Goal: Task Accomplishment & Management: Complete application form

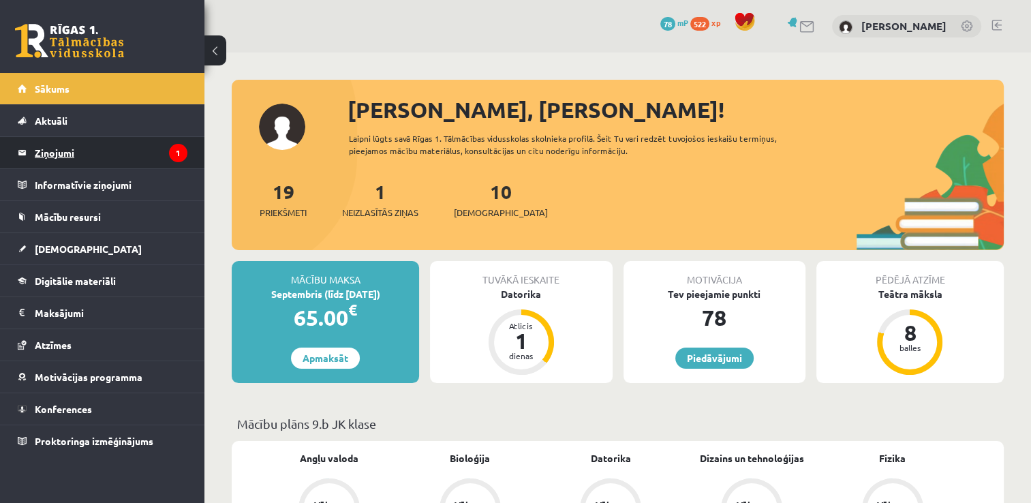
click at [112, 147] on legend "Ziņojumi 1" at bounding box center [111, 152] width 153 height 31
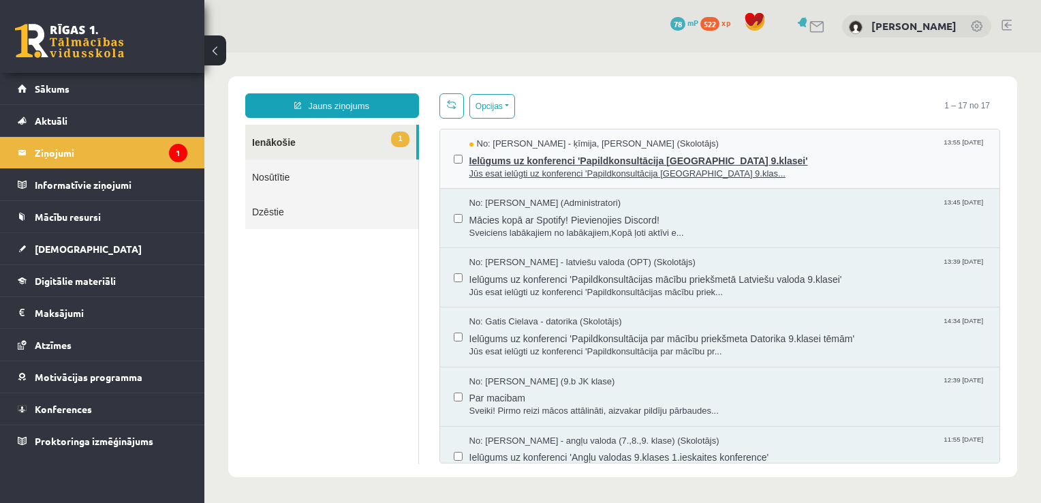
click at [515, 176] on span "Jūs esat ielūgti uz konferenci 'Papildkonsultācija [GEOGRAPHIC_DATA] 9.klas..." at bounding box center [728, 174] width 517 height 13
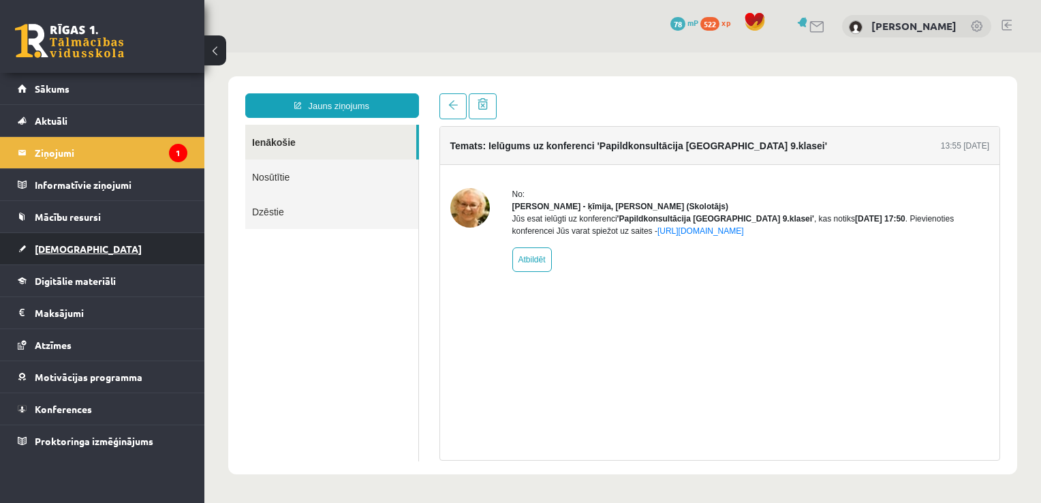
click at [53, 249] on span "[DEMOGRAPHIC_DATA]" at bounding box center [88, 249] width 107 height 12
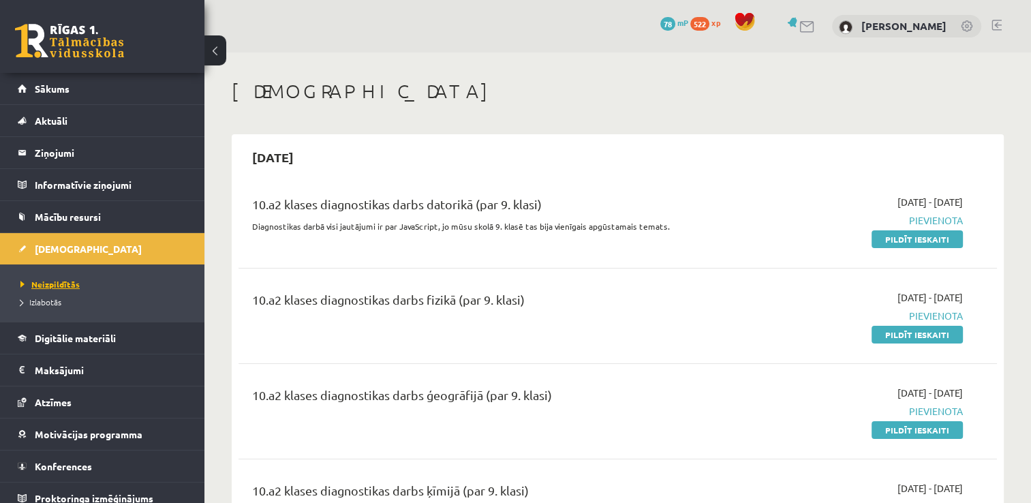
click at [70, 281] on span "Neizpildītās" at bounding box center [49, 284] width 59 height 11
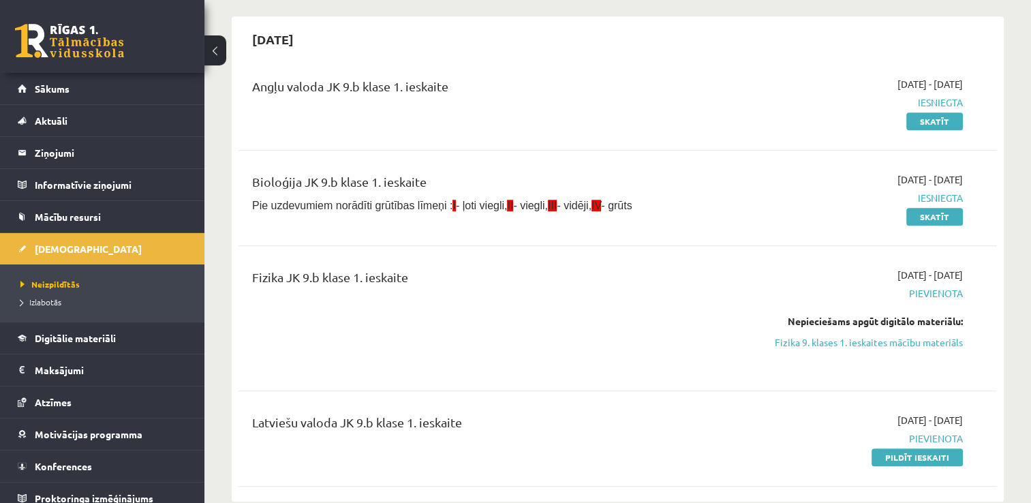
scroll to position [1001, 0]
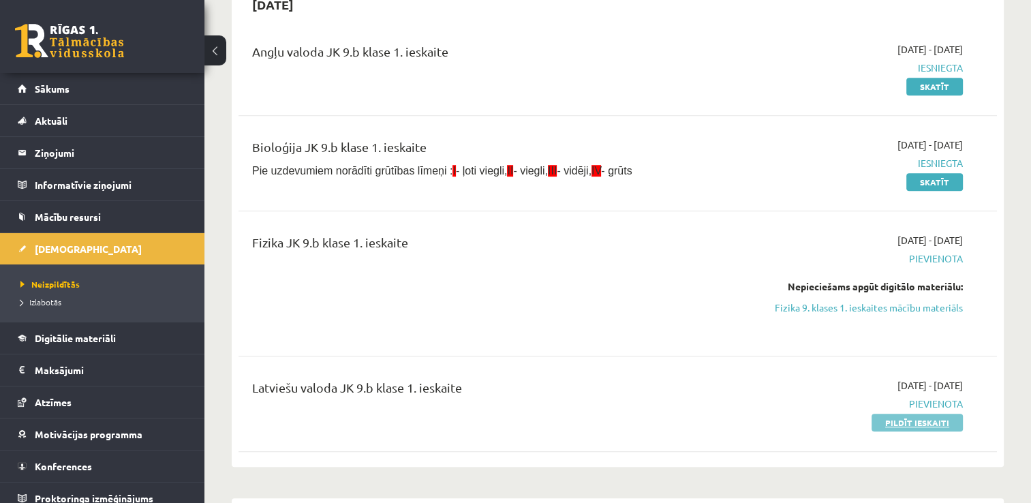
click at [905, 424] on link "Pildīt ieskaiti" at bounding box center [917, 423] width 91 height 18
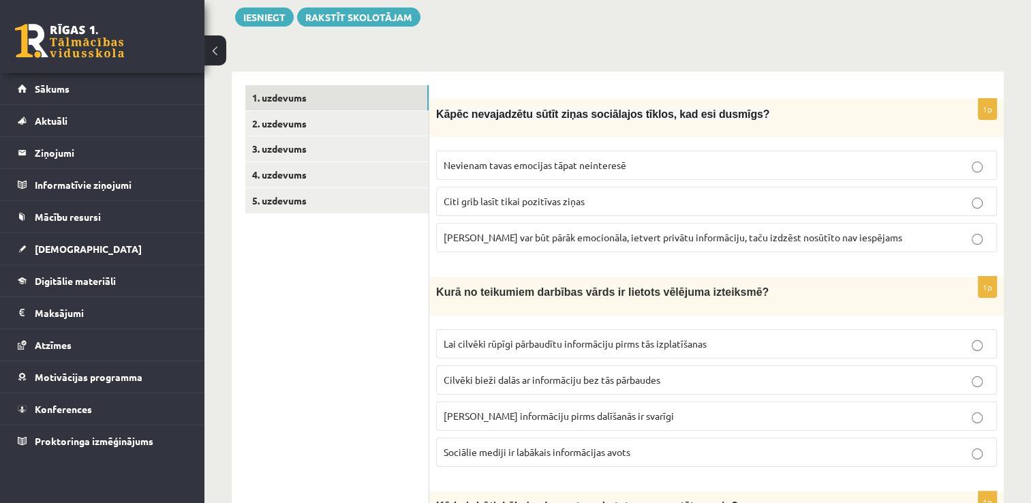
scroll to position [179, 0]
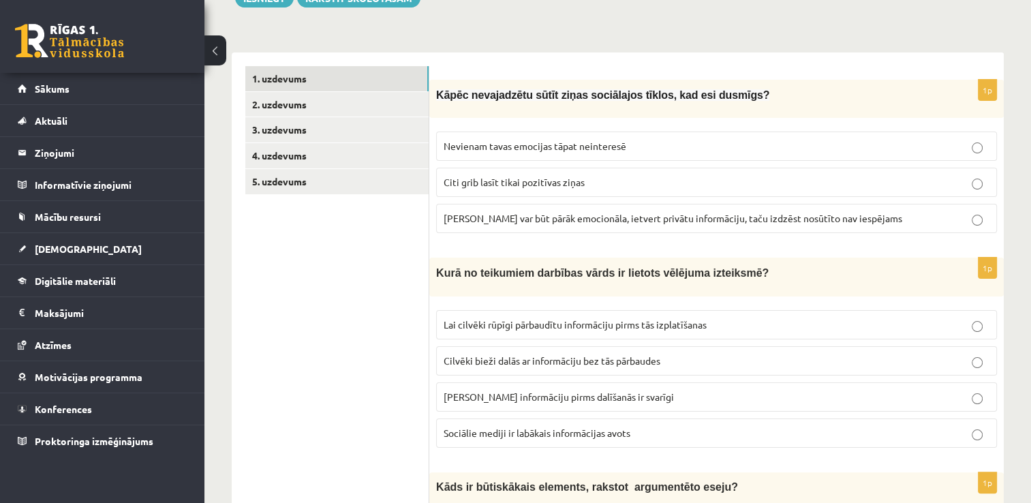
click at [870, 216] on p "[PERSON_NAME] var būt pārāk emocionāla, ietvert privātu informāciju, taču izdzē…" at bounding box center [717, 218] width 546 height 14
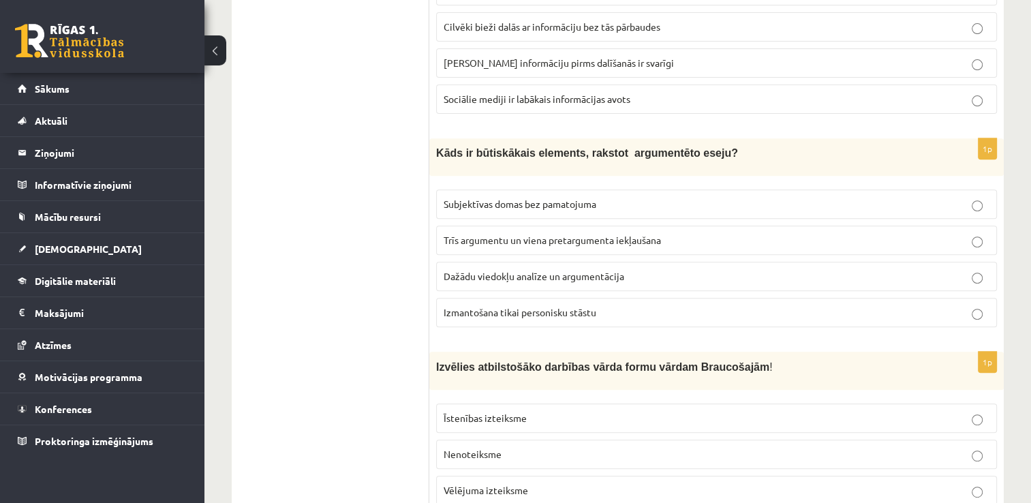
scroll to position [503, 0]
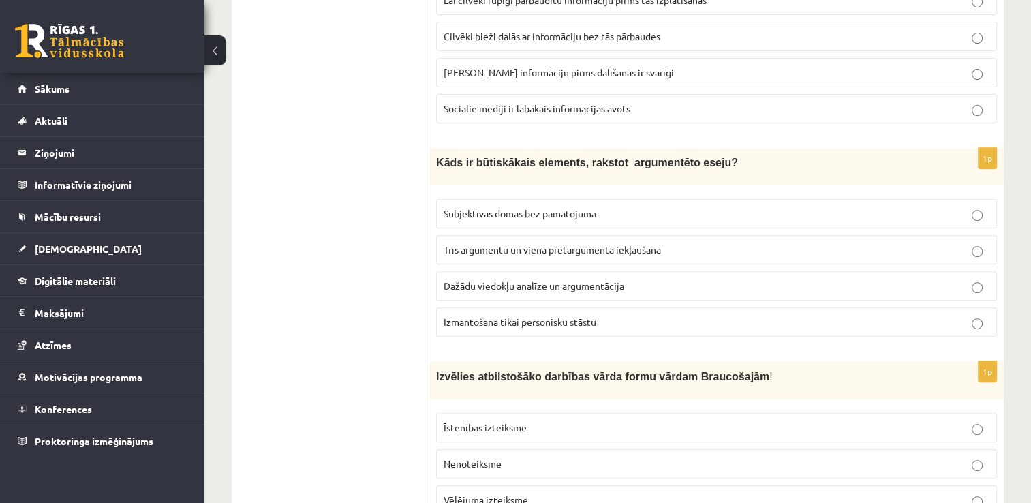
drag, startPoint x: 623, startPoint y: 250, endPoint x: 608, endPoint y: 241, distance: 17.8
click at [608, 243] on span "Trīs argumentu un viena pretargumenta iekļaušana" at bounding box center [552, 249] width 217 height 12
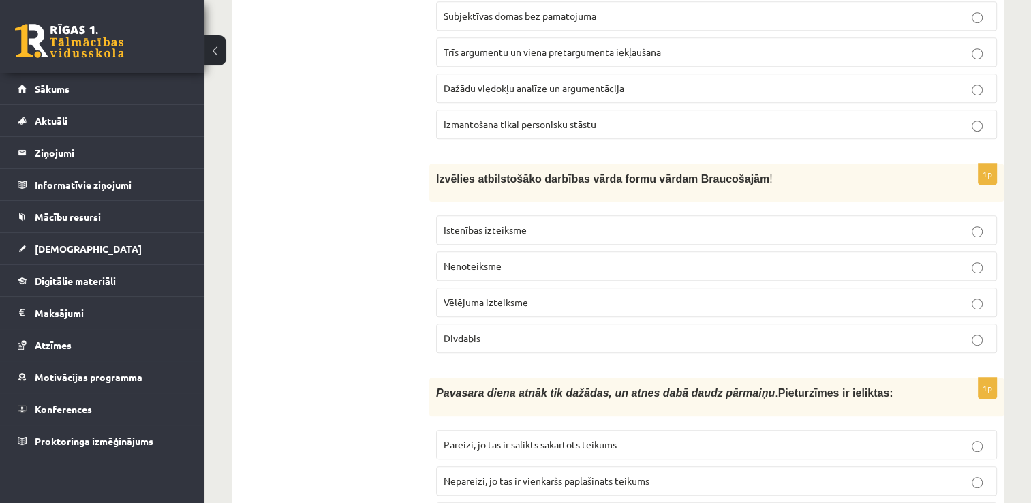
scroll to position [772, 0]
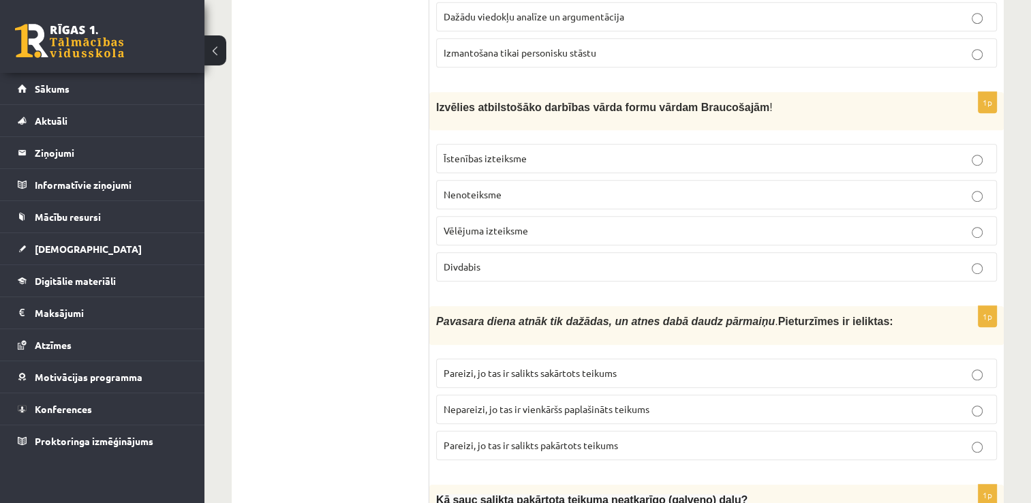
click at [926, 154] on p "Īstenības izteiksme" at bounding box center [717, 158] width 546 height 14
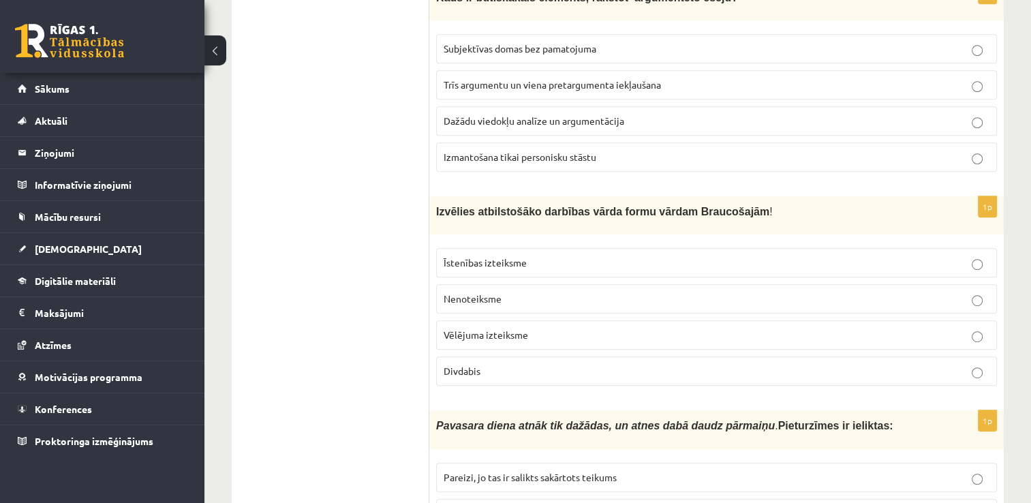
scroll to position [672, 0]
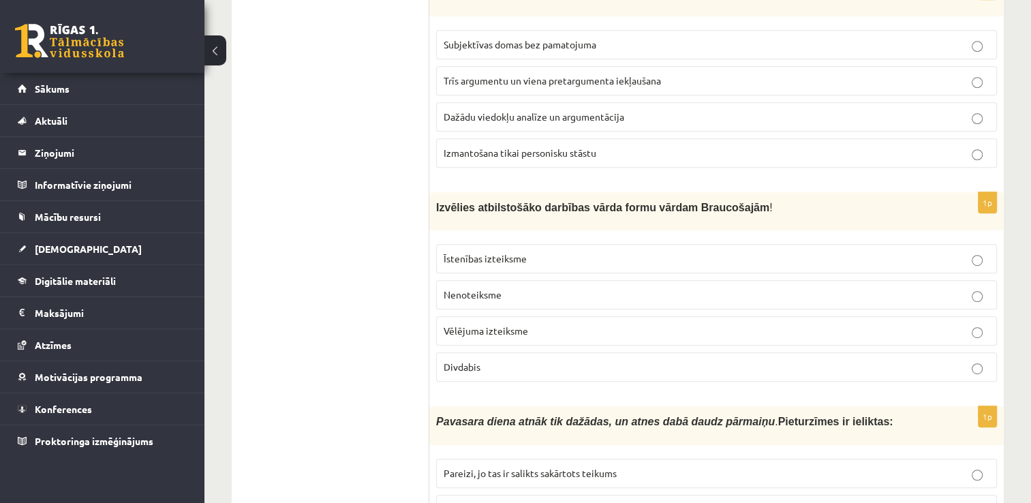
click at [870, 352] on label "Divdabis" at bounding box center [716, 366] width 561 height 29
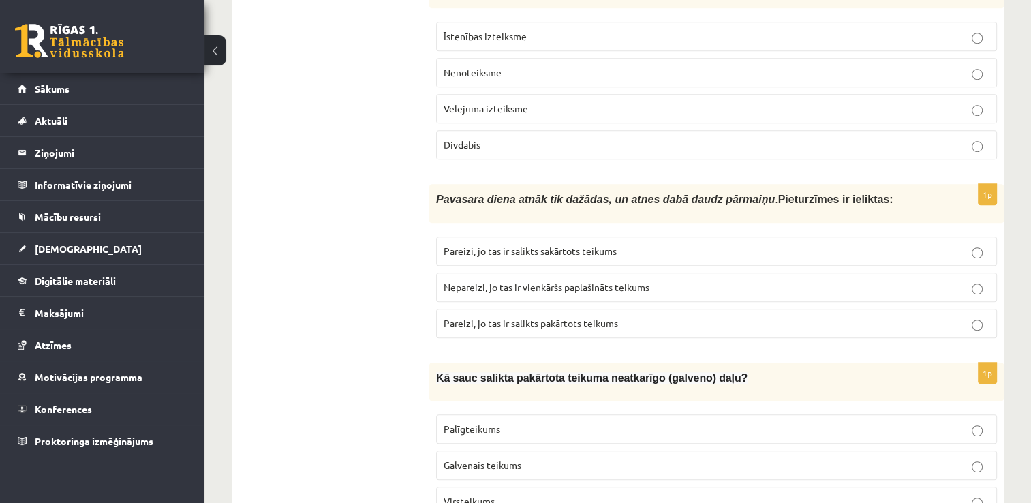
scroll to position [904, 0]
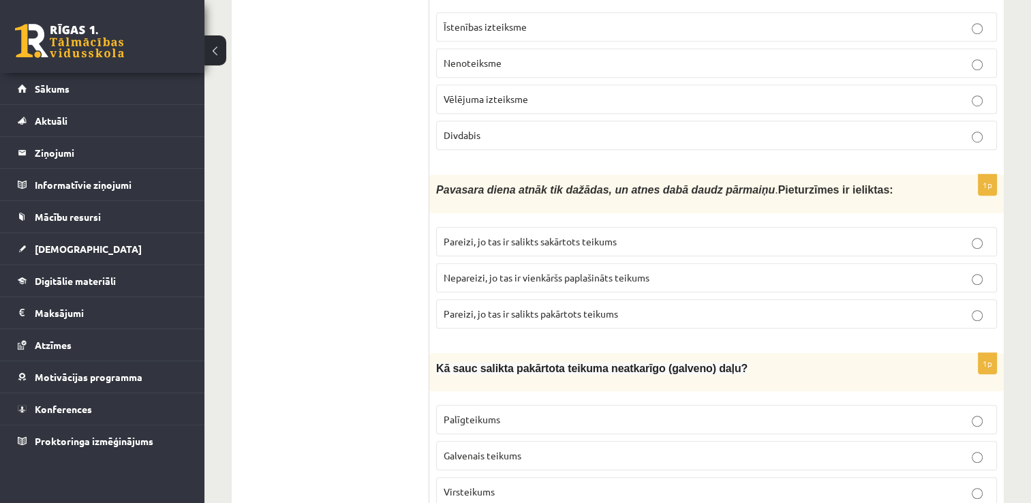
click at [685, 307] on p "Pareizi, jo tas ir salikts pakārtots teikums" at bounding box center [717, 314] width 546 height 14
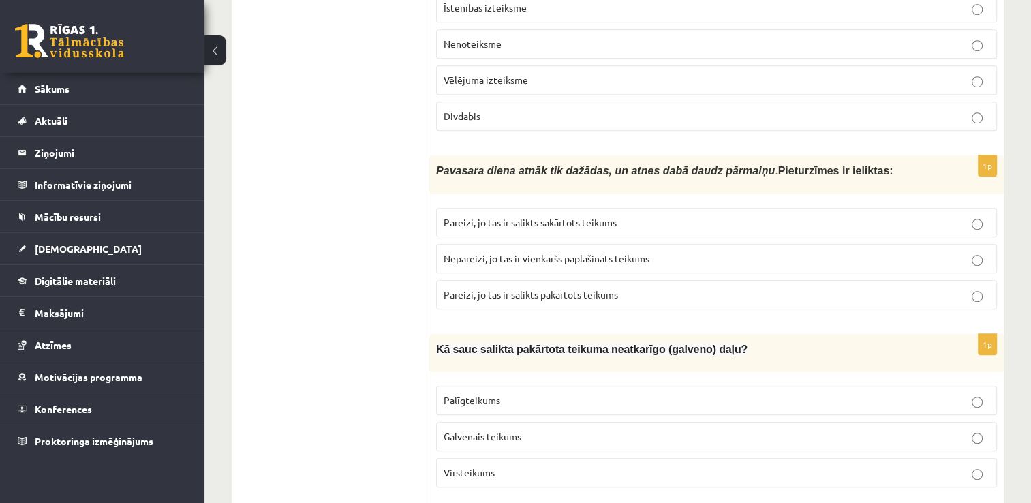
scroll to position [0, 0]
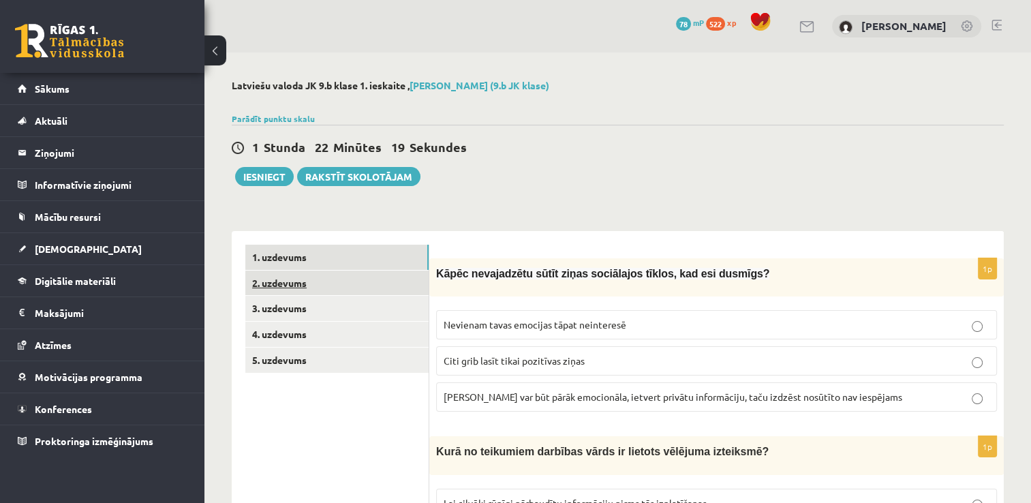
click at [276, 279] on link "2. uzdevums" at bounding box center [336, 283] width 183 height 25
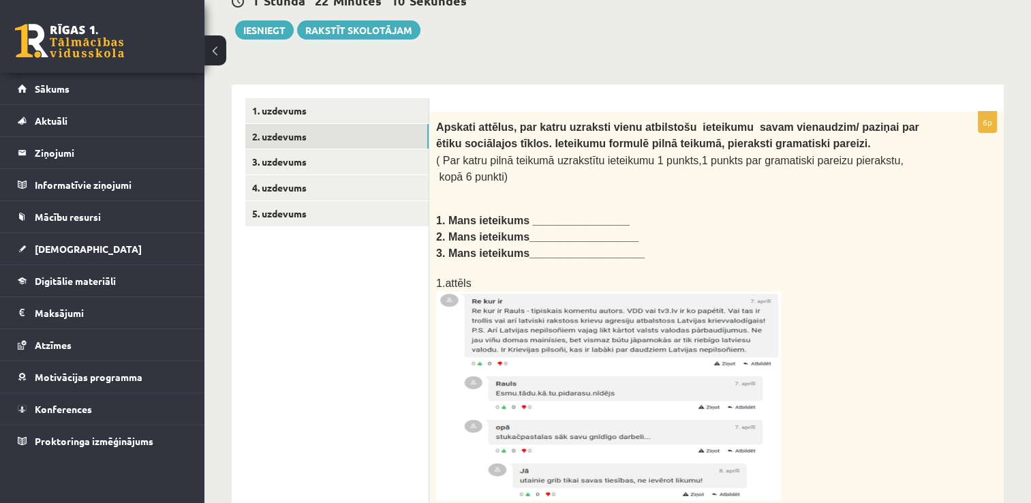
scroll to position [154, 0]
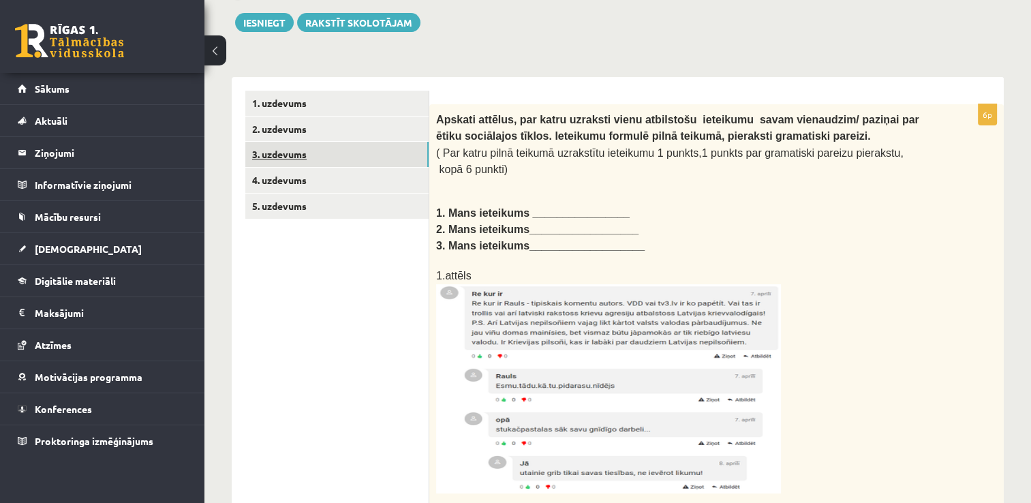
click at [295, 160] on link "3. uzdevums" at bounding box center [336, 154] width 183 height 25
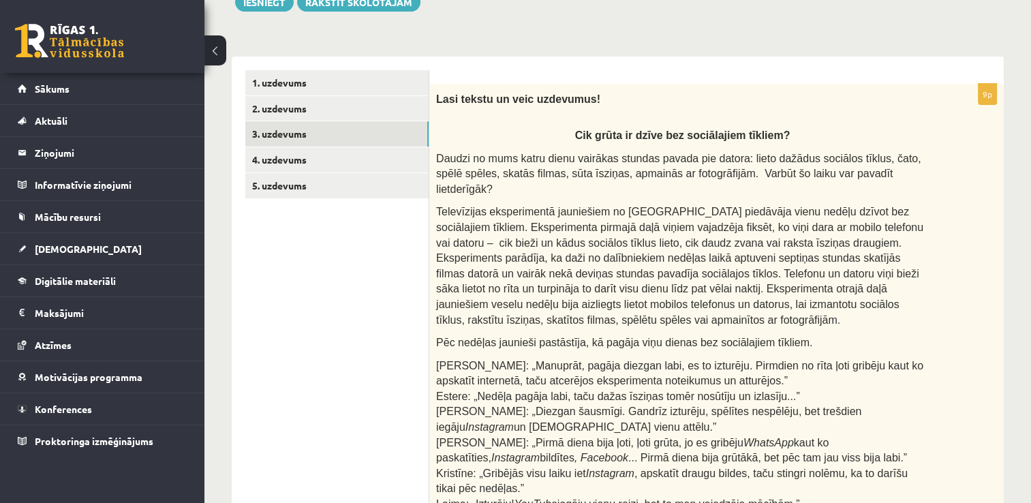
scroll to position [173, 0]
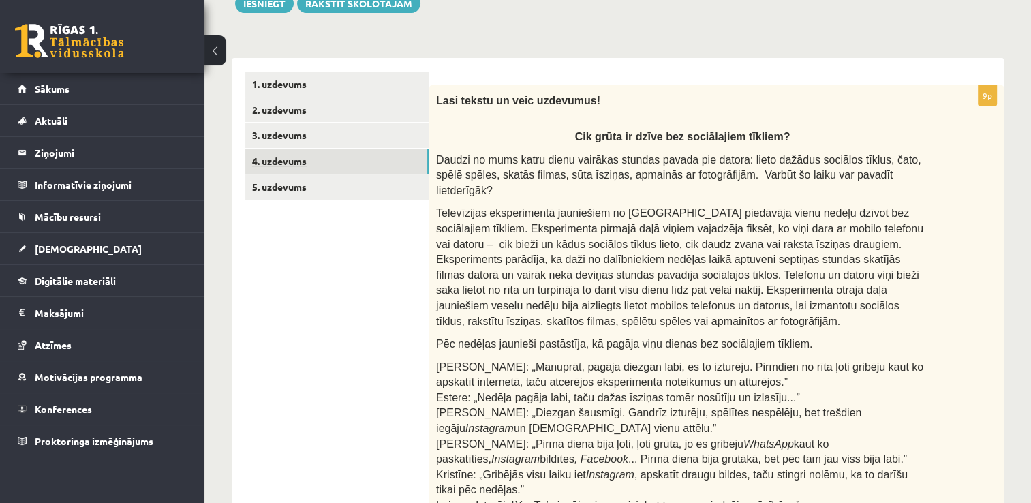
click at [387, 166] on link "4. uzdevums" at bounding box center [336, 161] width 183 height 25
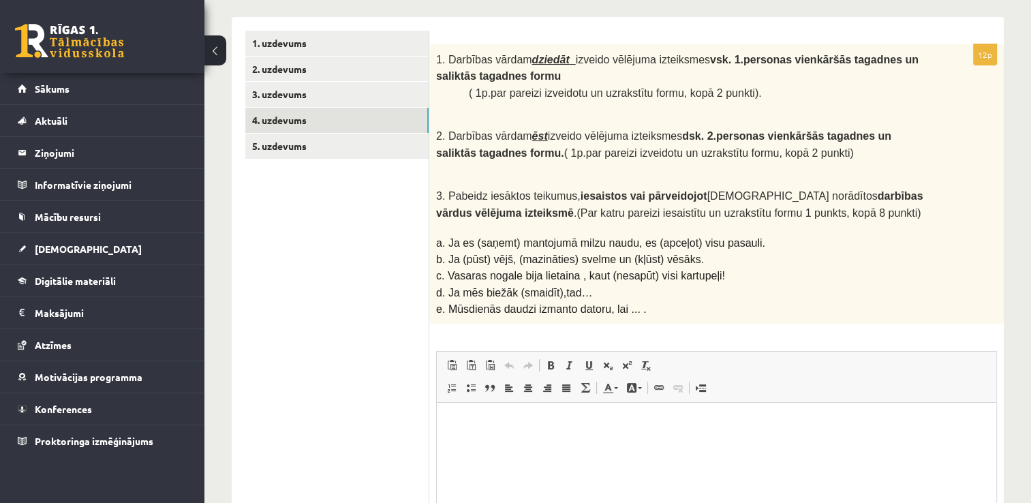
scroll to position [215, 0]
click at [387, 144] on link "5. uzdevums" at bounding box center [336, 144] width 183 height 25
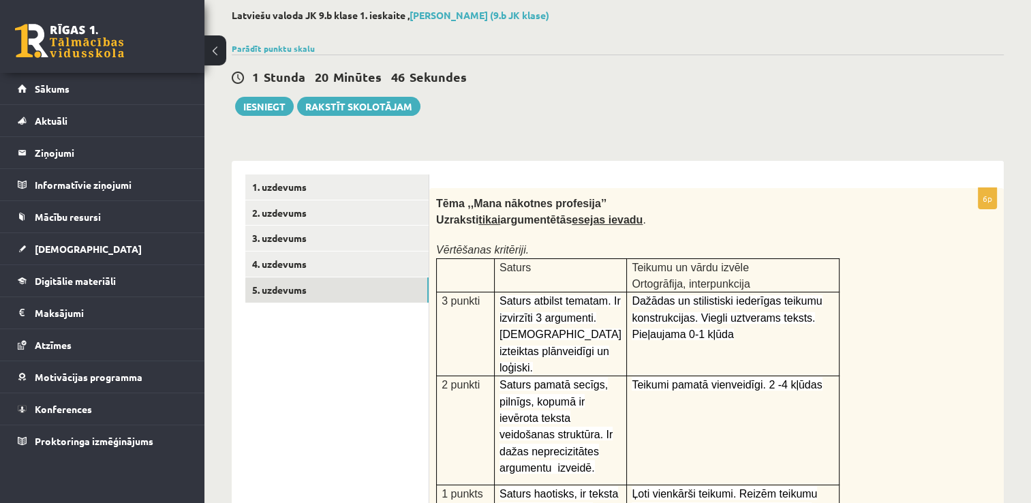
scroll to position [65, 0]
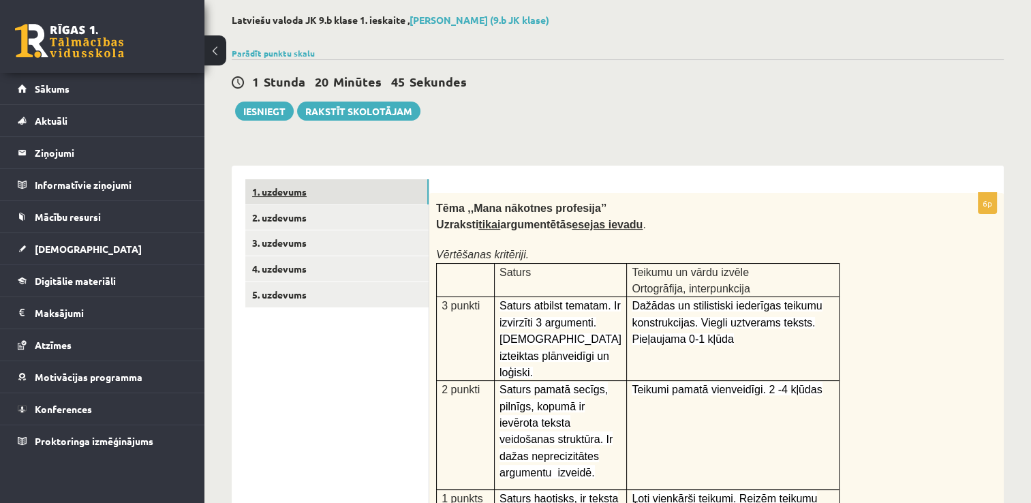
click at [343, 191] on link "1. uzdevums" at bounding box center [336, 191] width 183 height 25
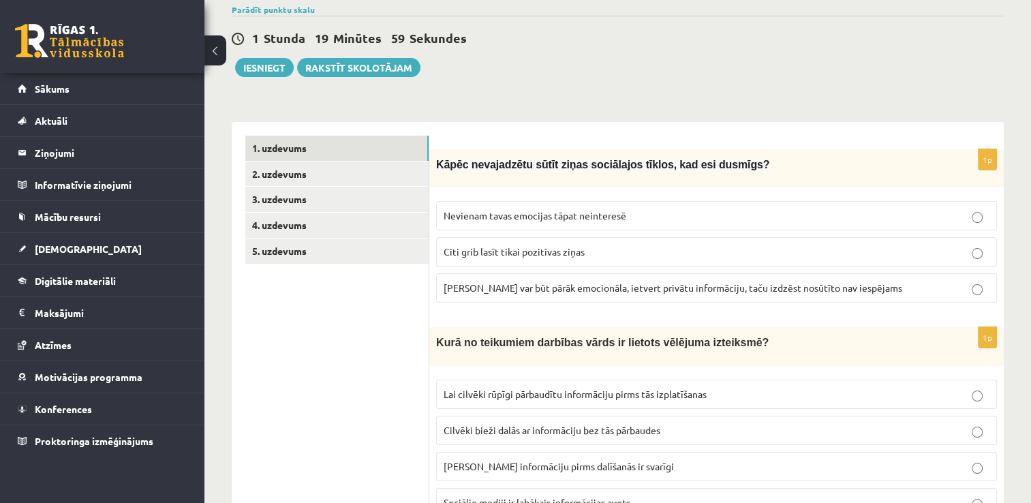
scroll to position [134, 0]
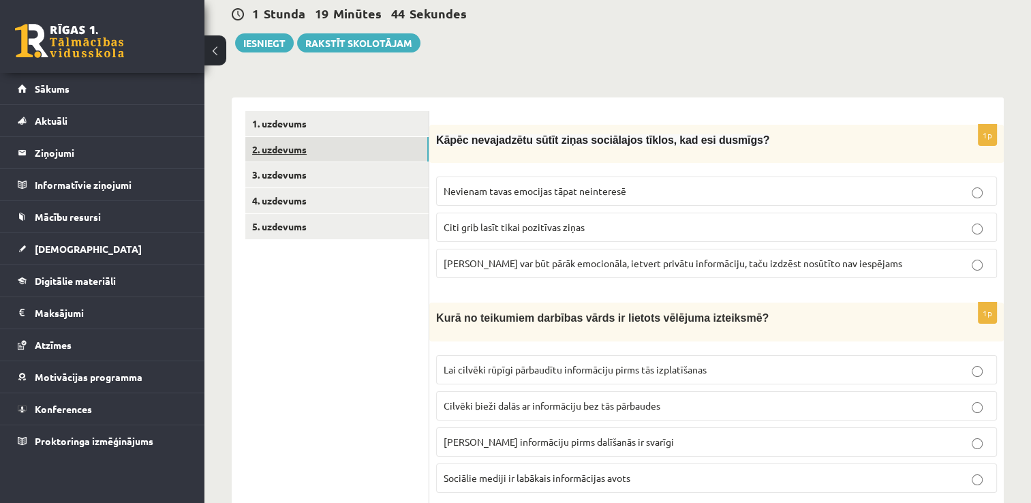
click at [413, 146] on link "2. uzdevums" at bounding box center [336, 149] width 183 height 25
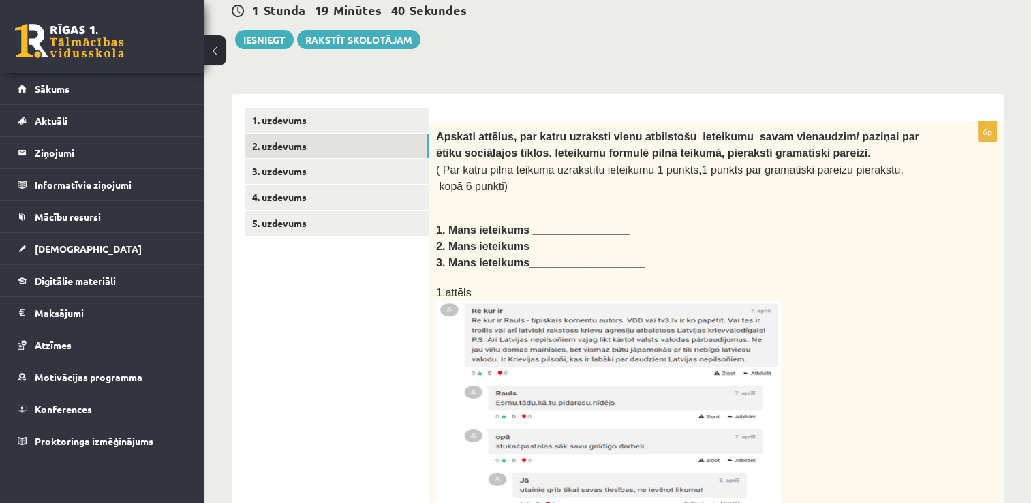
scroll to position [128, 0]
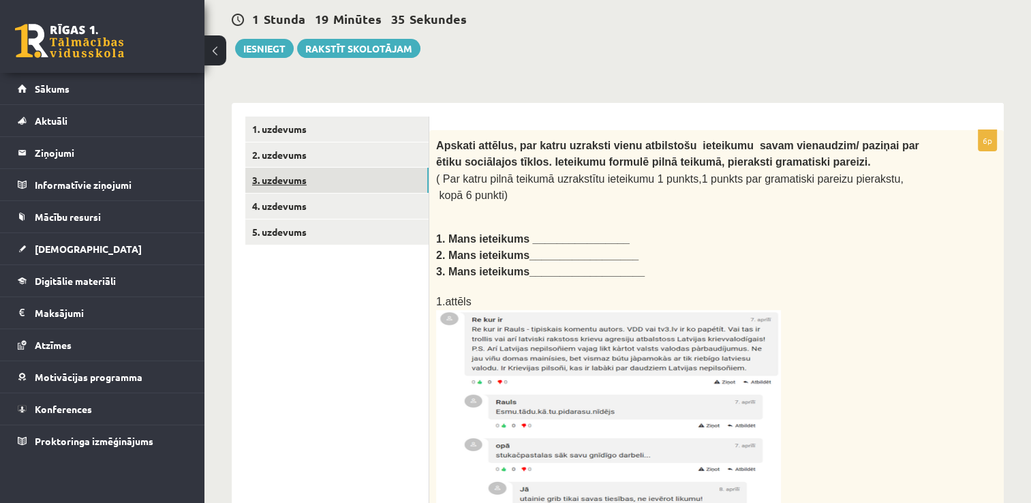
click at [313, 181] on link "3. uzdevums" at bounding box center [336, 180] width 183 height 25
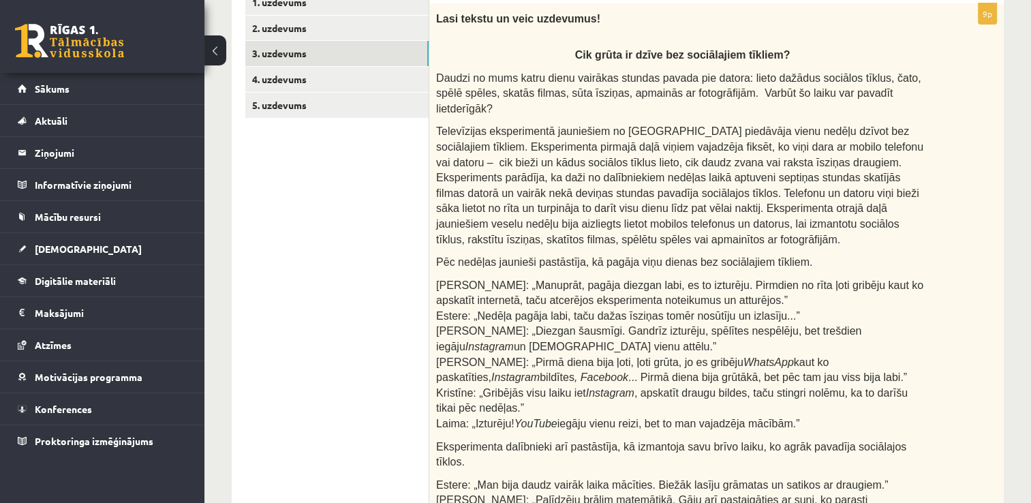
scroll to position [164, 0]
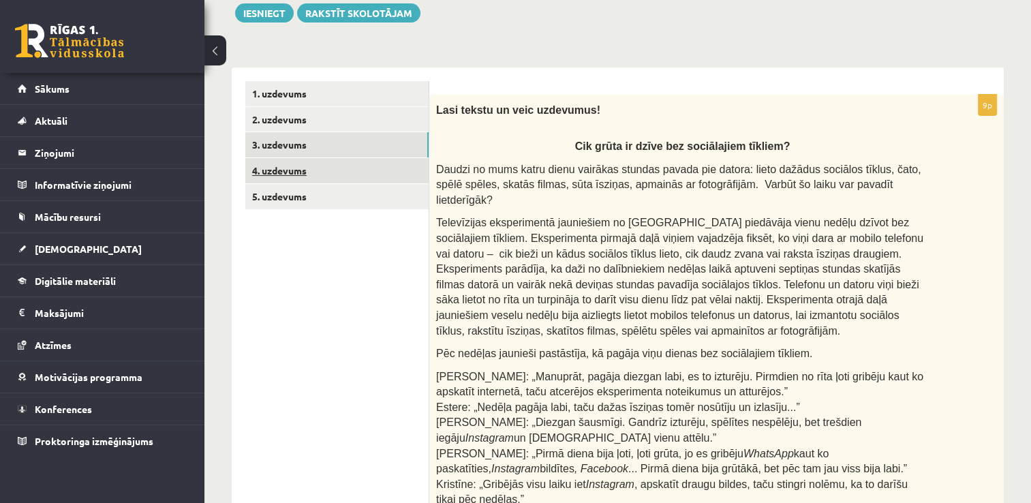
click at [293, 172] on link "4. uzdevums" at bounding box center [336, 170] width 183 height 25
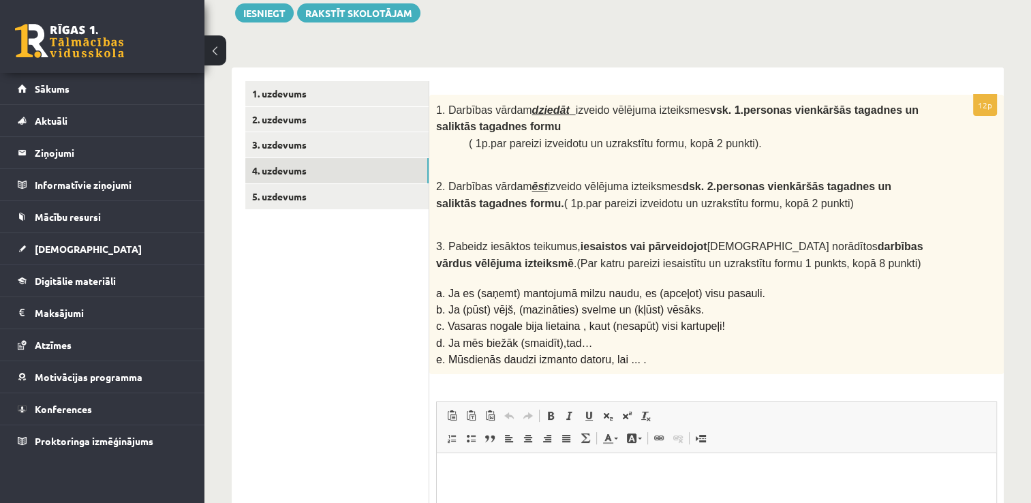
scroll to position [0, 0]
click at [379, 189] on link "5. uzdevums" at bounding box center [336, 196] width 183 height 25
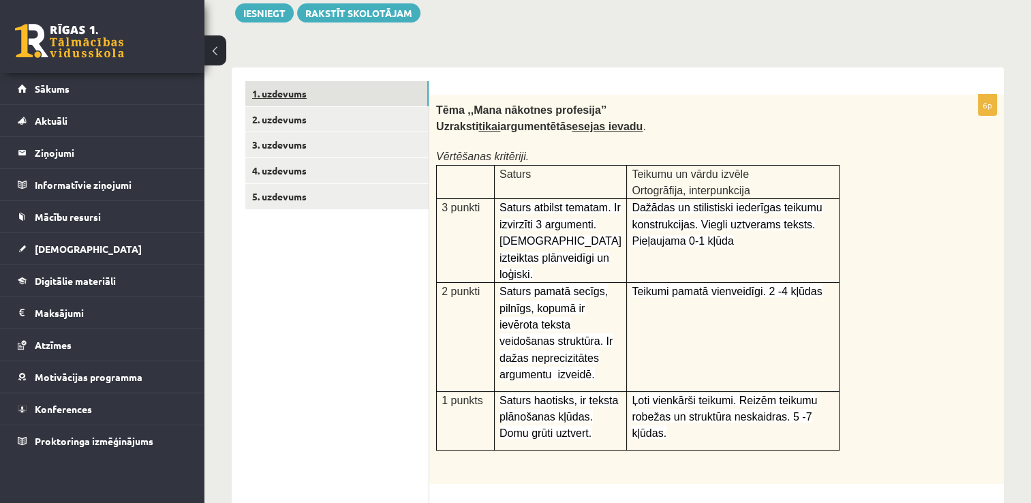
click at [324, 97] on link "1. uzdevums" at bounding box center [336, 93] width 183 height 25
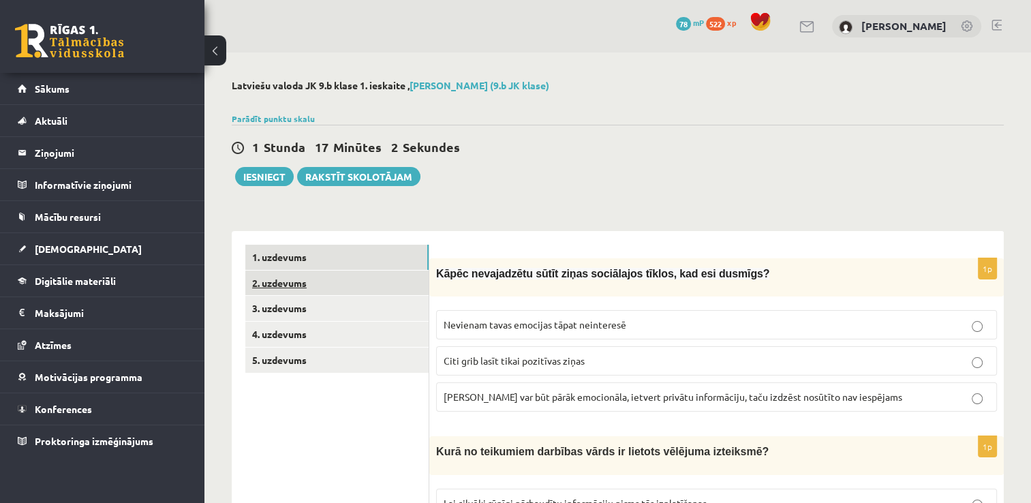
click at [358, 288] on link "2. uzdevums" at bounding box center [336, 283] width 183 height 25
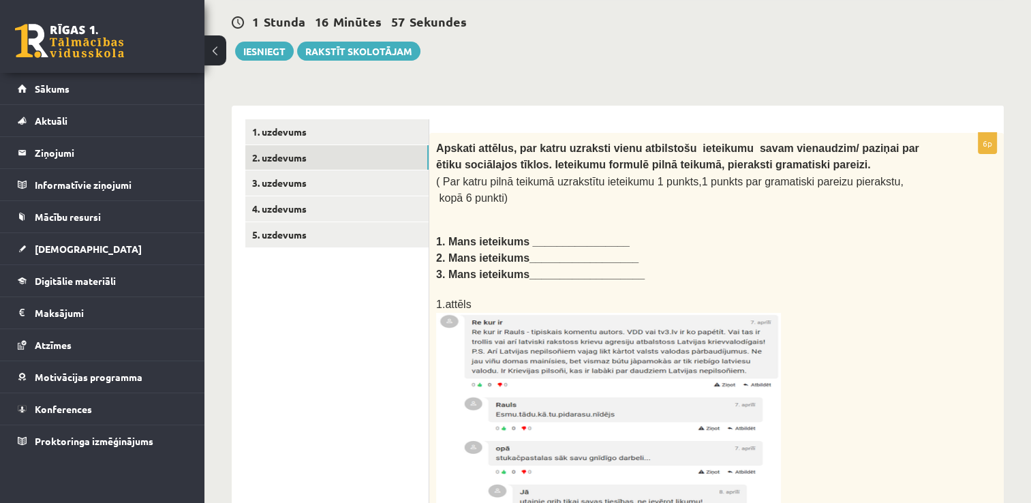
scroll to position [144, 0]
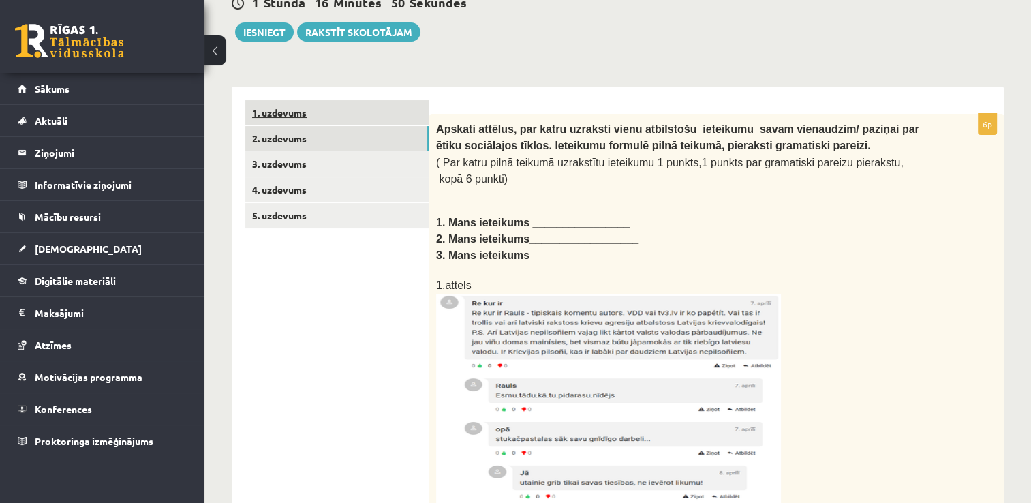
click at [277, 108] on link "1. uzdevums" at bounding box center [336, 112] width 183 height 25
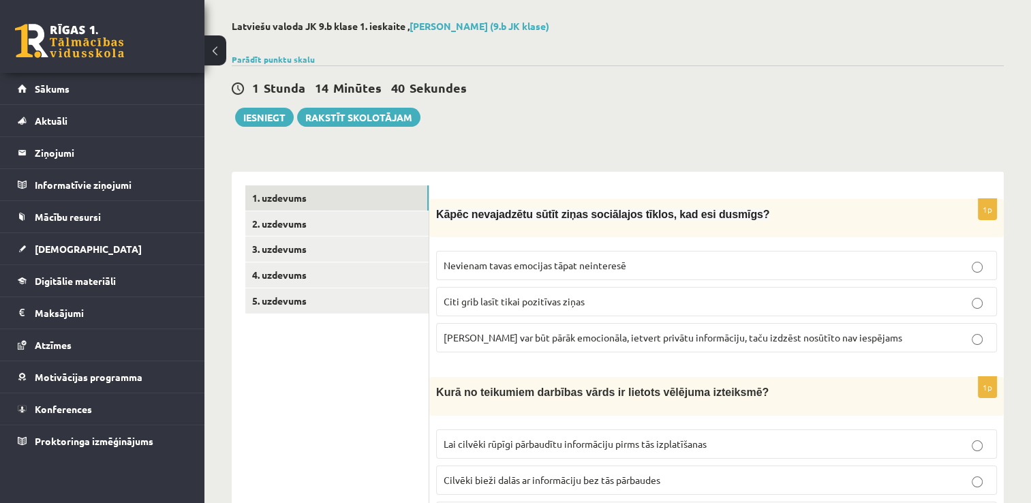
scroll to position [64, 0]
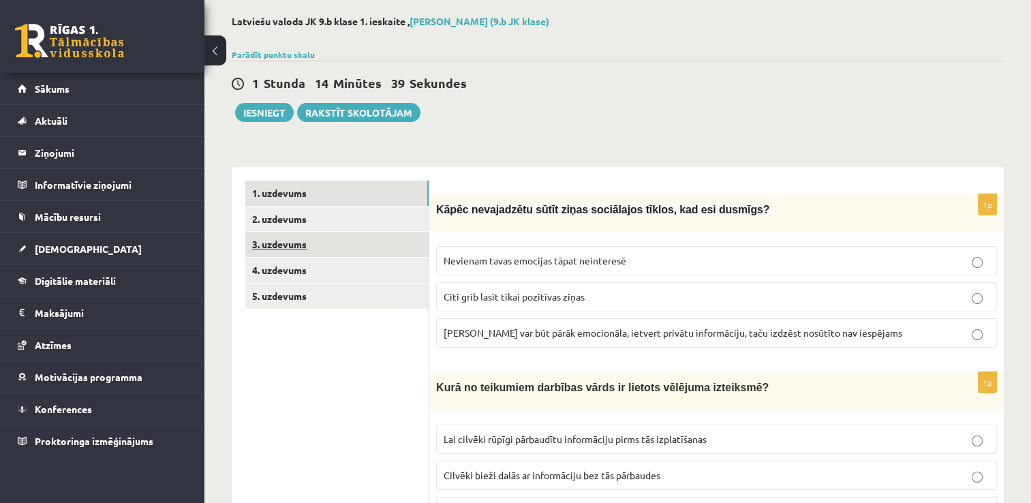
click at [324, 249] on link "3. uzdevums" at bounding box center [336, 244] width 183 height 25
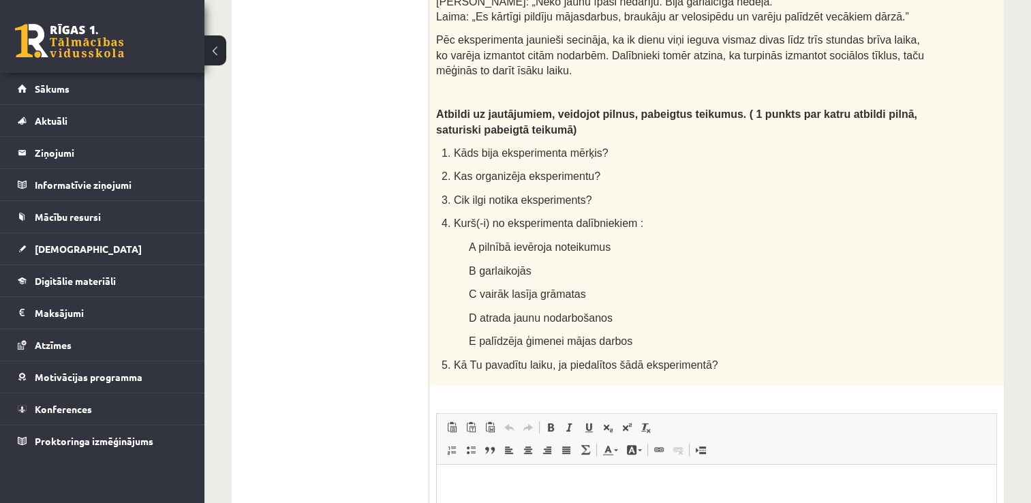
scroll to position [811, 0]
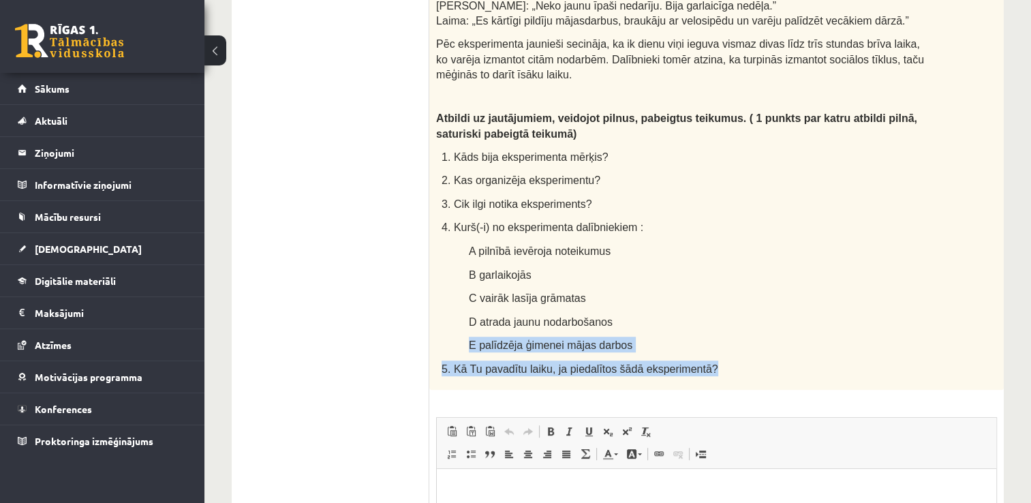
drag, startPoint x: 1030, startPoint y: 331, endPoint x: 1036, endPoint y: 291, distance: 39.9
drag, startPoint x: 1036, startPoint y: 291, endPoint x: 1000, endPoint y: 326, distance: 50.1
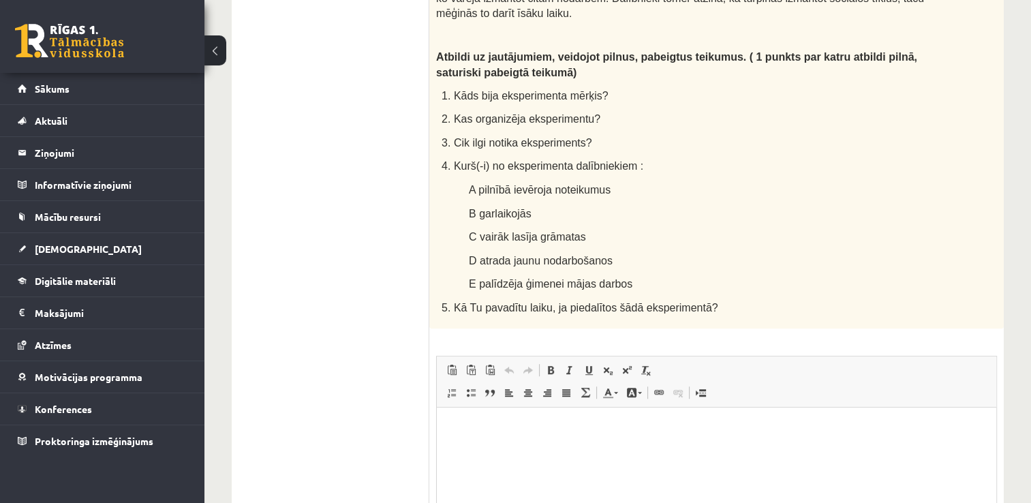
scroll to position [891, 0]
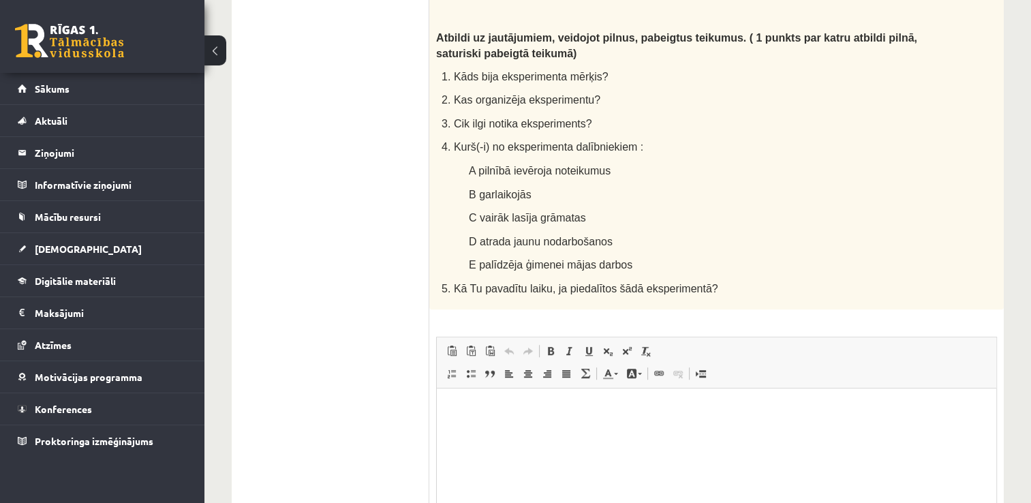
click at [455, 399] on html at bounding box center [716, 409] width 559 height 42
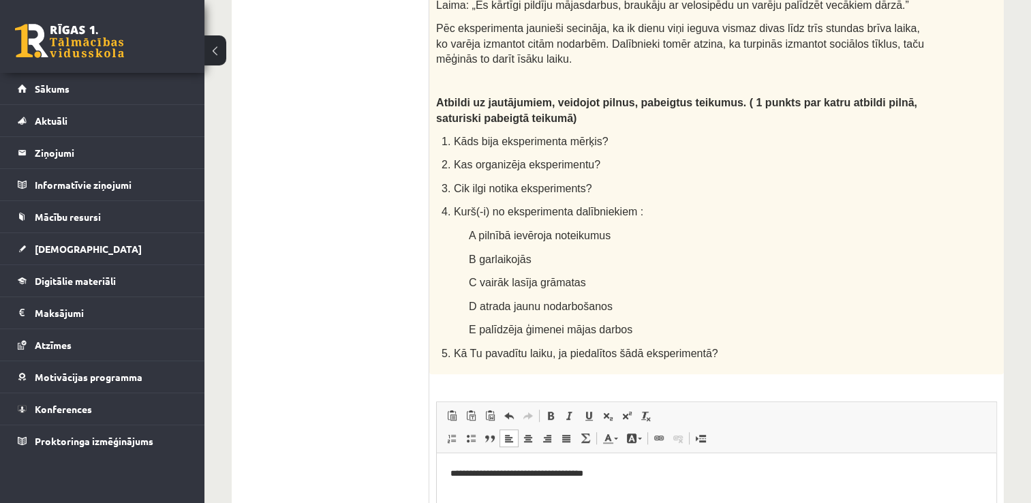
scroll to position [835, 0]
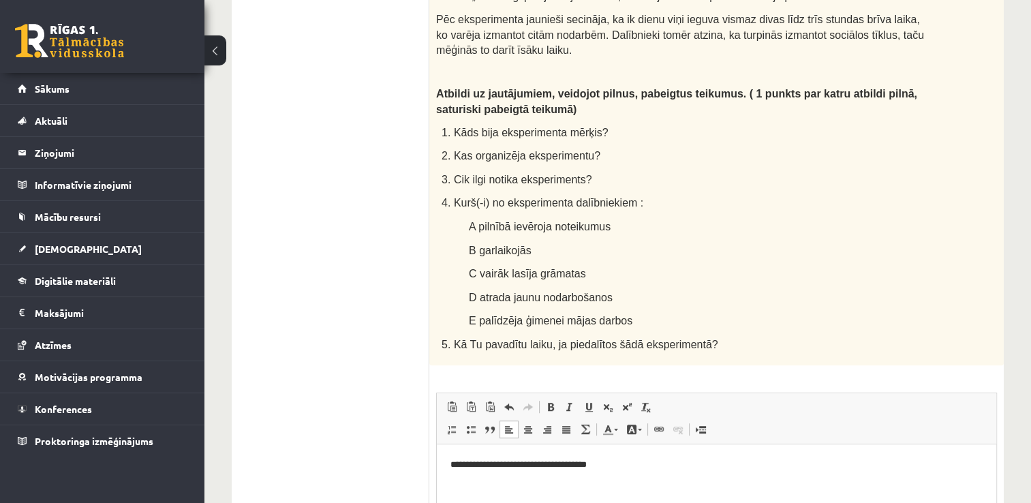
click at [450, 478] on html "**********" at bounding box center [716, 465] width 559 height 42
click at [628, 467] on p "**********" at bounding box center [716, 465] width 533 height 14
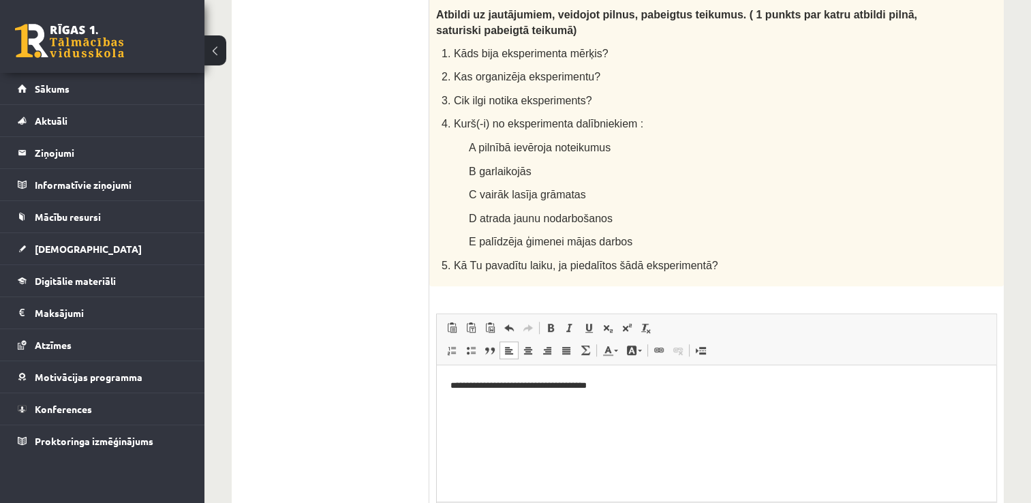
scroll to position [932, 0]
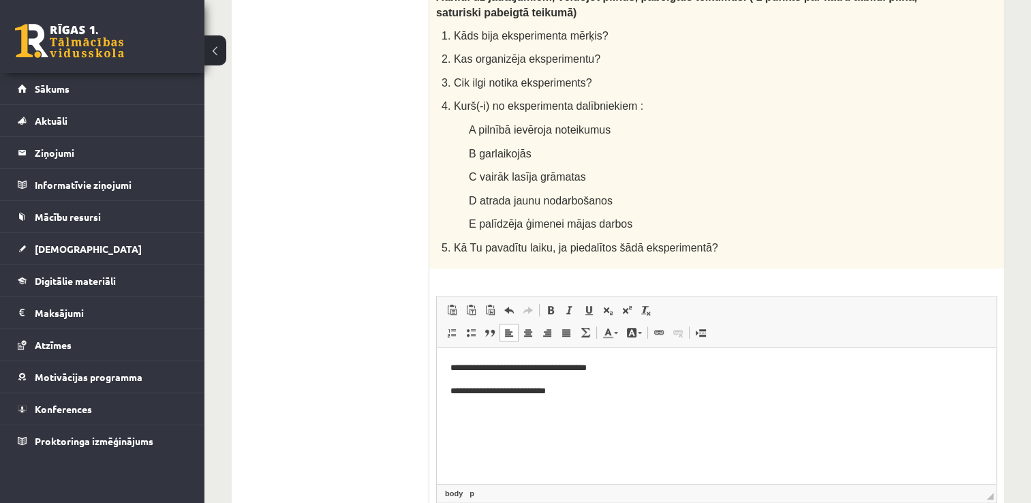
click at [543, 391] on p "**********" at bounding box center [716, 391] width 533 height 14
click at [568, 388] on p "**********" at bounding box center [716, 391] width 533 height 14
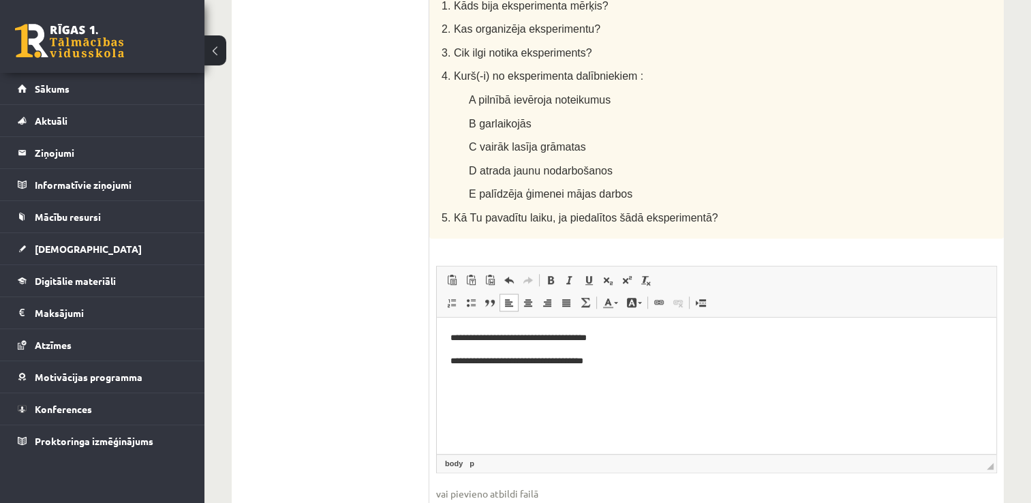
scroll to position [980, 0]
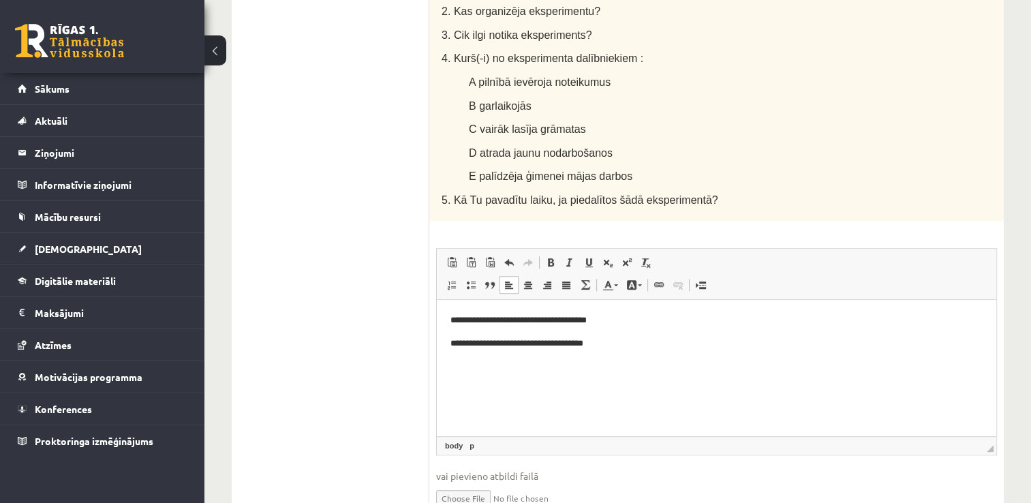
click at [457, 358] on html "**********" at bounding box center [716, 332] width 559 height 64
click at [458, 364] on html "**********" at bounding box center [716, 332] width 559 height 64
click at [622, 351] on html "**********" at bounding box center [716, 332] width 559 height 64
click at [617, 366] on p "**********" at bounding box center [716, 366] width 533 height 14
click at [639, 367] on p "**********" at bounding box center [716, 366] width 533 height 14
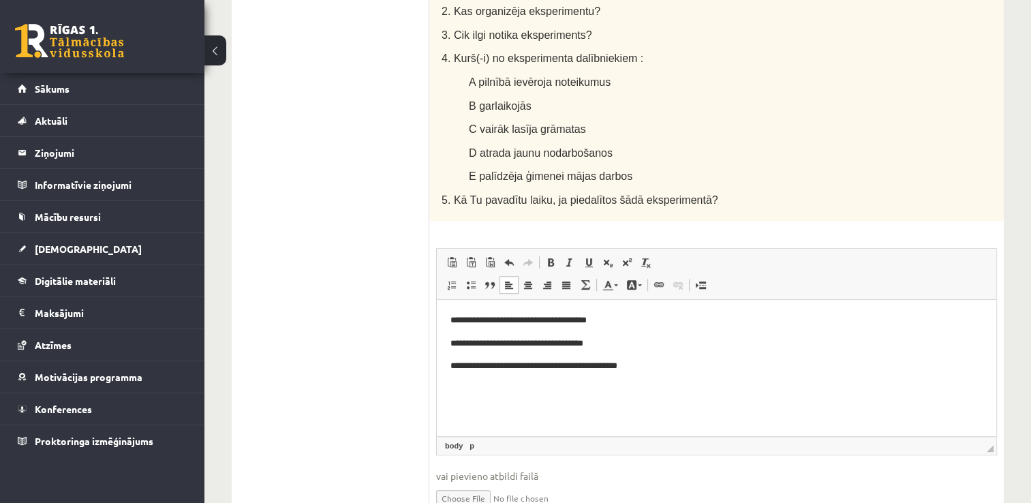
click at [645, 367] on p "**********" at bounding box center [716, 366] width 533 height 14
click at [451, 385] on html "**********" at bounding box center [716, 343] width 559 height 87
click at [450, 279] on span at bounding box center [451, 284] width 11 height 11
click at [456, 387] on html "**********" at bounding box center [716, 343] width 559 height 87
click at [853, 365] on p "**********" at bounding box center [716, 366] width 533 height 14
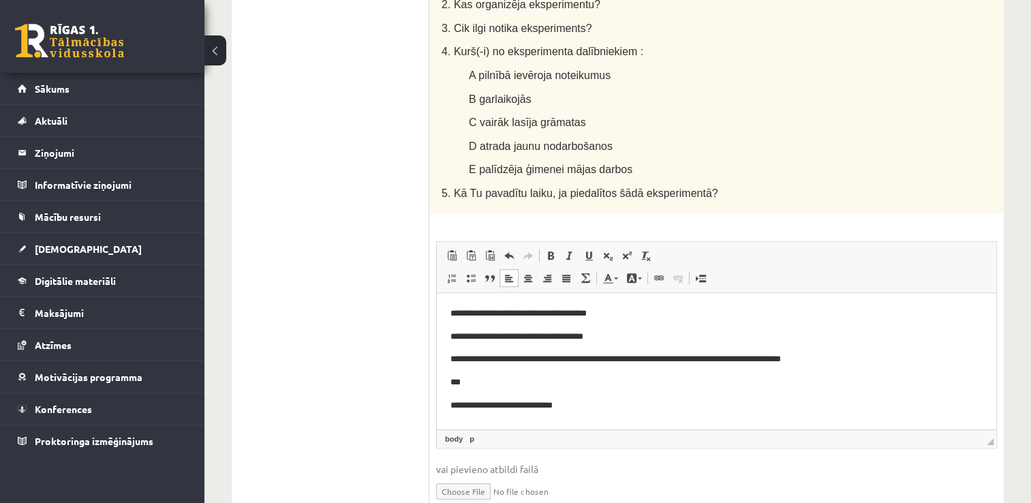
scroll to position [995, 0]
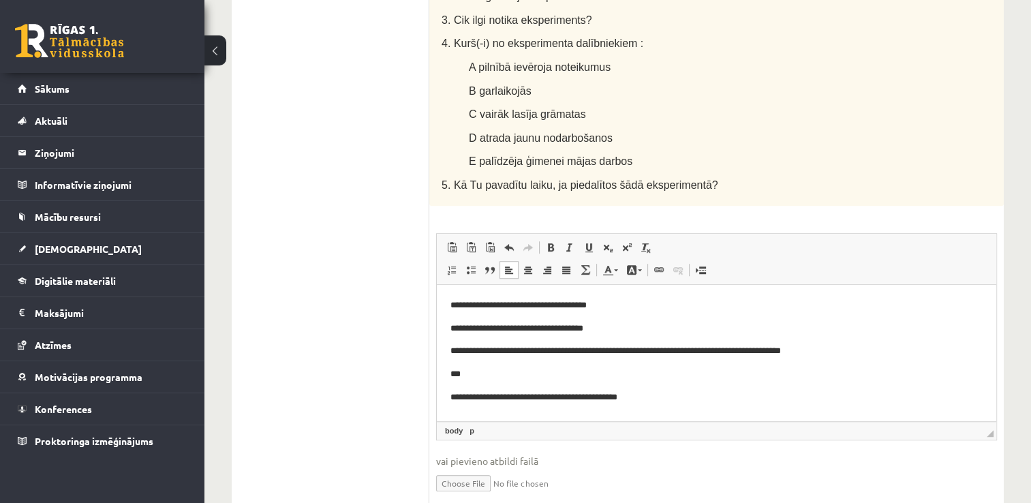
click at [598, 397] on p "**********" at bounding box center [716, 397] width 533 height 14
click at [599, 398] on p "**********" at bounding box center [716, 397] width 533 height 14
click at [639, 397] on p "**********" at bounding box center [716, 397] width 533 height 14
click at [651, 397] on p "**********" at bounding box center [716, 397] width 533 height 14
click at [714, 397] on p "**********" at bounding box center [716, 397] width 533 height 14
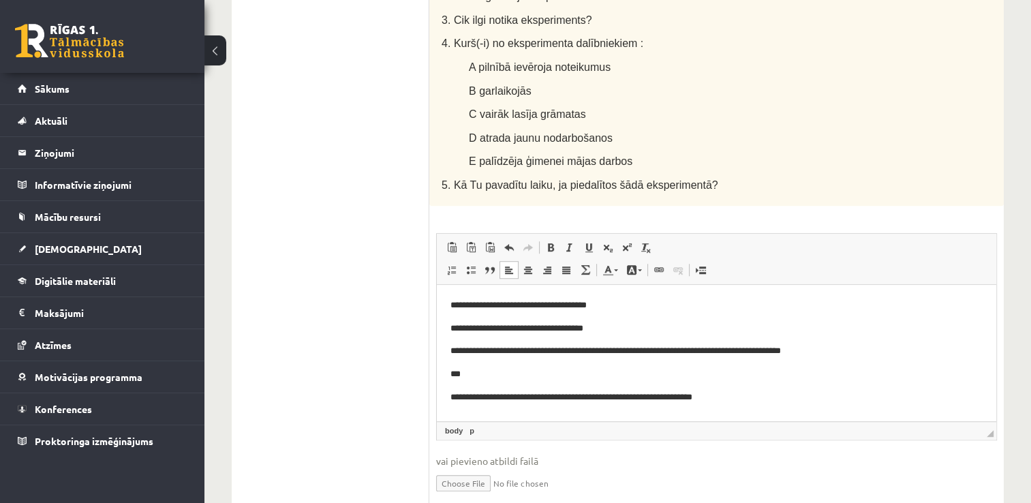
click at [734, 397] on p "**********" at bounding box center [716, 397] width 533 height 14
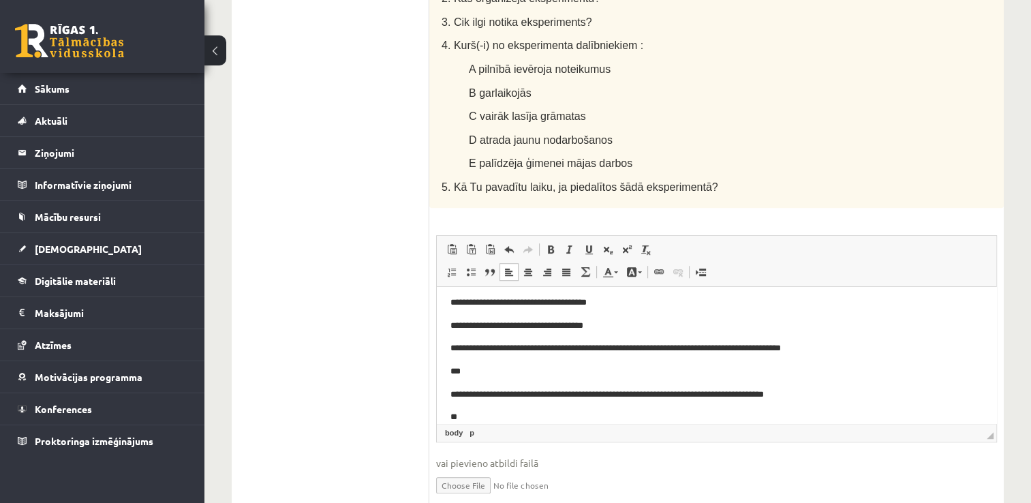
scroll to position [989, 0]
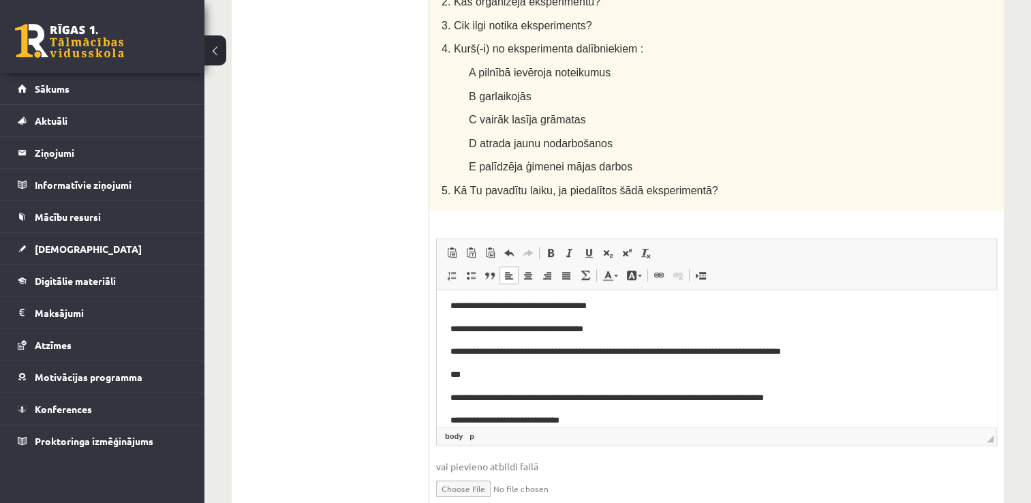
click at [564, 419] on p "**********" at bounding box center [711, 421] width 522 height 14
click at [559, 421] on p "**********" at bounding box center [711, 421] width 522 height 14
click at [589, 419] on p "**********" at bounding box center [711, 421] width 522 height 14
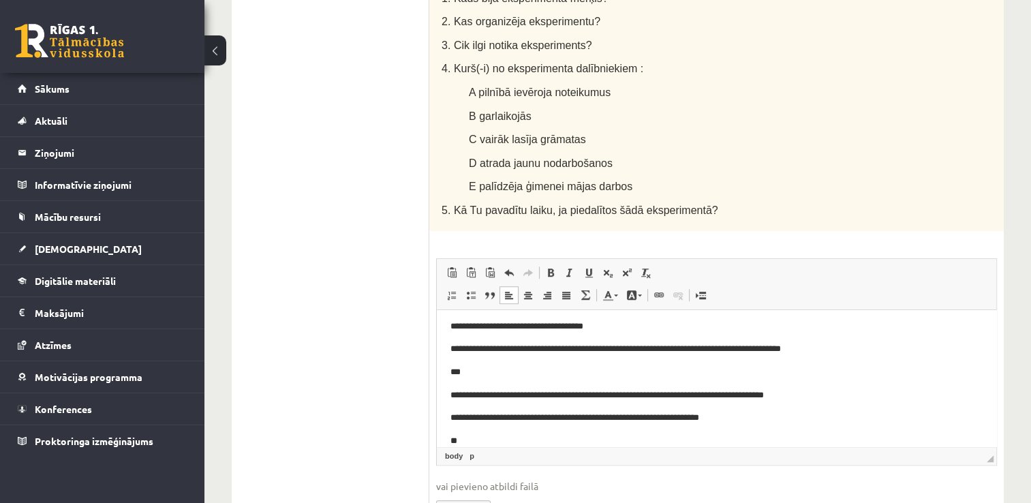
scroll to position [973, 0]
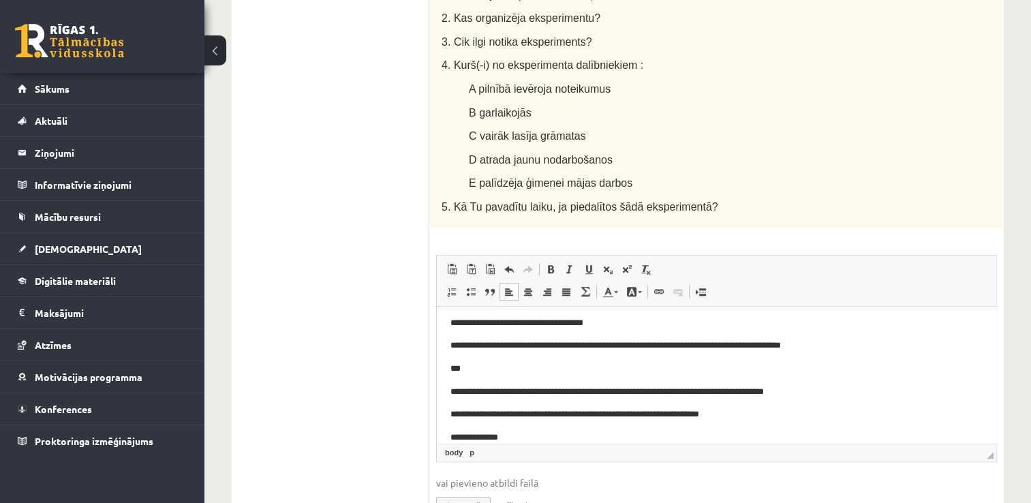
click at [478, 438] on p "**********" at bounding box center [711, 438] width 522 height 14
click at [489, 437] on p "**********" at bounding box center [711, 438] width 522 height 14
click at [469, 440] on p "**********" at bounding box center [711, 438] width 522 height 14
click at [592, 427] on body "**********" at bounding box center [716, 369] width 532 height 152
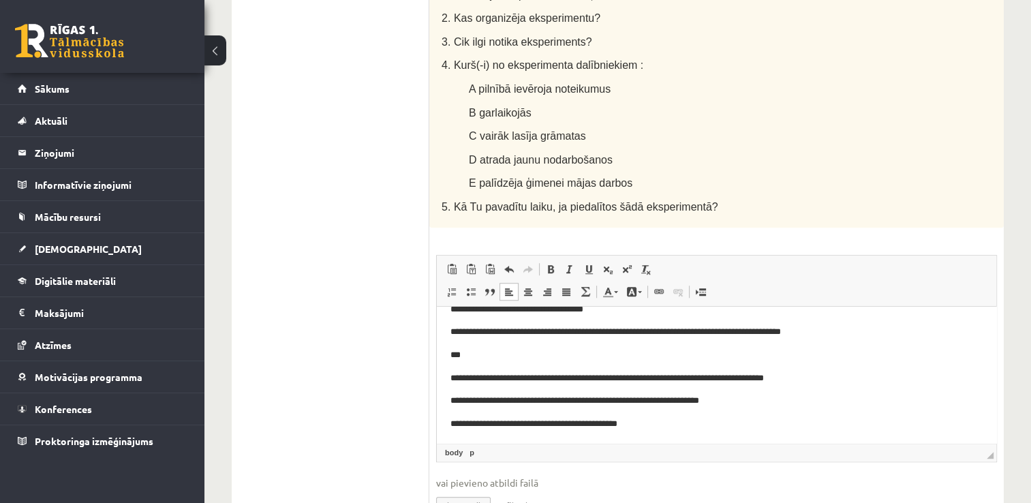
scroll to position [44, 0]
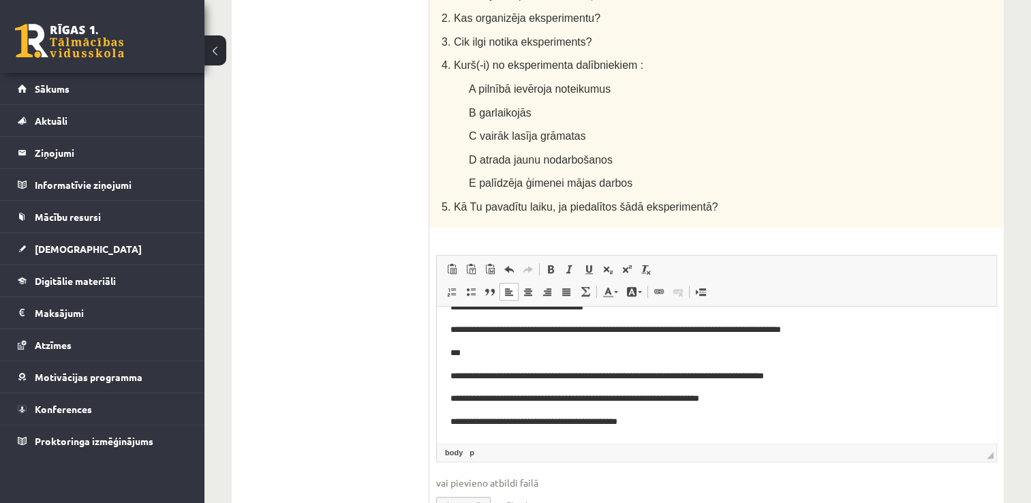
drag, startPoint x: 992, startPoint y: 370, endPoint x: 1434, endPoint y: 663, distance: 530.5
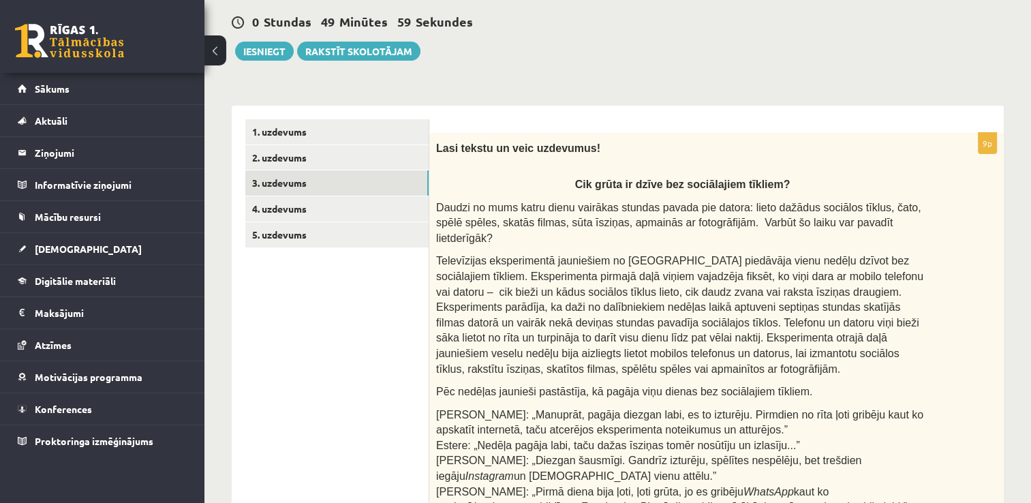
scroll to position [114, 0]
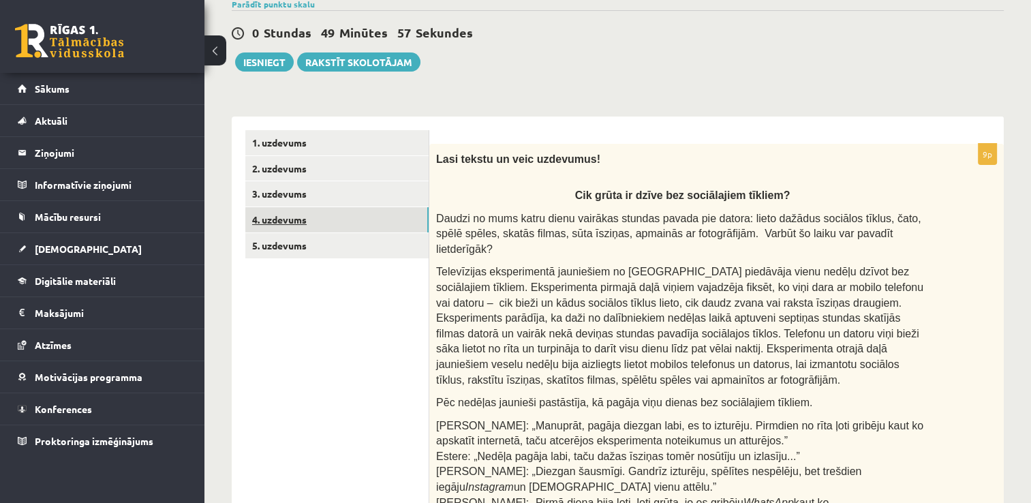
click at [293, 218] on link "4. uzdevums" at bounding box center [336, 219] width 183 height 25
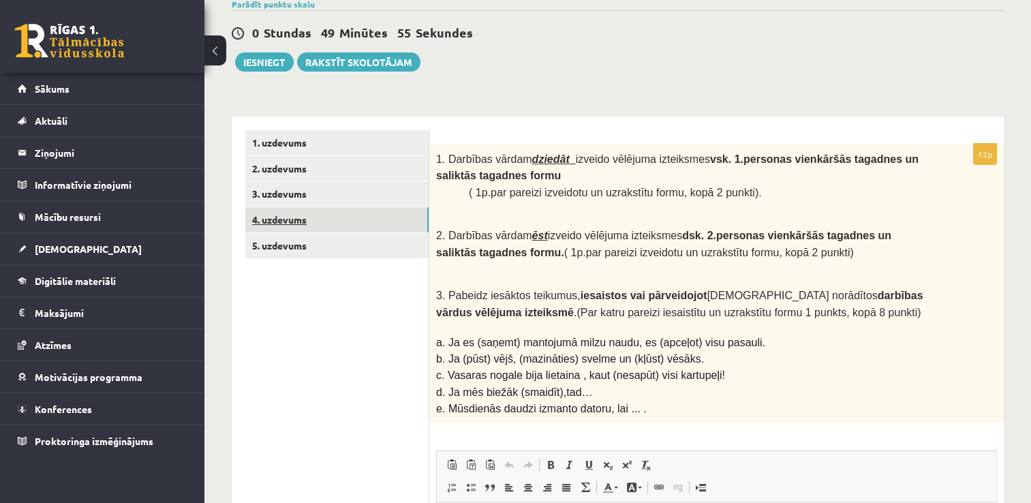
scroll to position [0, 0]
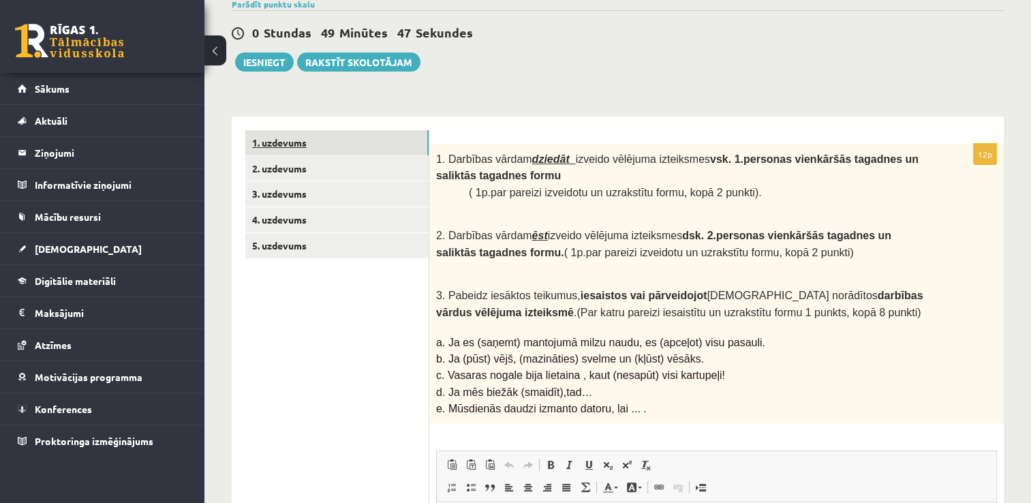
click at [387, 134] on link "1. uzdevums" at bounding box center [336, 142] width 183 height 25
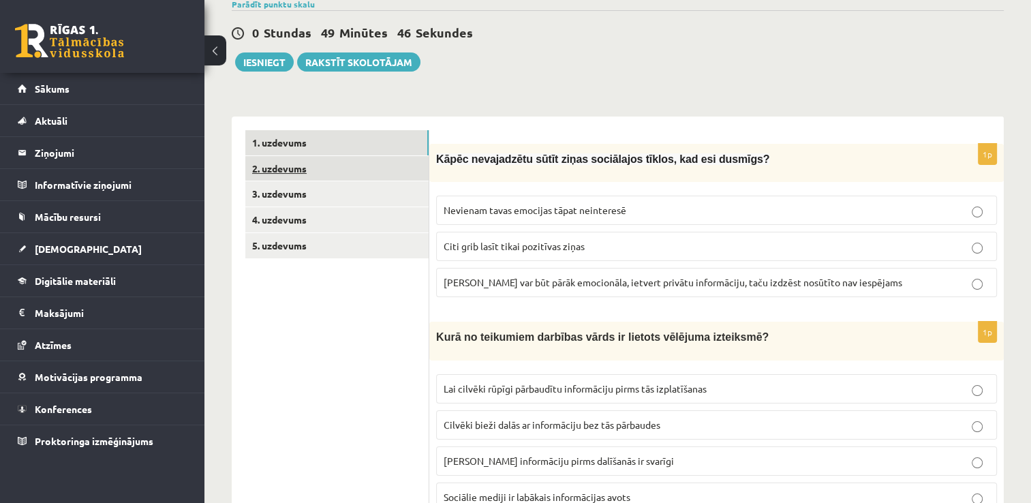
click at [365, 164] on link "2. uzdevums" at bounding box center [336, 168] width 183 height 25
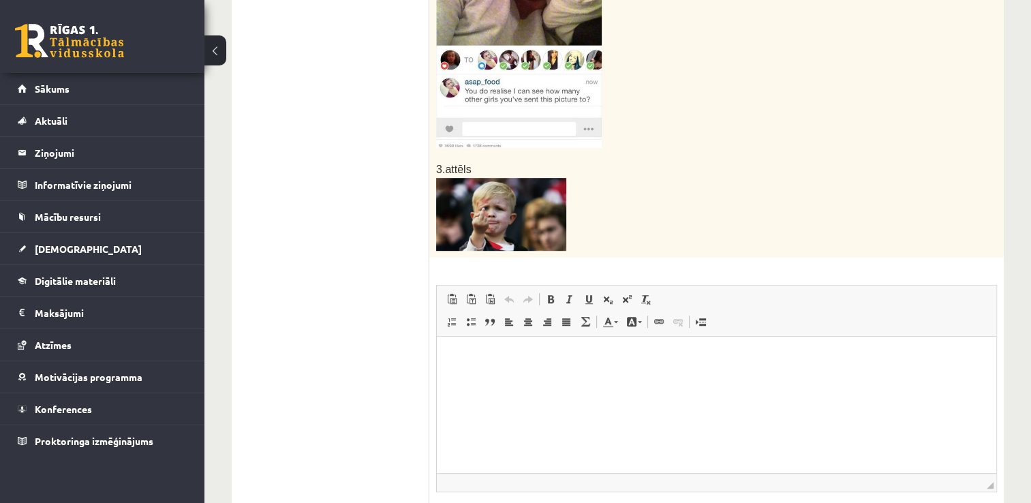
scroll to position [737, 0]
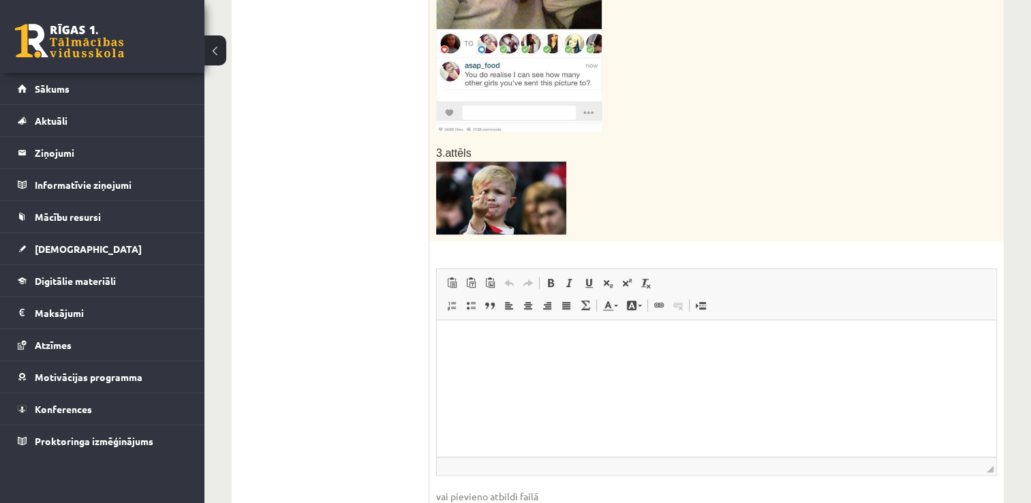
click at [451, 332] on html at bounding box center [716, 341] width 559 height 42
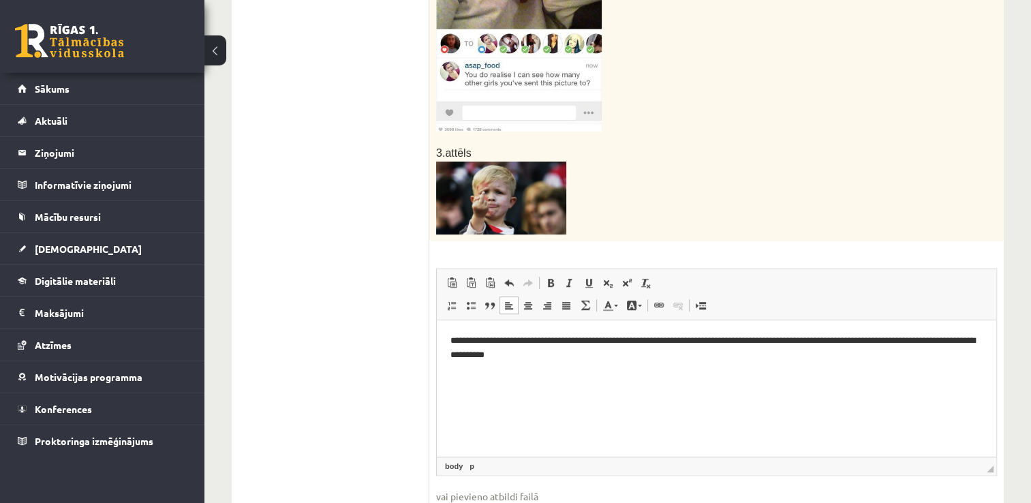
click at [969, 343] on p "**********" at bounding box center [716, 347] width 533 height 29
click at [575, 355] on p "**********" at bounding box center [716, 347] width 533 height 29
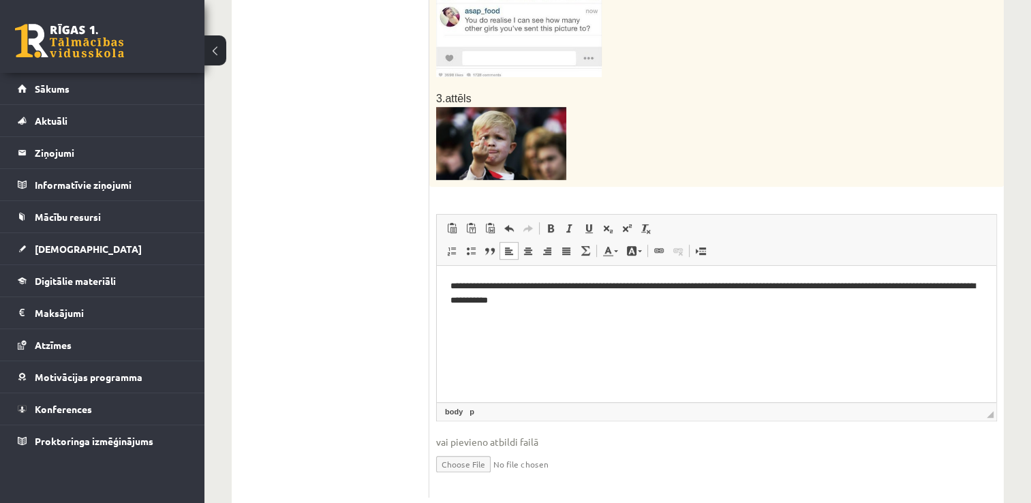
scroll to position [812, 0]
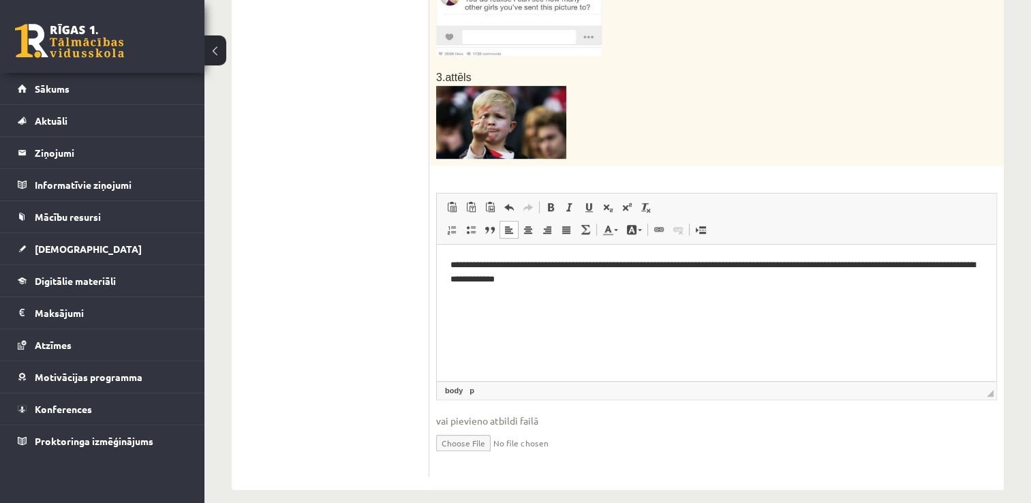
click at [712, 264] on p "**********" at bounding box center [716, 272] width 533 height 29
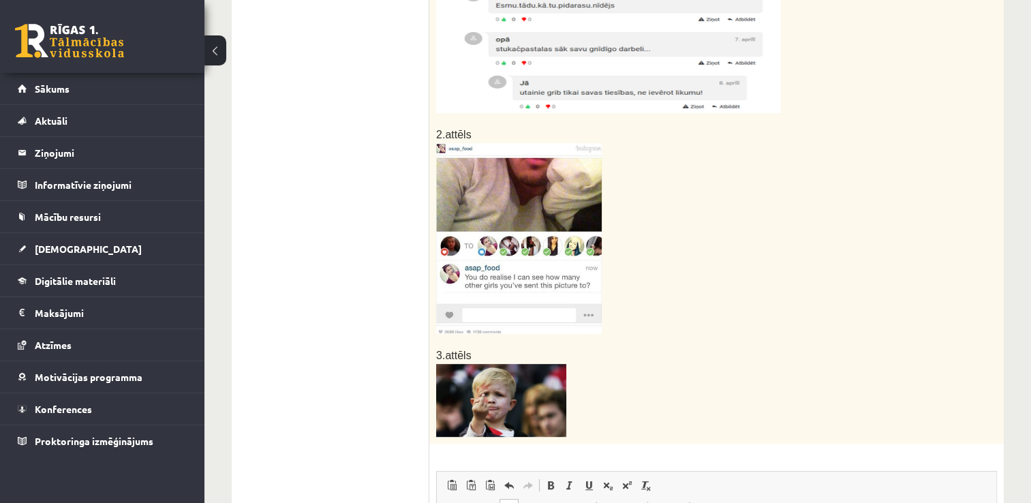
scroll to position [530, 0]
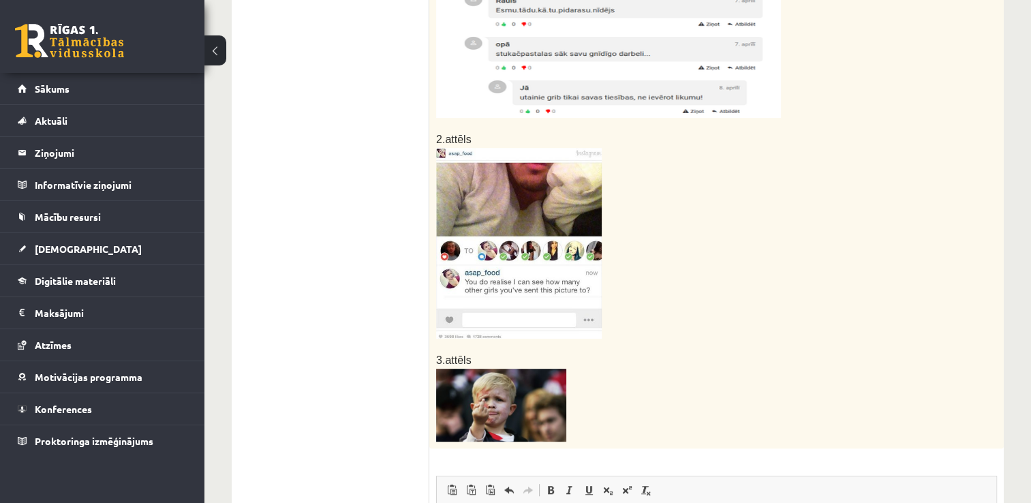
click at [555, 189] on img at bounding box center [519, 243] width 166 height 191
click at [527, 199] on img at bounding box center [519, 243] width 166 height 191
click at [575, 279] on img at bounding box center [519, 243] width 166 height 191
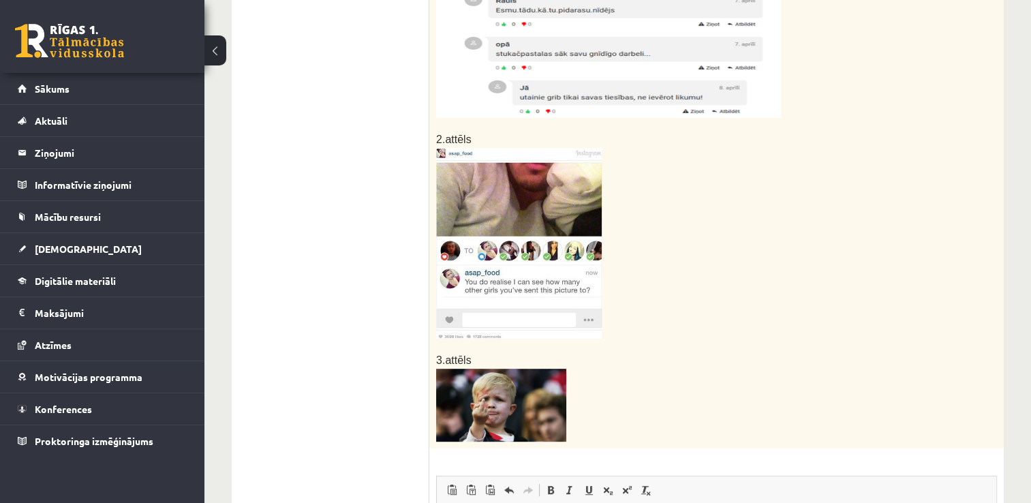
click at [575, 279] on img at bounding box center [519, 243] width 166 height 191
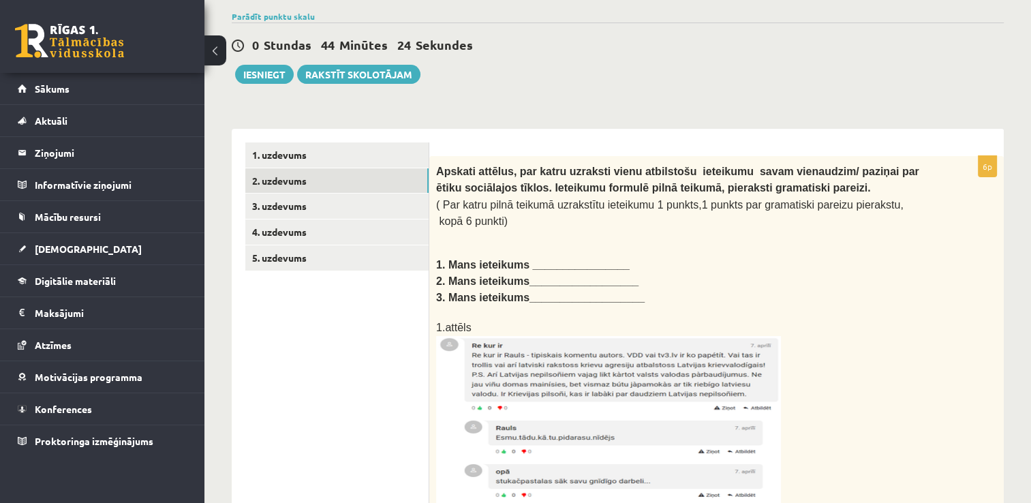
scroll to position [99, 0]
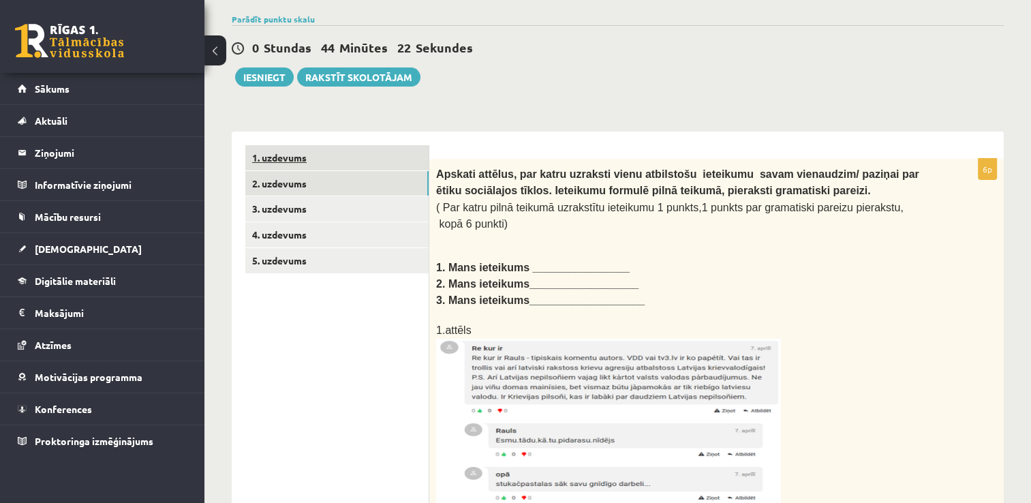
click at [289, 157] on link "1. uzdevums" at bounding box center [336, 157] width 183 height 25
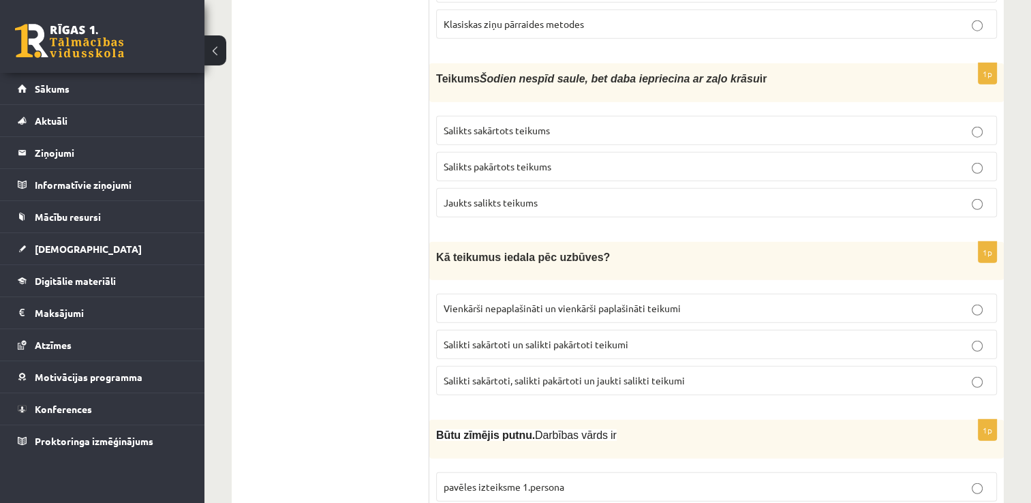
scroll to position [3625, 0]
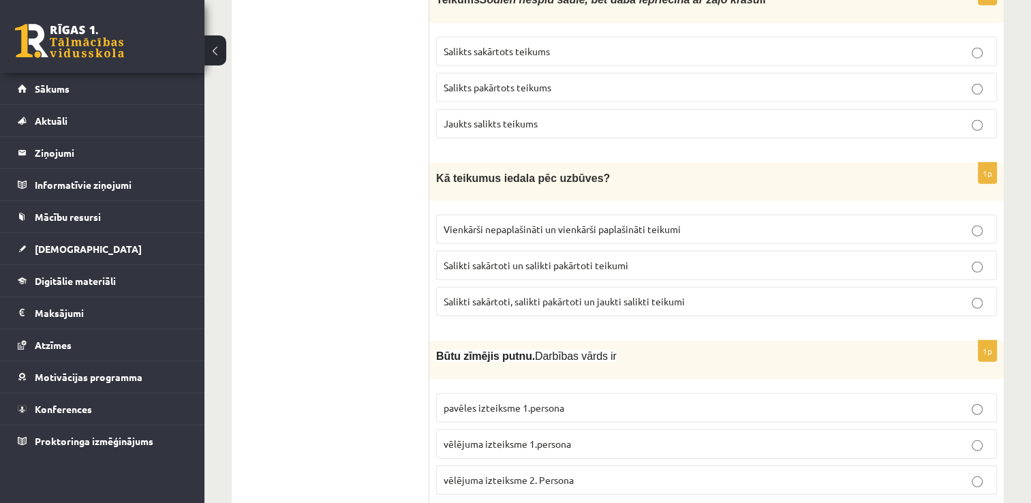
click at [836, 401] on p "pavēles izteiksme 1.persona" at bounding box center [717, 408] width 546 height 14
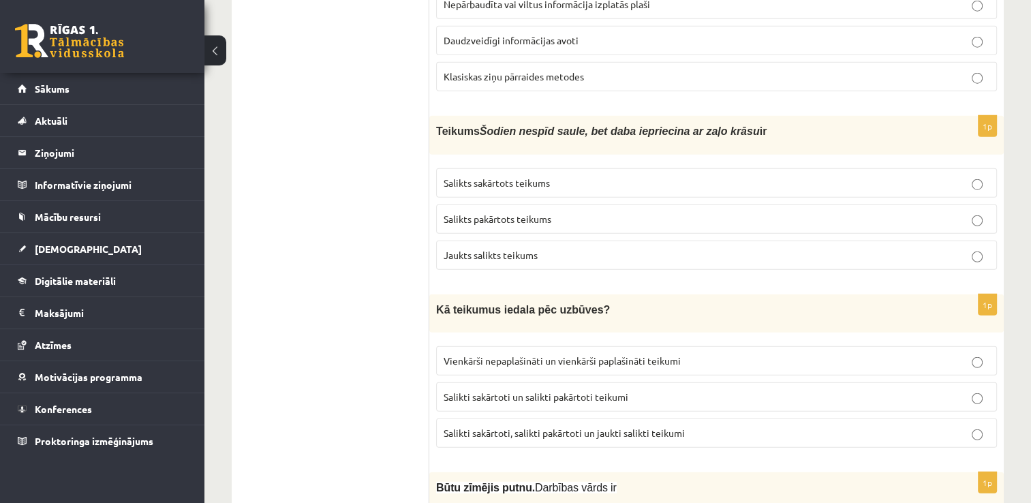
scroll to position [3498, 0]
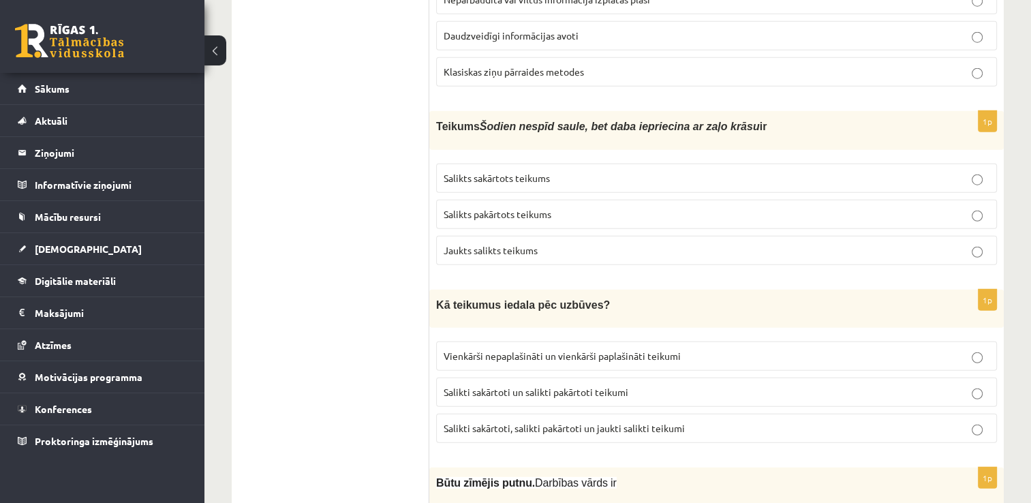
click at [978, 378] on label "Salikti sakārtoti un salikti pakārtoti teikumi" at bounding box center [716, 392] width 561 height 29
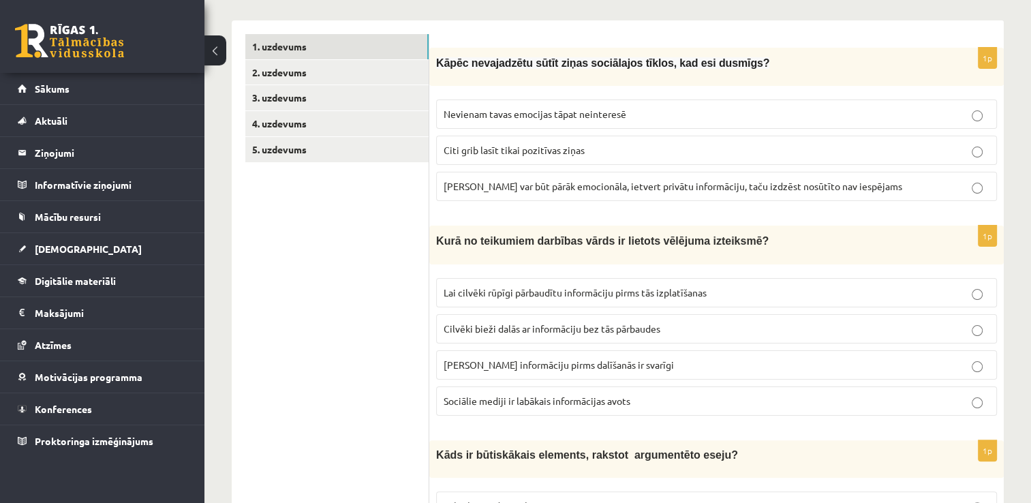
scroll to position [306, 0]
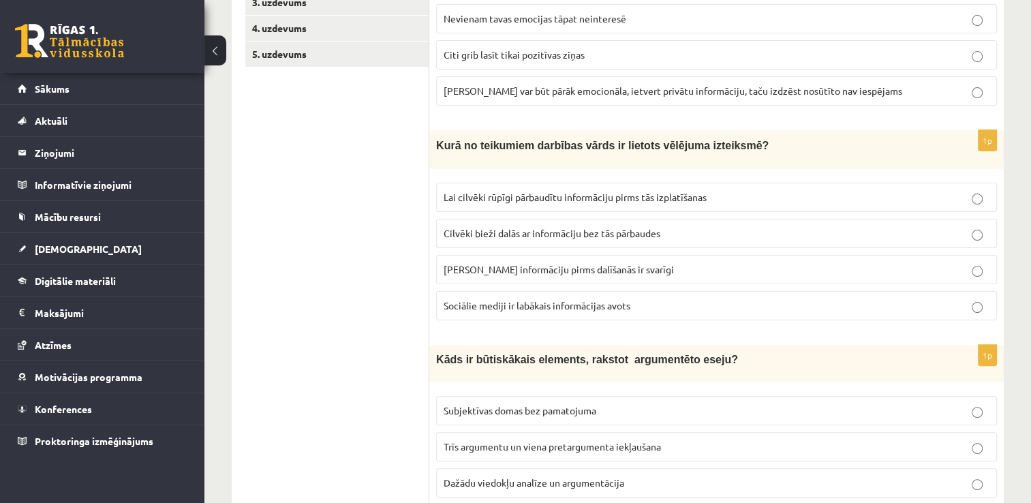
click at [812, 196] on p "Lai cilvēki rūpīgi pārbaudītu informāciju pirms tās izplatīšanas" at bounding box center [717, 197] width 546 height 14
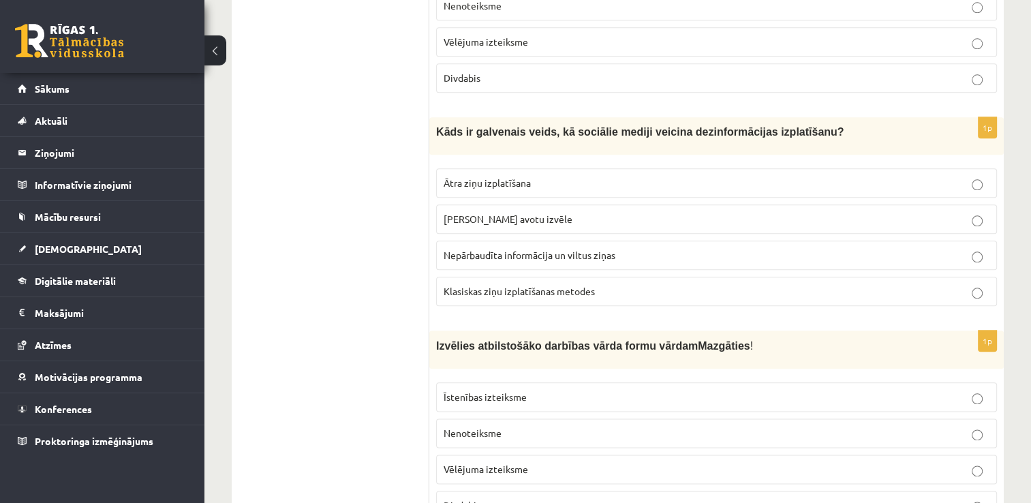
scroll to position [1527, 0]
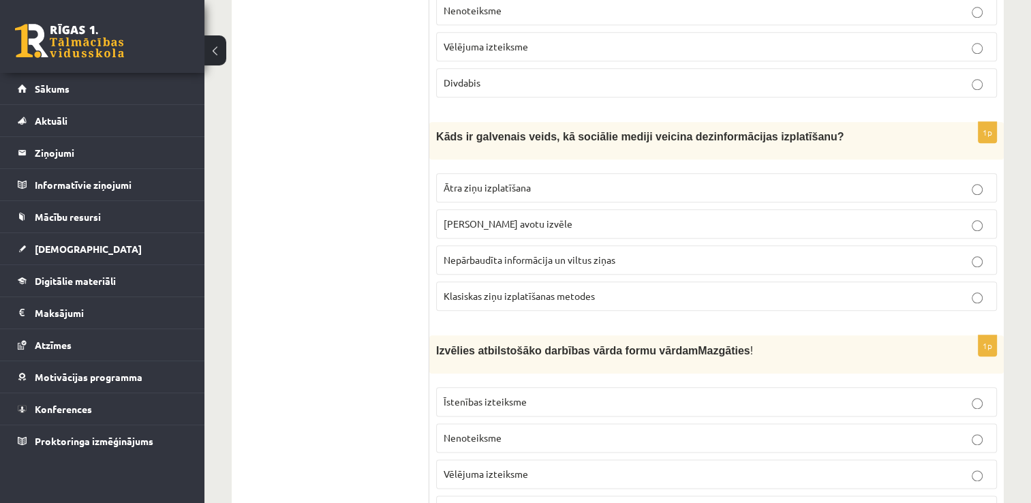
click at [804, 181] on p "Ātra ziņu izplatīšana" at bounding box center [717, 188] width 546 height 14
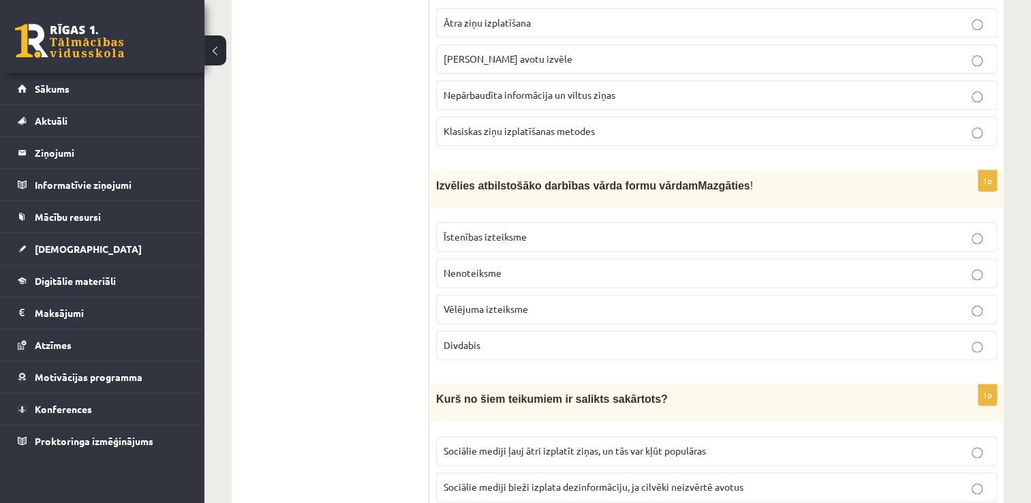
scroll to position [1696, 0]
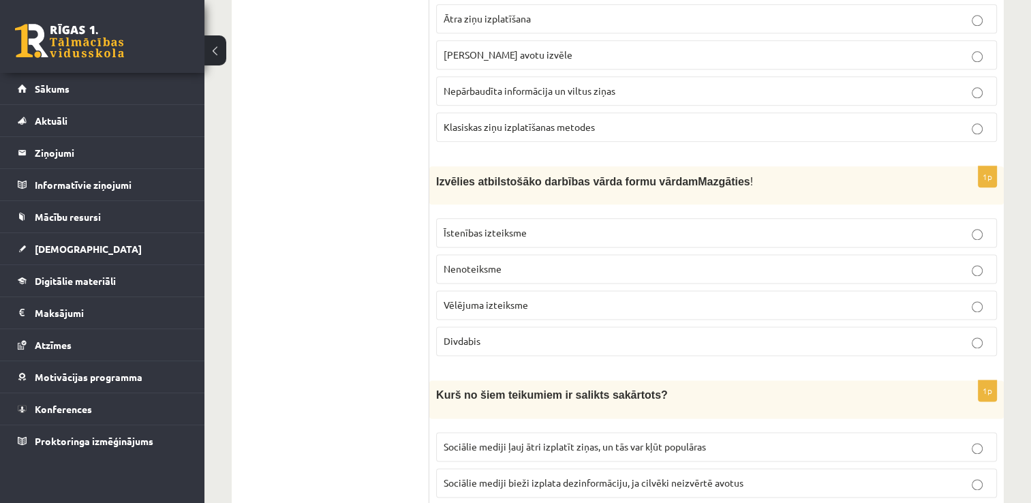
click at [970, 298] on p "Vēlējuma izteiksme" at bounding box center [717, 305] width 546 height 14
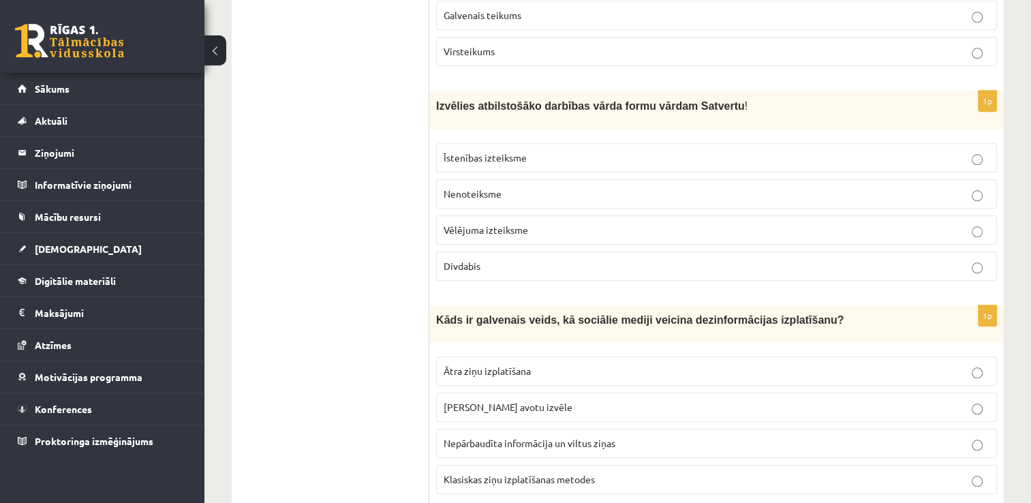
scroll to position [1349, 0]
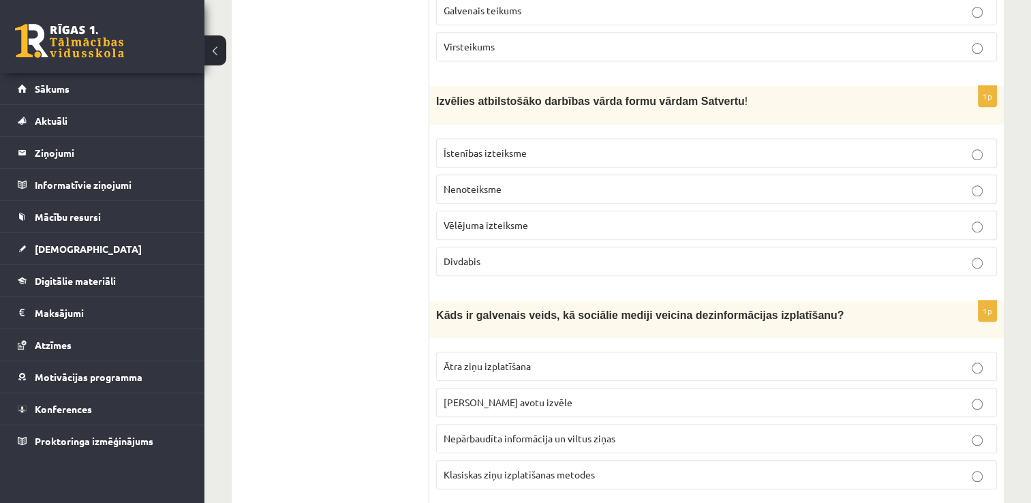
click at [849, 218] on p "Vēlējuma izteiksme" at bounding box center [717, 225] width 546 height 14
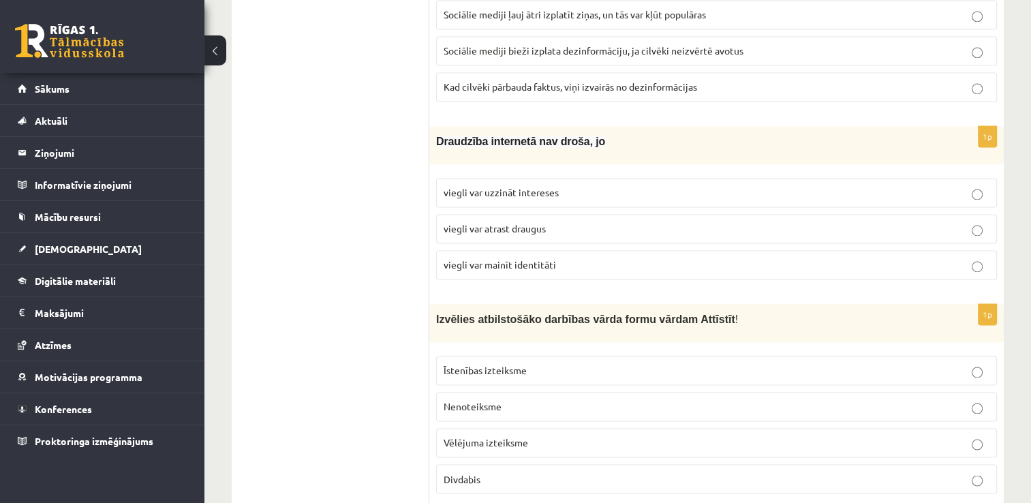
scroll to position [2133, 0]
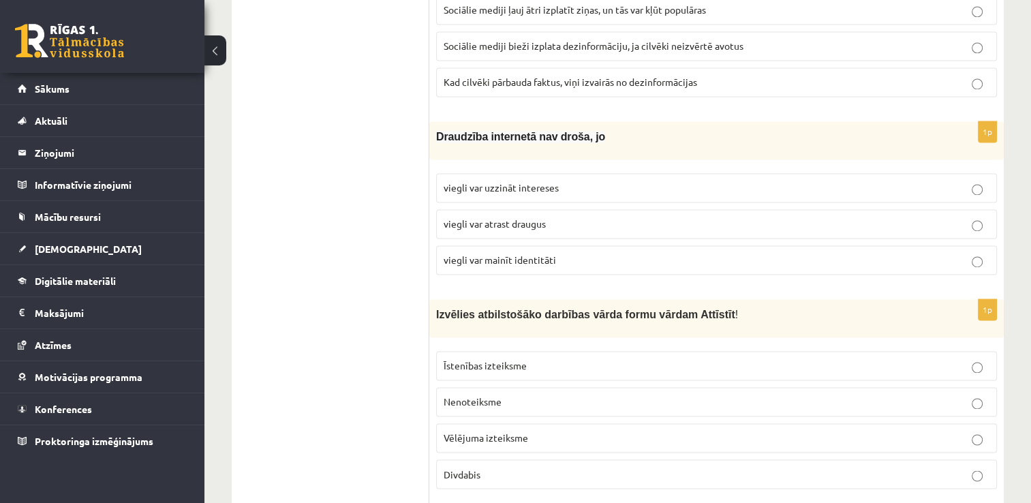
click at [987, 253] on p "viegli var mainīt identitāti" at bounding box center [717, 260] width 546 height 14
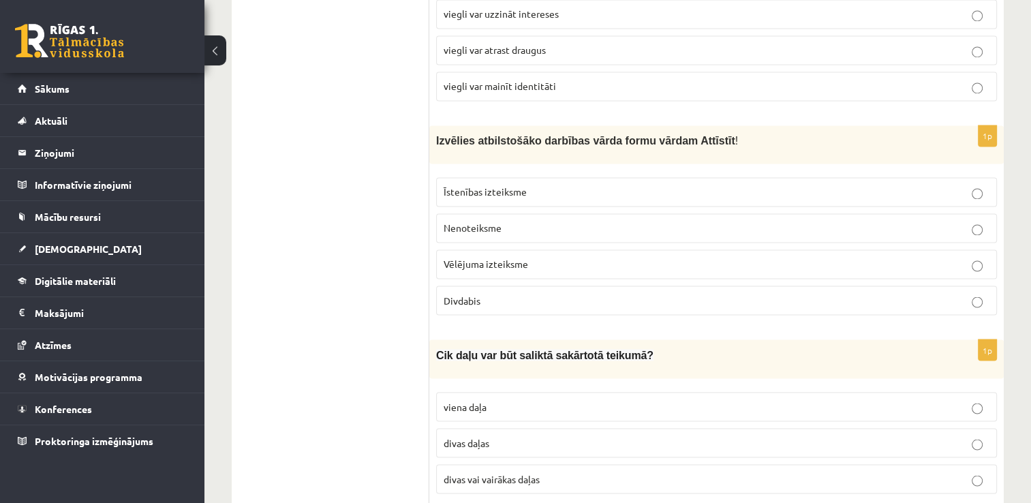
scroll to position [2312, 0]
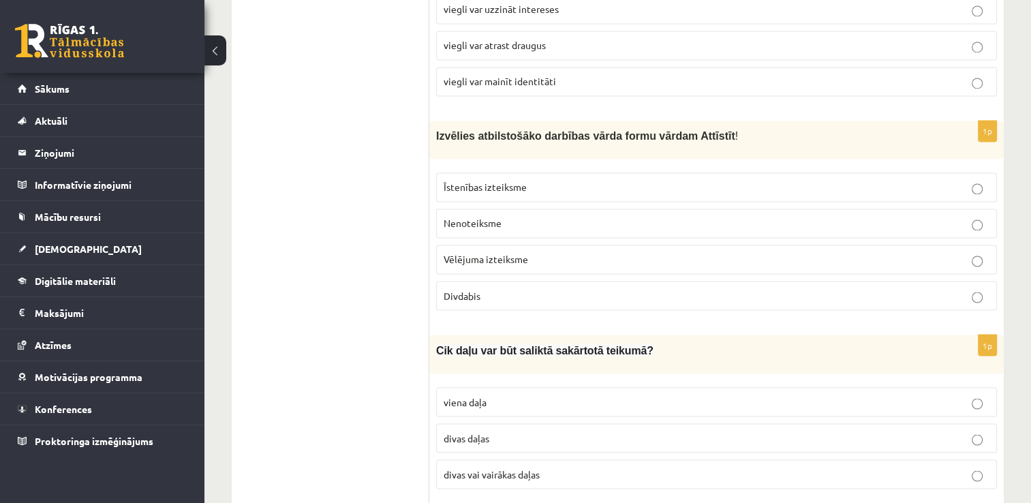
click at [709, 245] on label "Vēlējuma izteiksme" at bounding box center [716, 259] width 561 height 29
drag, startPoint x: 1039, startPoint y: 308, endPoint x: 1027, endPoint y: 407, distance: 99.5
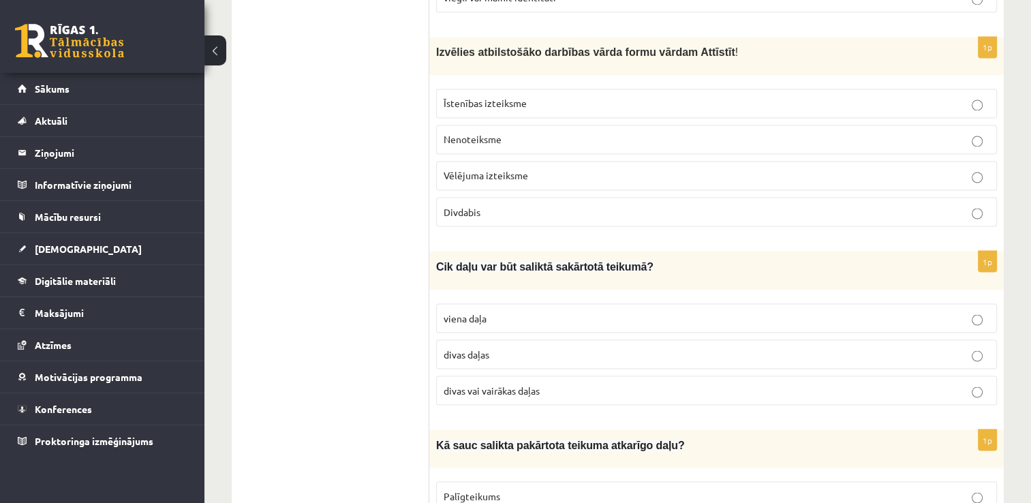
scroll to position [2414, 0]
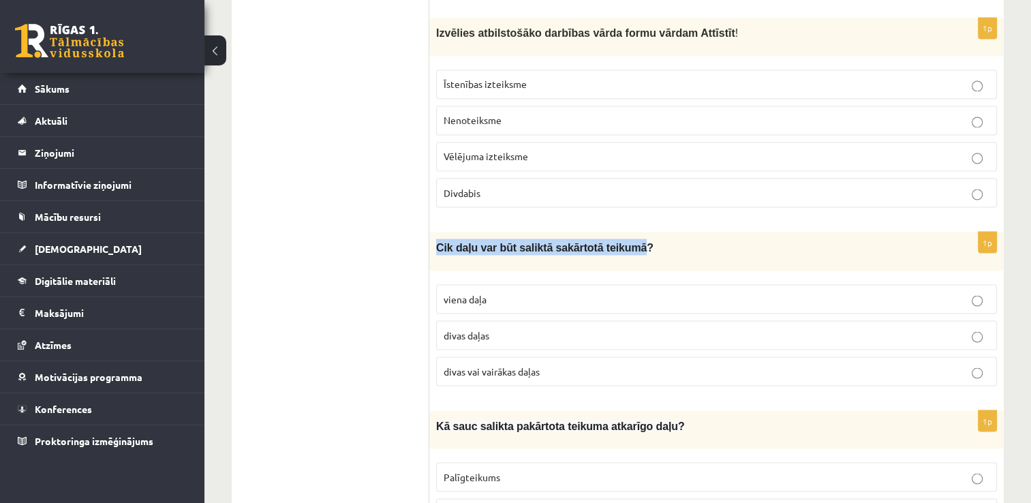
drag, startPoint x: 437, startPoint y: 219, endPoint x: 619, endPoint y: 224, distance: 182.0
click at [619, 241] on span "Cik daļu var būt saliktā sakārtotā teikumā?" at bounding box center [544, 247] width 217 height 12
copy span "Cik daļu var būt saliktā sakārtotā teikumā"
click at [502, 320] on label "divas daļas" at bounding box center [716, 334] width 561 height 29
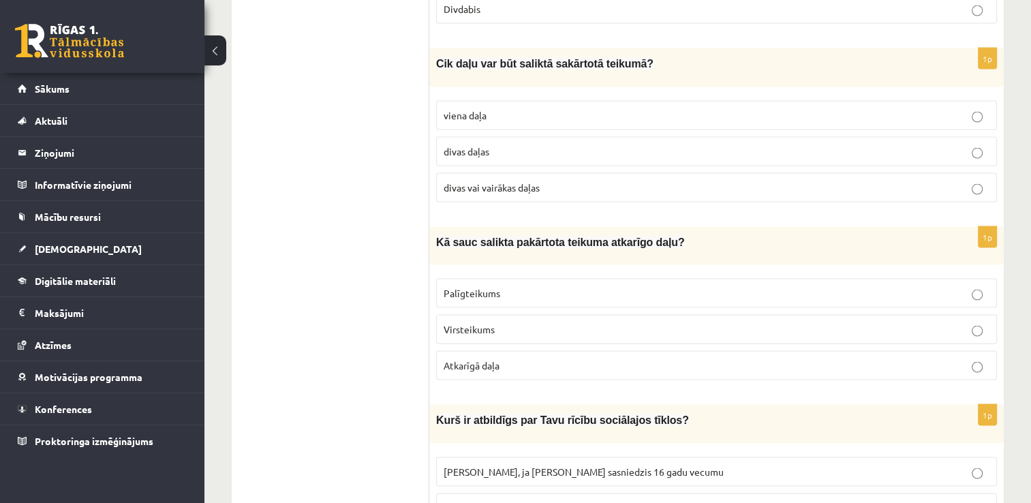
scroll to position [2603, 0]
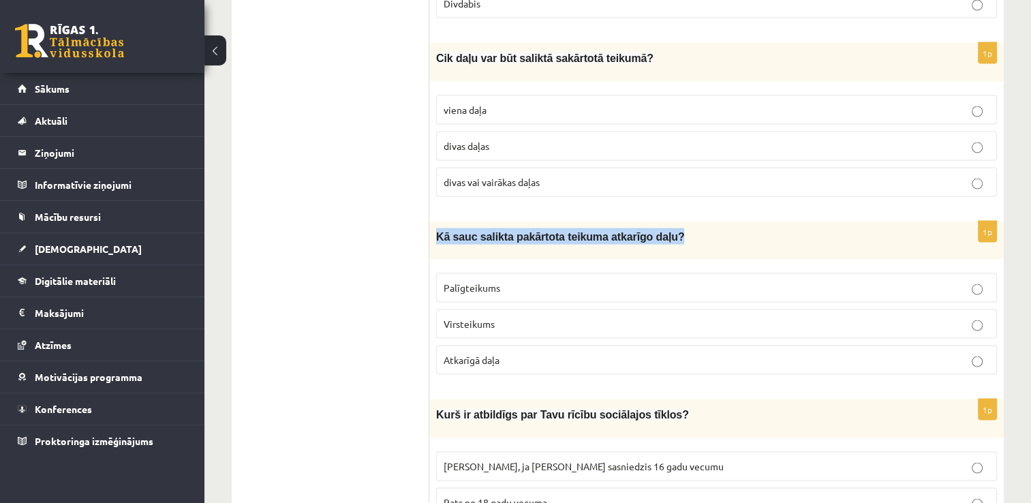
drag, startPoint x: 436, startPoint y: 206, endPoint x: 666, endPoint y: 209, distance: 229.7
click at [666, 228] on p "Kā sauc salikta pakārtota teikuma atkarīgo daļu?" at bounding box center [682, 236] width 493 height 16
copy span "Kā sauc salikta pakārtota teikuma atkarīgo daļu?"
click at [514, 273] on label "Palīgteikums" at bounding box center [716, 287] width 561 height 29
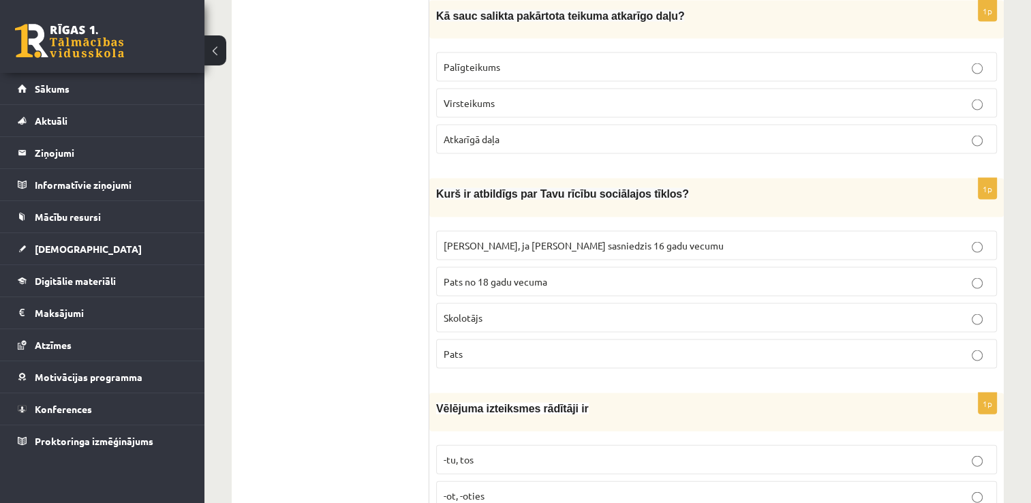
scroll to position [2829, 0]
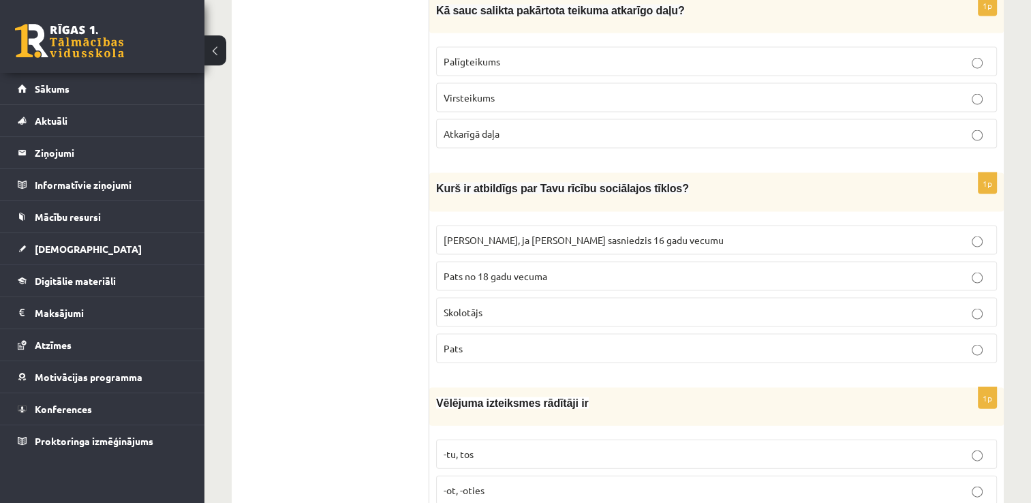
click at [952, 341] on p "Pats" at bounding box center [717, 348] width 546 height 14
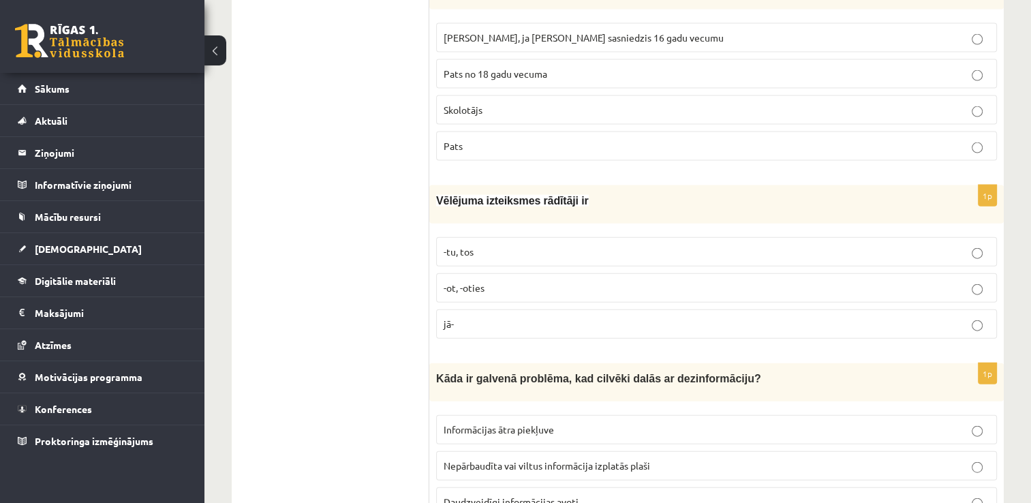
scroll to position [3037, 0]
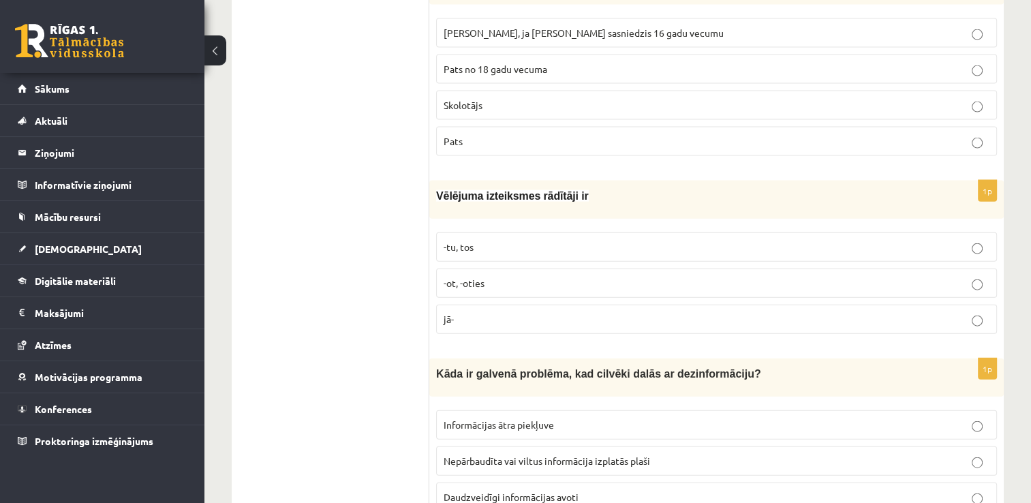
click at [833, 240] on p "-tu, tos" at bounding box center [717, 247] width 546 height 14
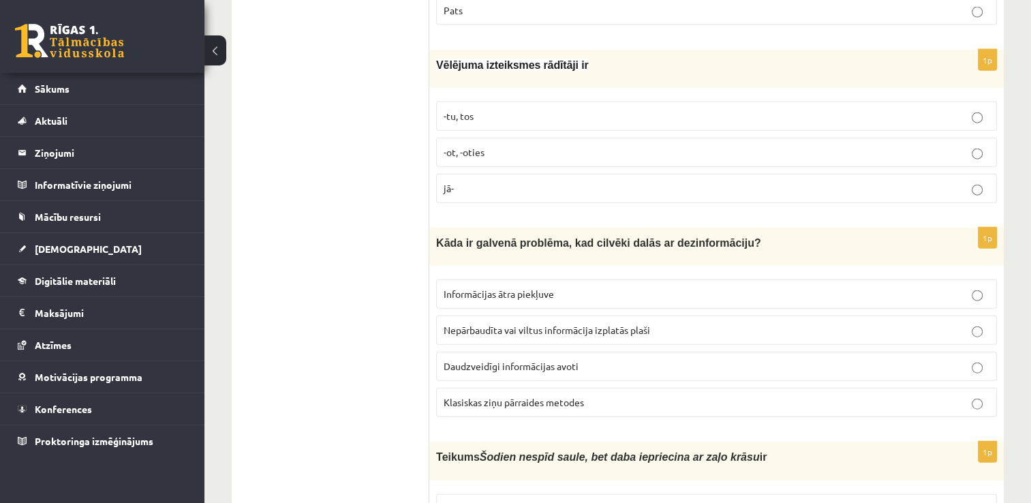
scroll to position [3178, 0]
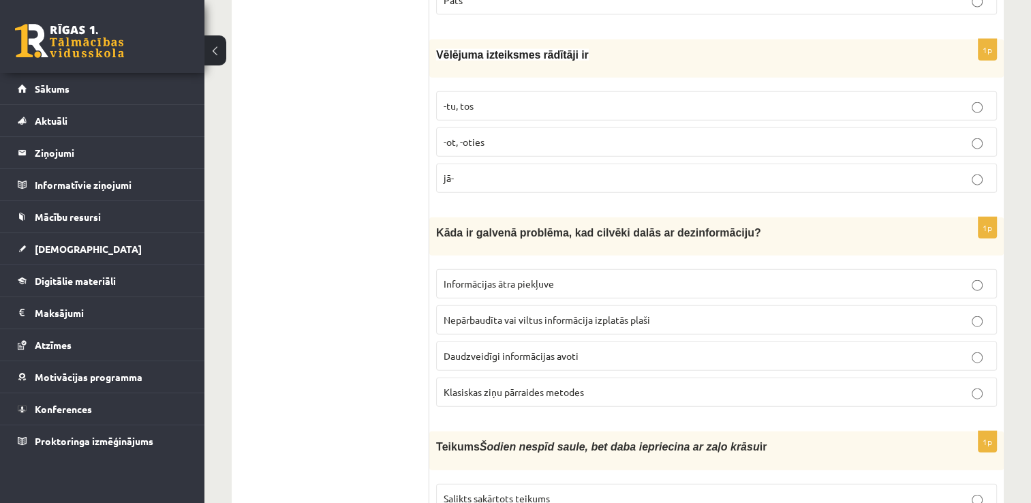
click at [938, 305] on label "Nepārbaudīta vai viltus informācija izplatās plaši" at bounding box center [716, 319] width 561 height 29
click at [958, 277] on p "Informācijas ātra piekļuve" at bounding box center [717, 284] width 546 height 14
click at [919, 313] on p "Nepārbaudīta vai viltus informācija izplatās plaši" at bounding box center [717, 320] width 546 height 14
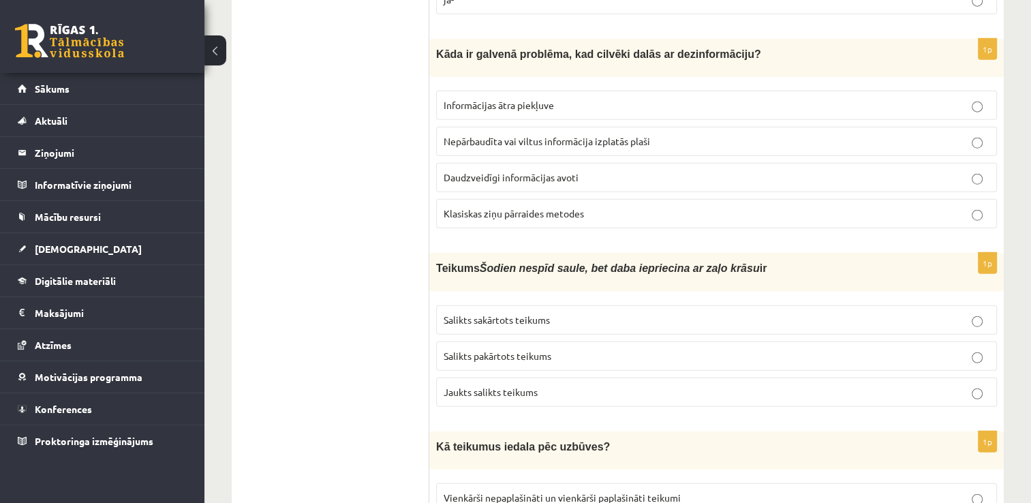
scroll to position [3361, 0]
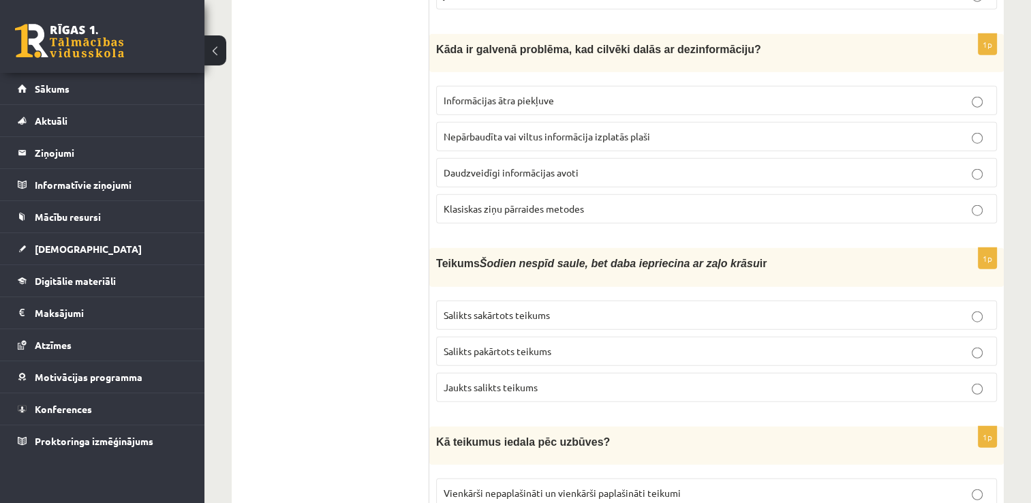
click at [925, 308] on p "Salikts sakārtots teikums" at bounding box center [717, 315] width 546 height 14
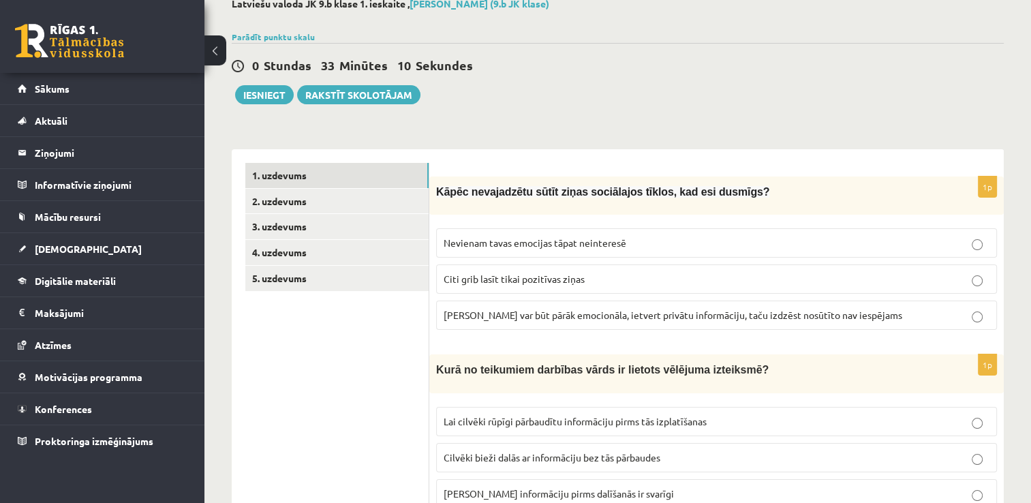
scroll to position [34, 0]
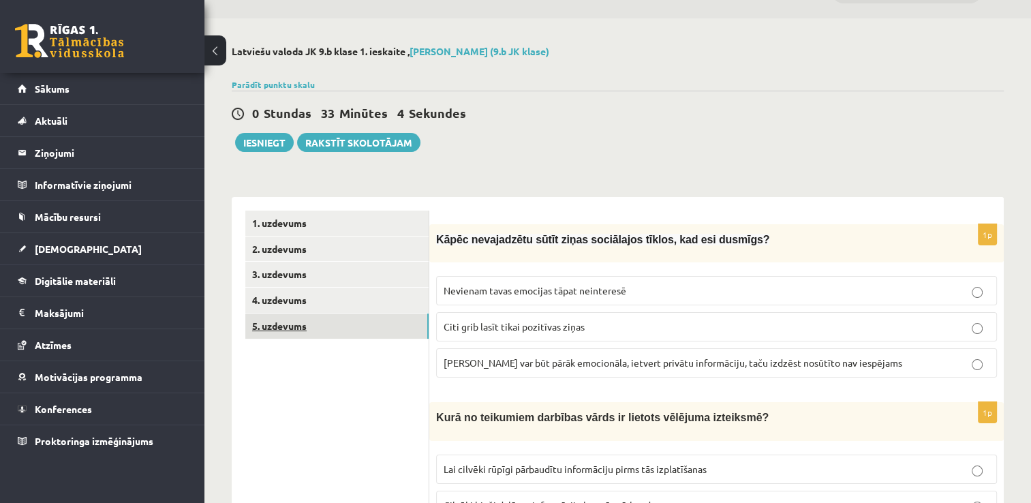
click at [316, 320] on link "5. uzdevums" at bounding box center [336, 325] width 183 height 25
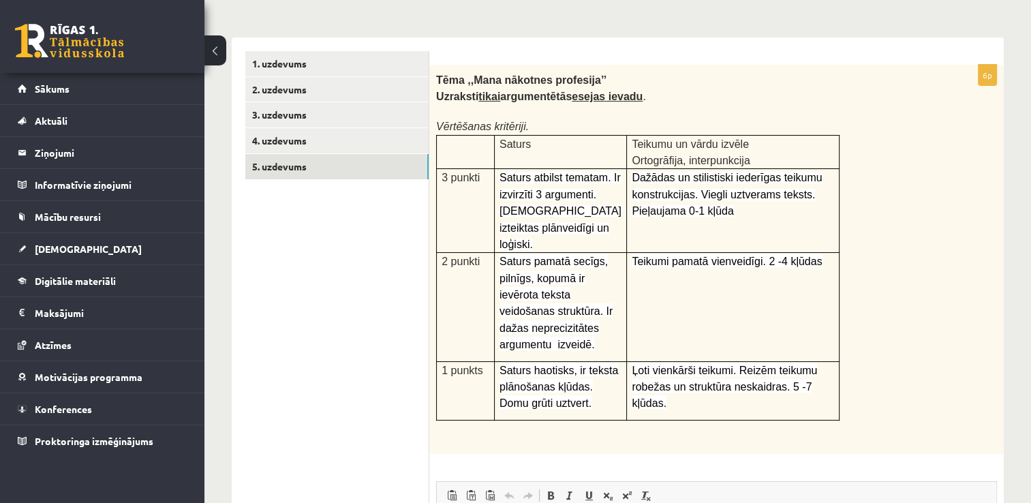
scroll to position [188, 0]
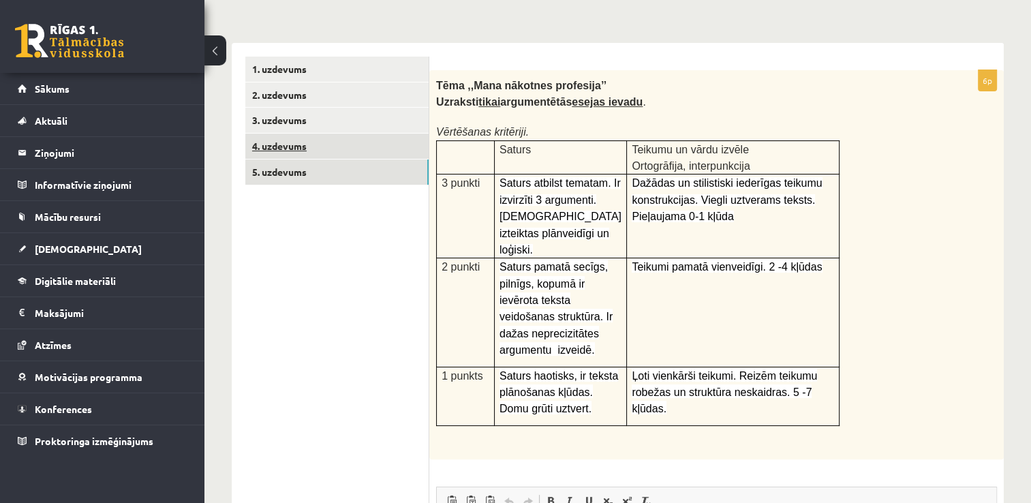
click at [382, 144] on link "4. uzdevums" at bounding box center [336, 146] width 183 height 25
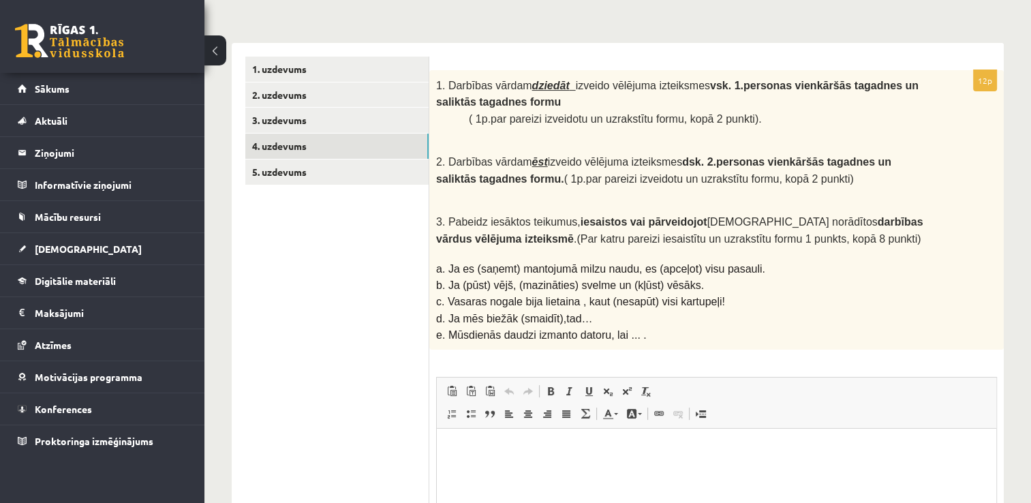
scroll to position [0, 0]
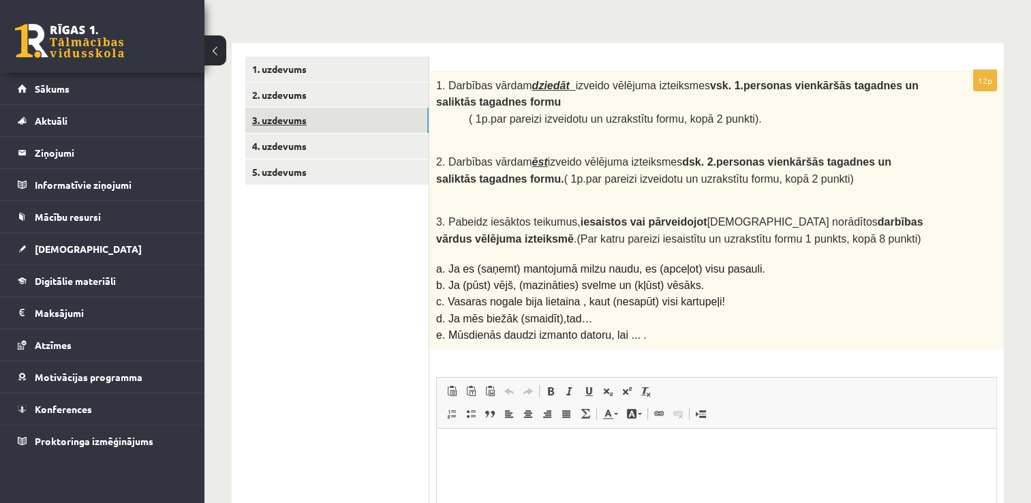
click at [324, 117] on link "3. uzdevums" at bounding box center [336, 120] width 183 height 25
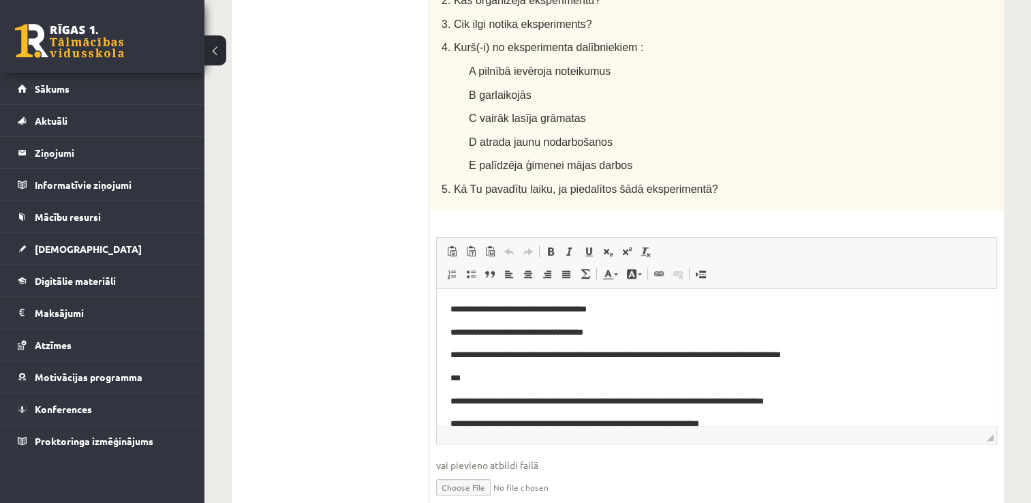
scroll to position [1012, 0]
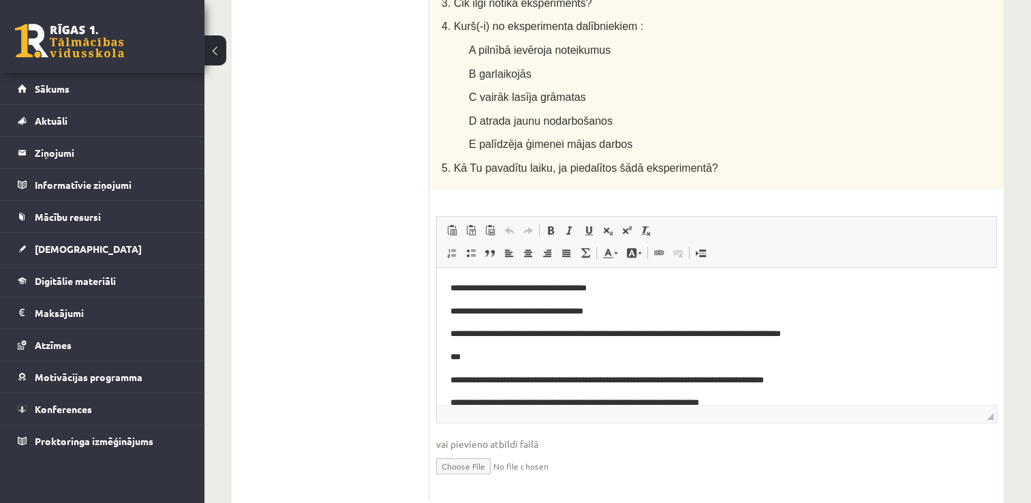
drag, startPoint x: 1039, startPoint y: 97, endPoint x: 519, endPoint y: 132, distance: 520.4
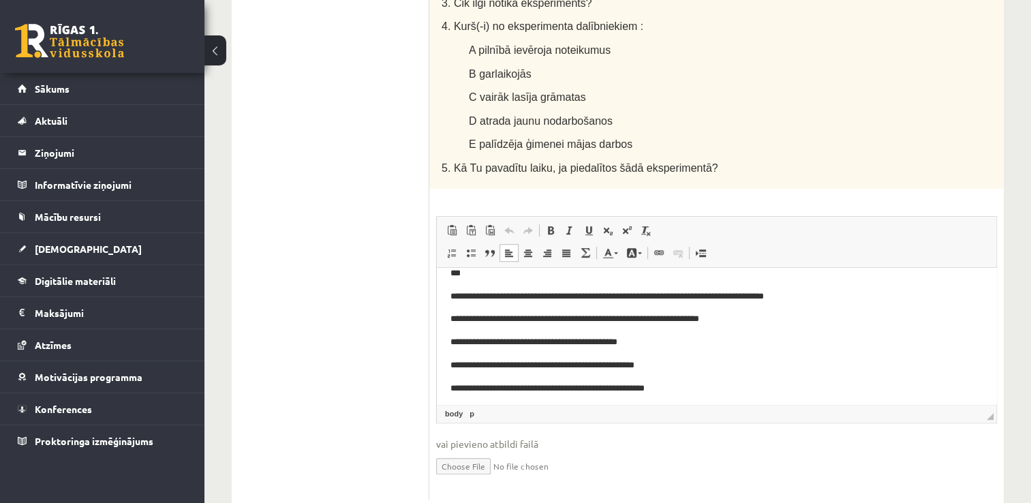
scroll to position [89, 0]
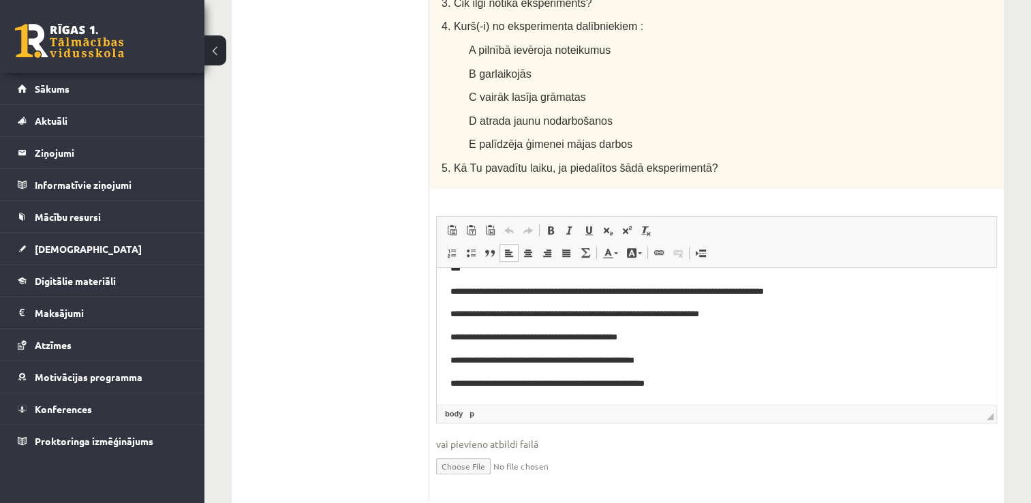
click at [694, 372] on body "**********" at bounding box center [716, 292] width 532 height 198
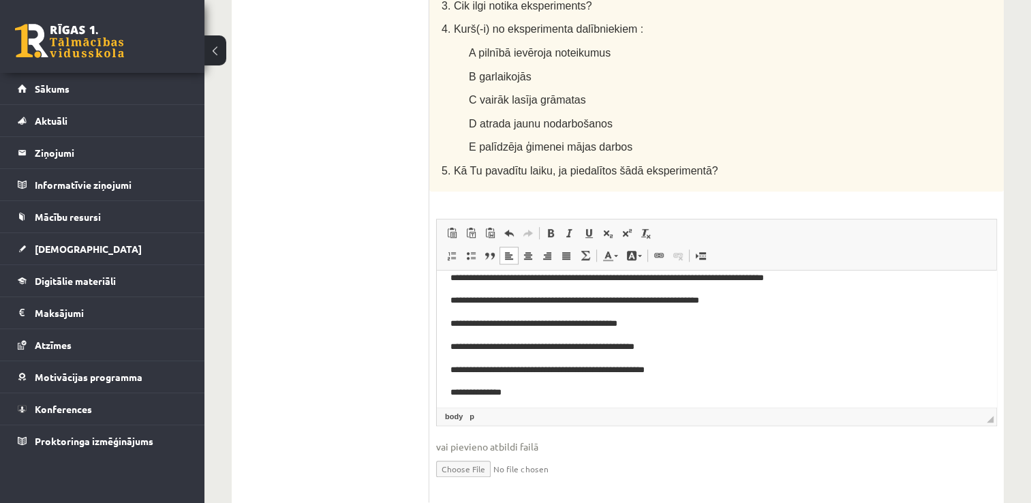
scroll to position [110, 0]
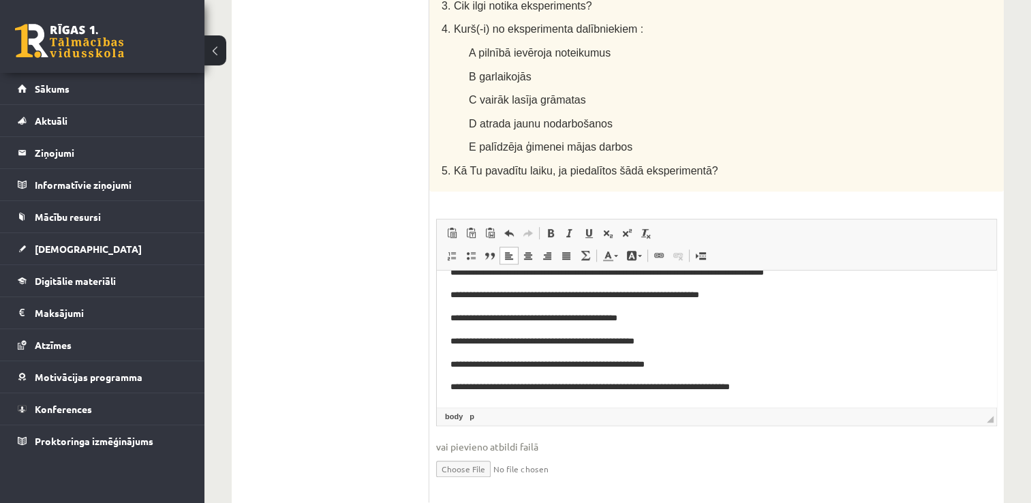
click at [728, 391] on p "**********" at bounding box center [711, 387] width 522 height 14
click at [777, 388] on p "**********" at bounding box center [711, 387] width 522 height 14
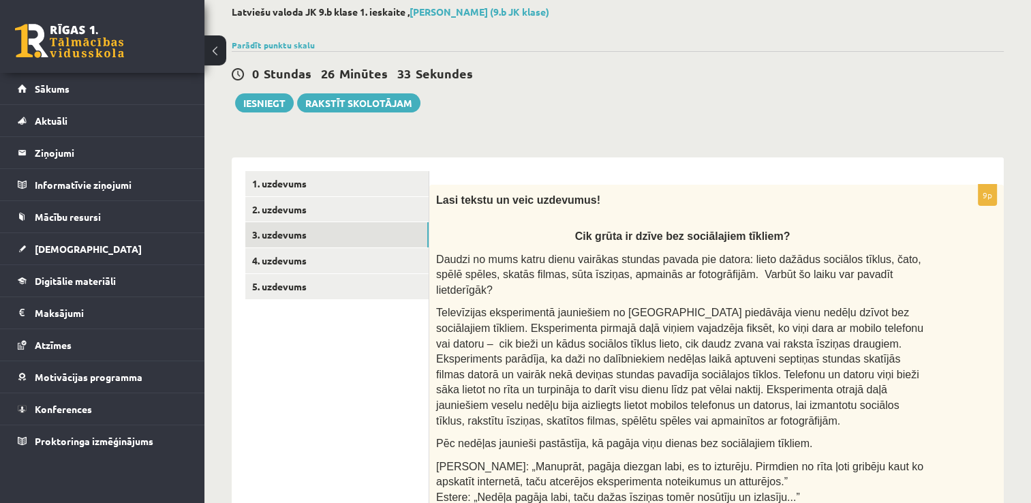
scroll to position [0, 0]
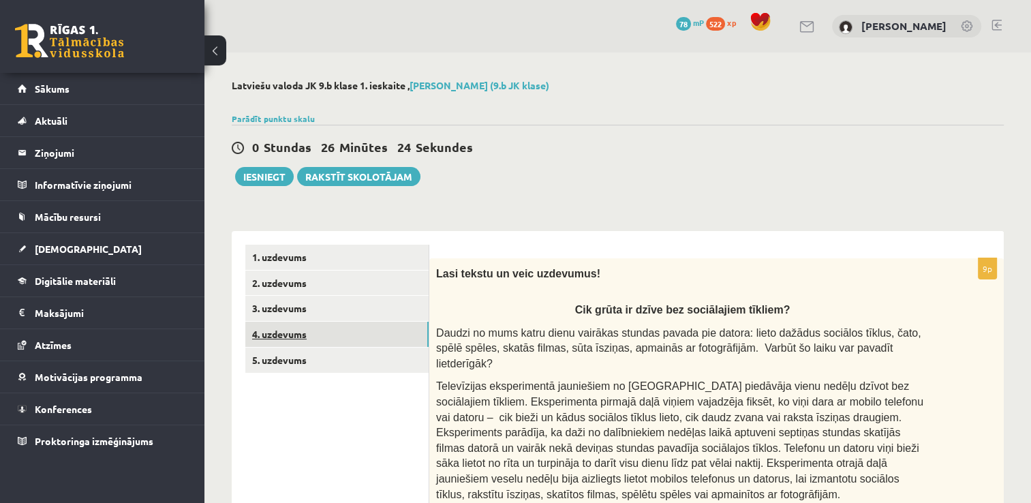
click at [276, 337] on link "4. uzdevums" at bounding box center [336, 334] width 183 height 25
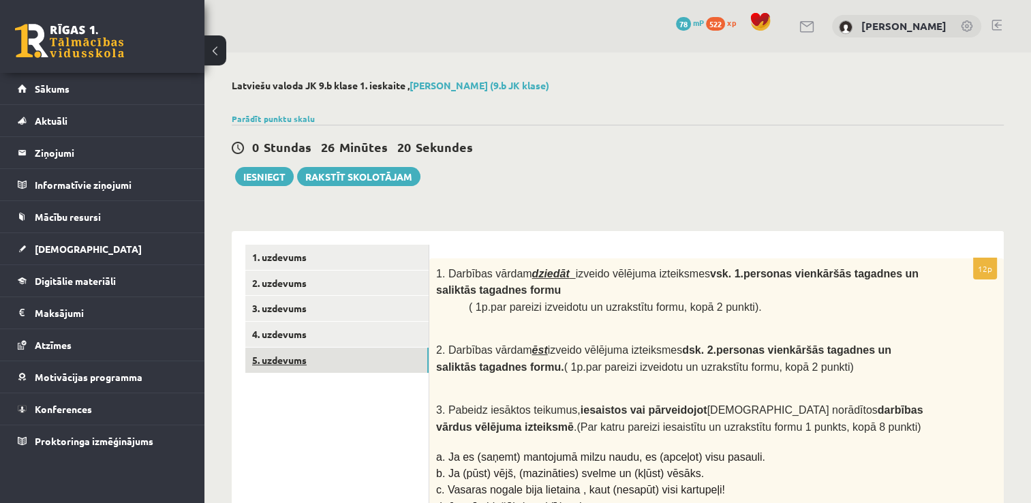
click at [315, 367] on link "5. uzdevums" at bounding box center [336, 360] width 183 height 25
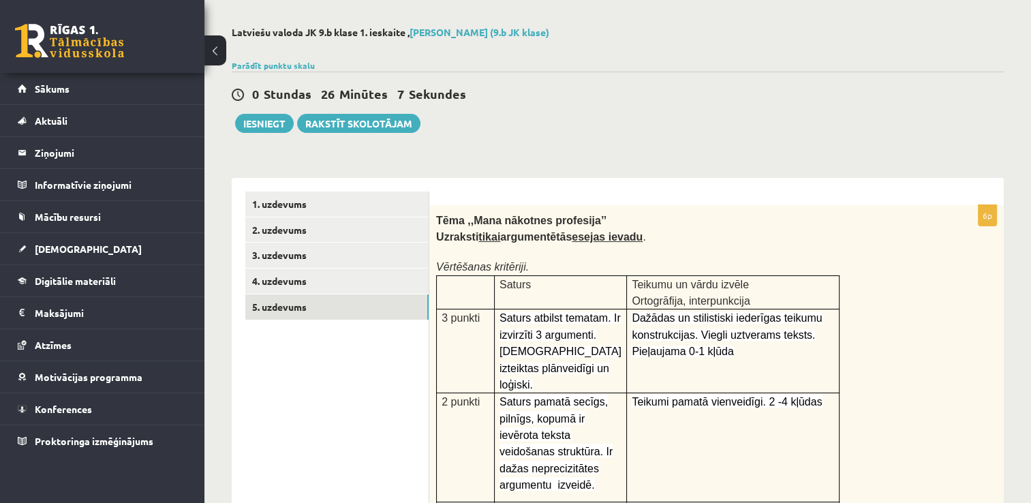
scroll to position [63, 0]
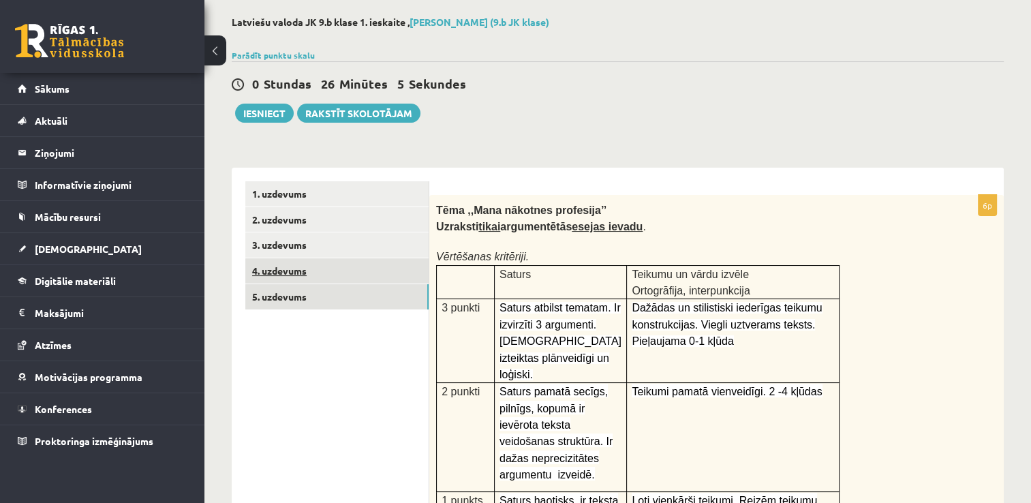
click at [270, 273] on link "4. uzdevums" at bounding box center [336, 270] width 183 height 25
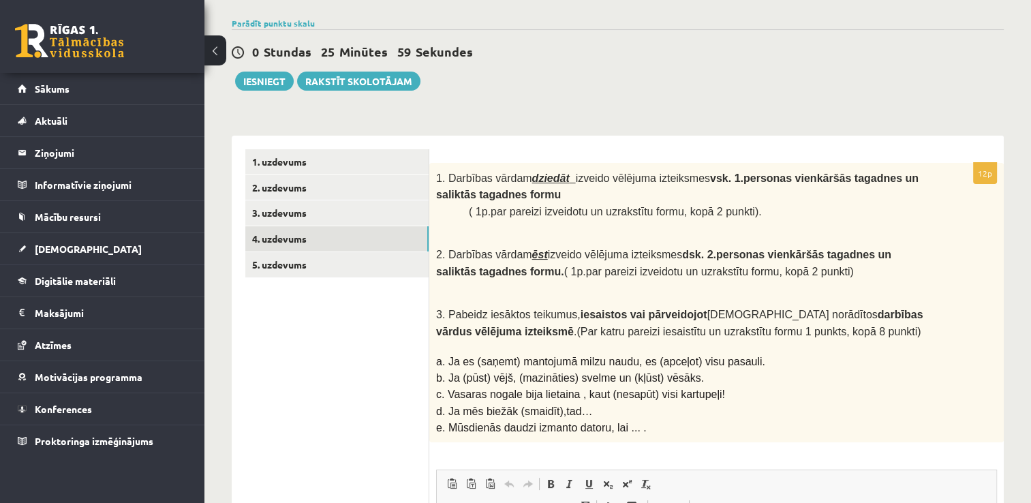
scroll to position [0, 0]
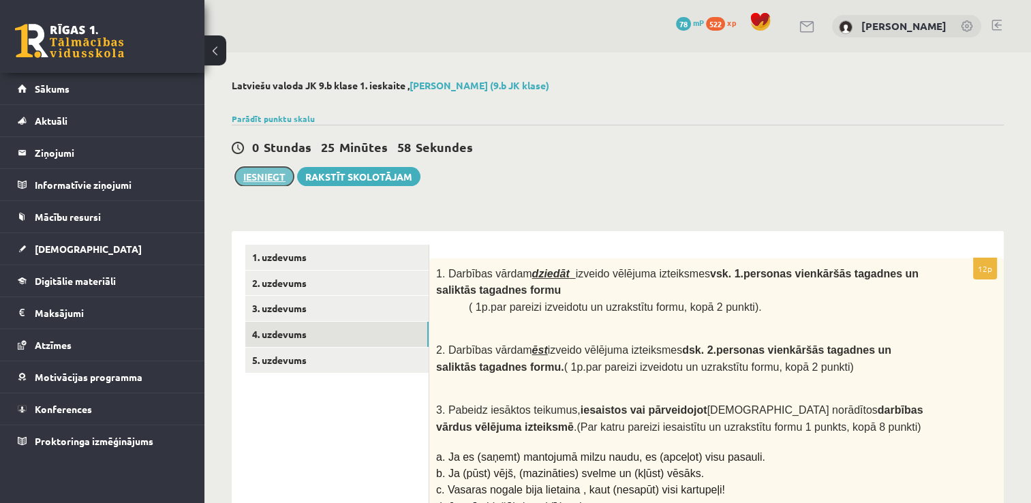
click at [271, 177] on button "Iesniegt" at bounding box center [264, 176] width 59 height 19
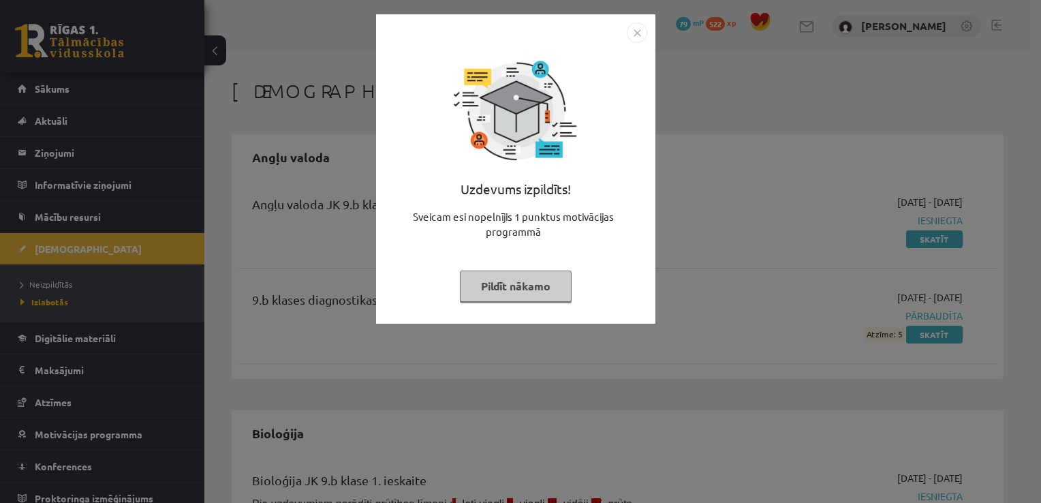
click at [529, 287] on button "Pildīt nākamo" at bounding box center [516, 286] width 112 height 31
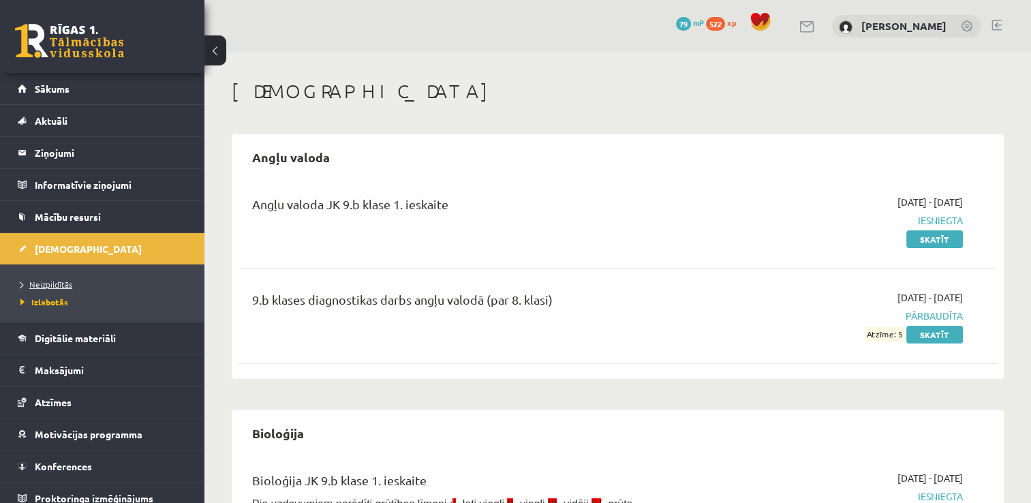
click at [50, 281] on span "Neizpildītās" at bounding box center [46, 284] width 52 height 11
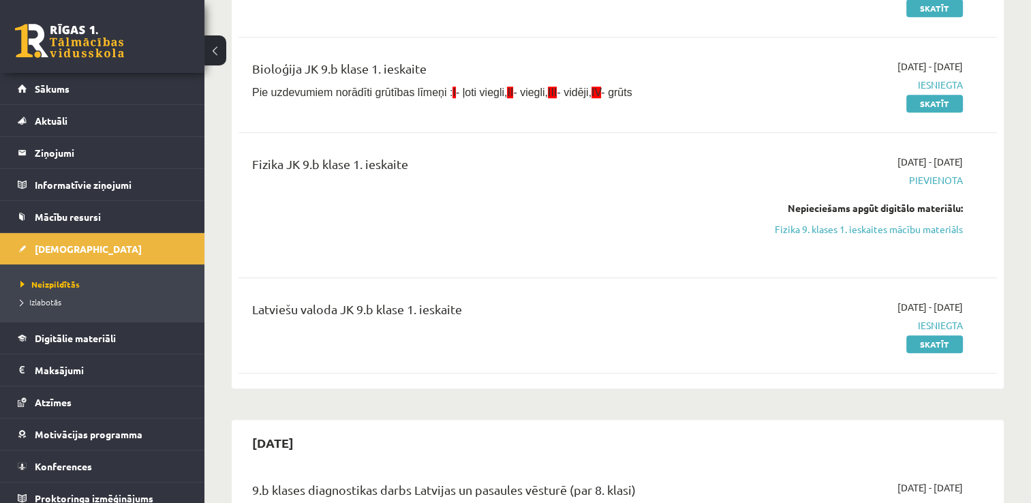
scroll to position [1114, 0]
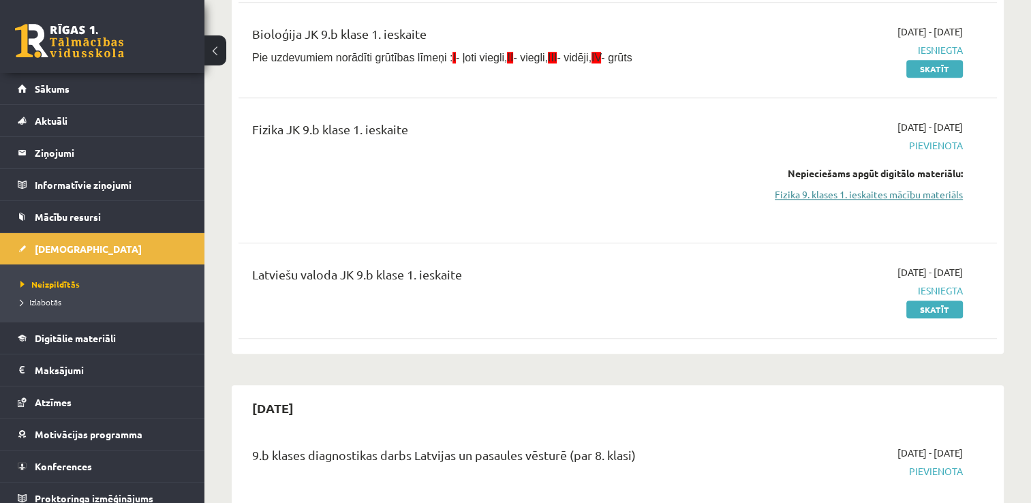
click at [876, 197] on link "Fizika 9. klases 1. ieskaites mācību materiāls" at bounding box center [851, 194] width 224 height 14
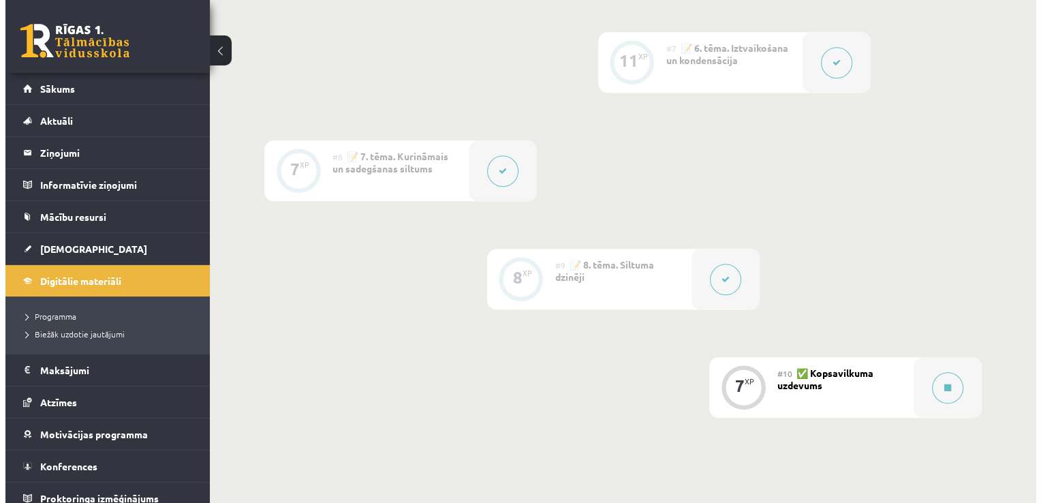
scroll to position [1012, 0]
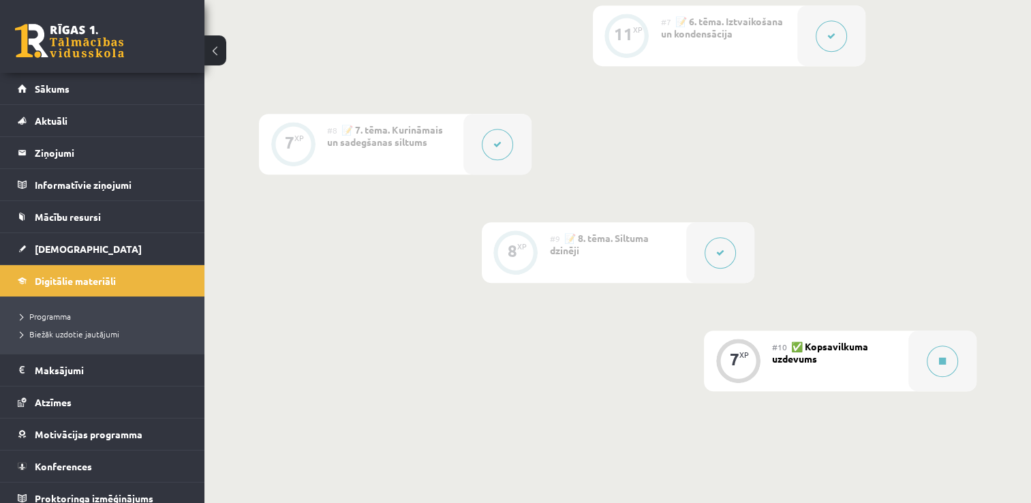
click at [891, 358] on div "#10 ✅ Kopsavilkuma uzdevums" at bounding box center [840, 361] width 136 height 61
click at [935, 362] on button at bounding box center [942, 361] width 31 height 31
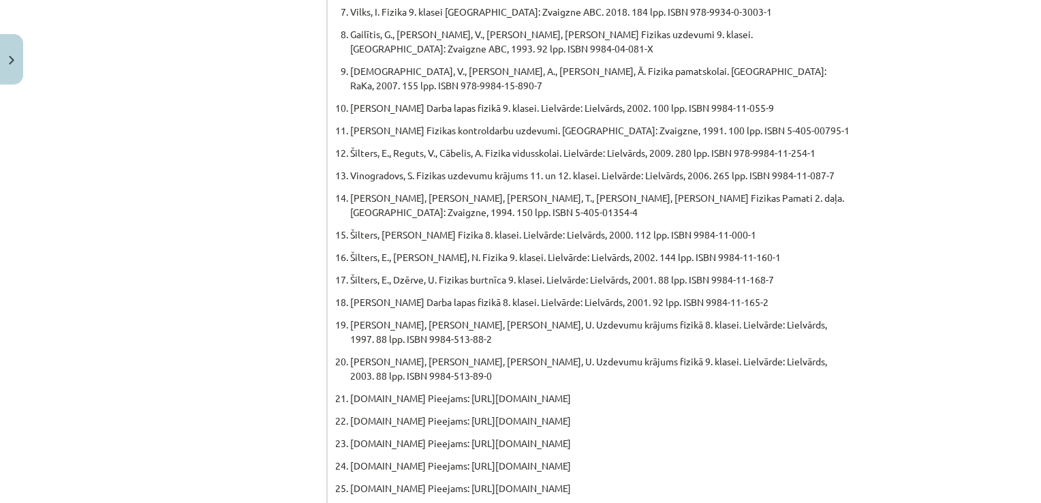
scroll to position [756, 0]
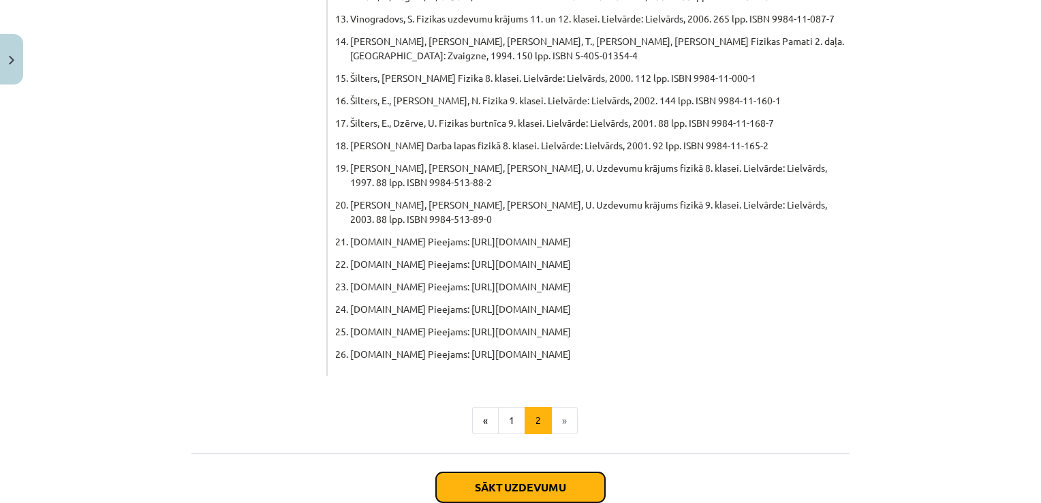
click at [551, 472] on button "Sākt uzdevumu" at bounding box center [520, 487] width 169 height 30
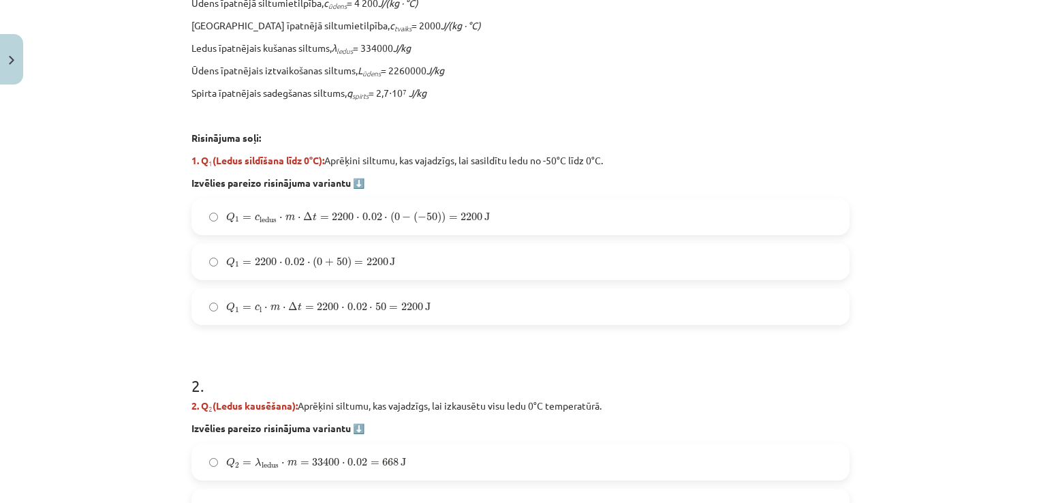
scroll to position [487, 0]
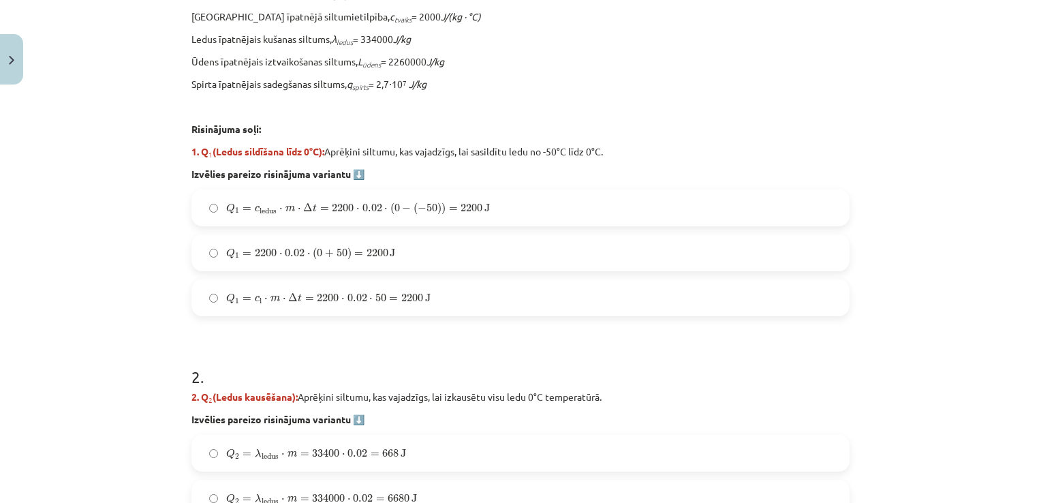
click at [311, 260] on label "Q 1 = 2200 ⋅ 0.02 ⋅ ( 0 + 50 ) = 2200 J Q 1 = 2200 ⋅ 0.02 ⋅ ( 0 + 50 ) = 2200 J" at bounding box center [521, 253] width 656 height 34
click at [467, 236] on label "Q 1 = 2200 ⋅ 0.02 ⋅ ( 0 + 50 ) = 2200 J Q 1 = 2200 ⋅ 0.02 ⋅ ( 0 + 50 ) = 2200 J" at bounding box center [521, 253] width 656 height 34
click at [368, 250] on span "2200" at bounding box center [378, 253] width 22 height 8
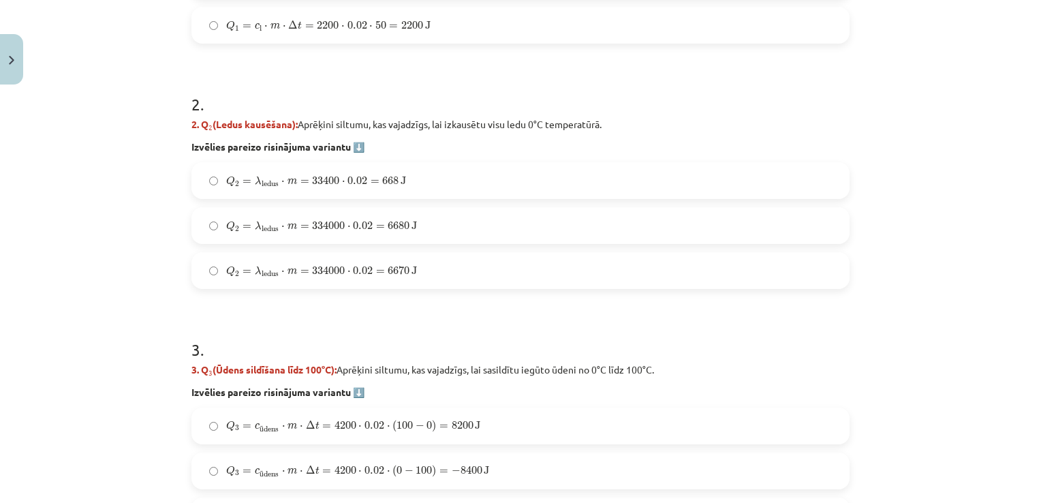
scroll to position [757, 0]
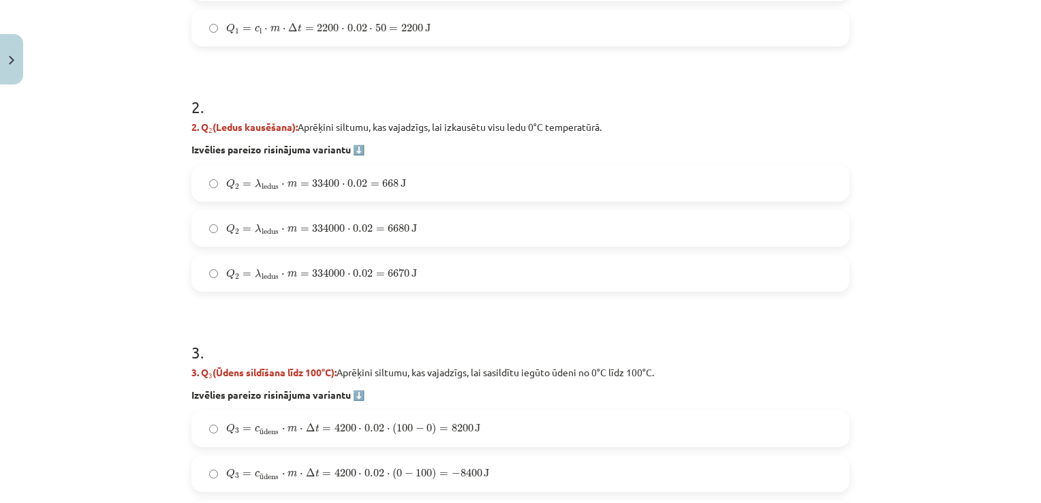
click at [405, 224] on span "Q 2 = λ ledus ⋅ m = 334000 ⋅ 0.02 = 6680 J" at bounding box center [321, 229] width 191 height 11
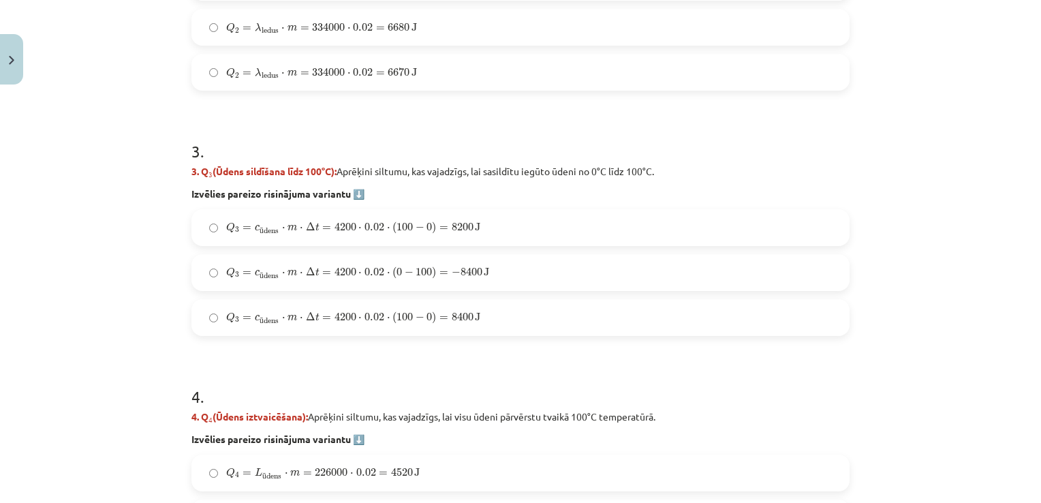
scroll to position [961, 0]
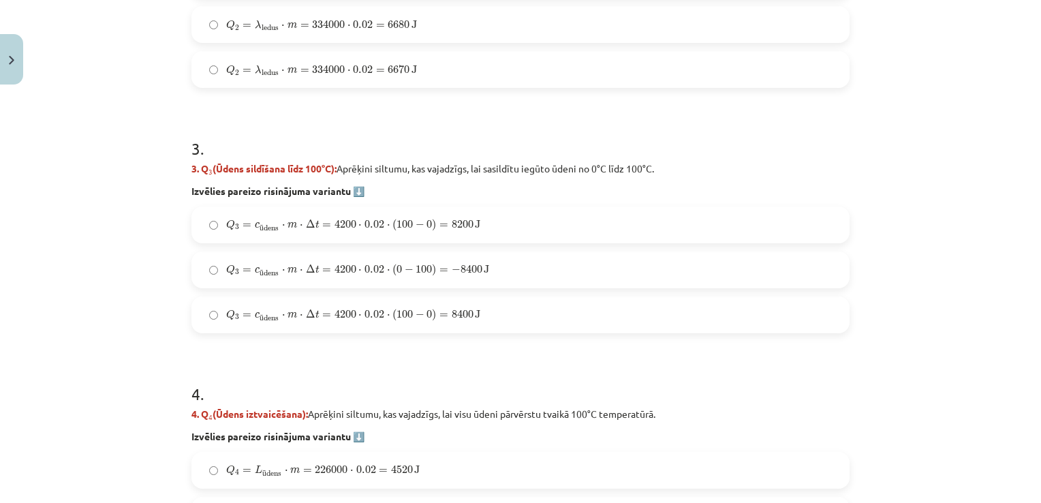
click at [487, 268] on label "Q 3 = c ū dens ⋅ m ⋅ Δ t = 4200 ⋅ 0.02 ⋅ ( 0 − 100 ) = − 8400 J Q 3 = c ūdens ⋅…" at bounding box center [521, 270] width 656 height 34
drag, startPoint x: 1002, startPoint y: 225, endPoint x: 1005, endPoint y: 237, distance: 12.6
click at [1005, 237] on div "Mācību tēma: Fizika 9. klases 1. ieskaites mācību materiāls #10 ✅ Kopsavilkuma …" at bounding box center [520, 251] width 1041 height 503
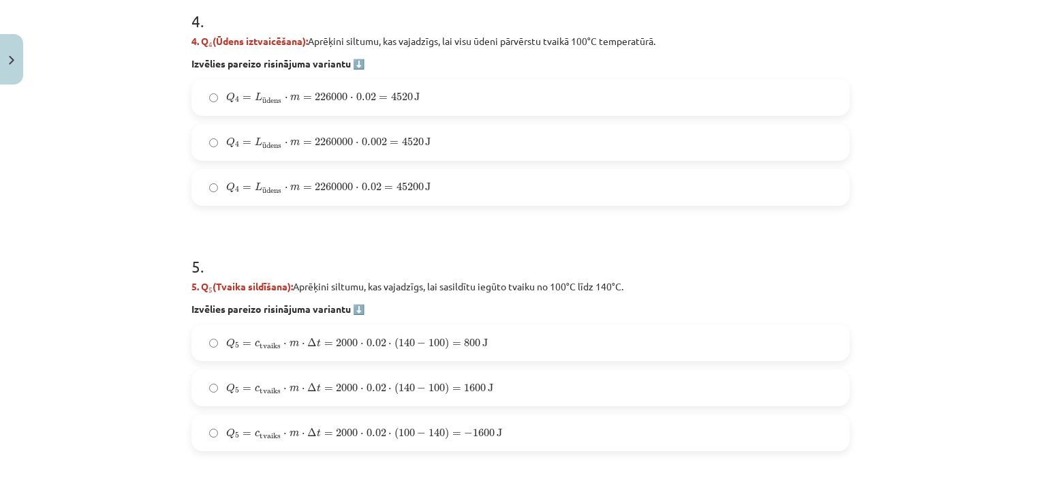
scroll to position [1336, 0]
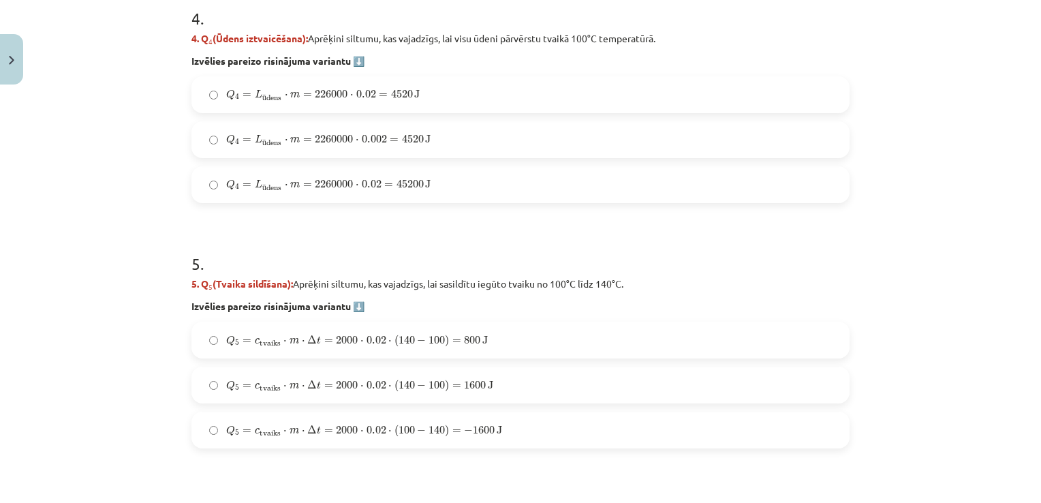
click at [429, 100] on label "Q 4 = L ū dens ⋅ m = 226000 ⋅ 0.02 = 4520 J Q 4 = L ūdens ⋅ m = 226000 ⋅ 0.02 =…" at bounding box center [521, 95] width 656 height 34
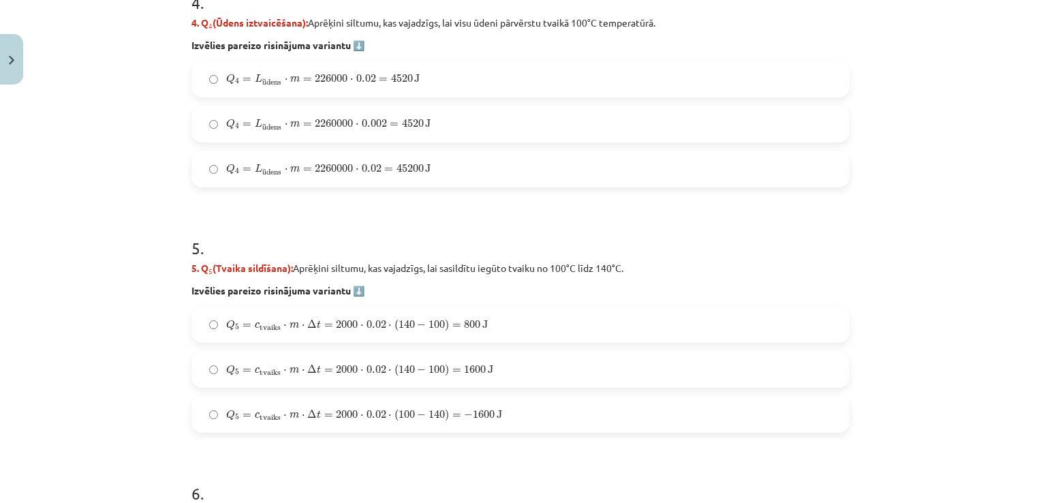
scroll to position [1380, 0]
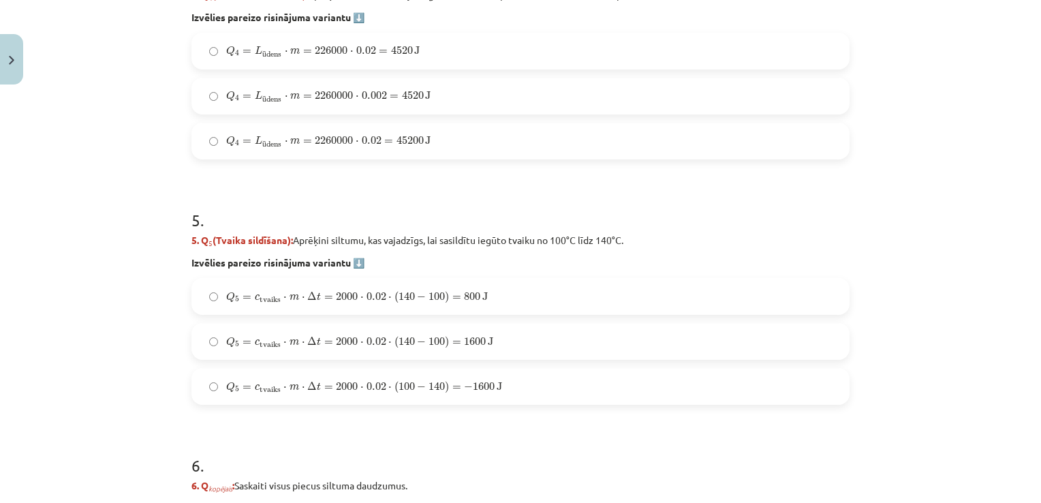
drag, startPoint x: 1017, startPoint y: 296, endPoint x: 1017, endPoint y: 305, distance: 9.6
click at [1017, 305] on div "Mācību tēma: Fizika 9. klases 1. ieskaites mācību materiāls #10 ✅ Kopsavilkuma …" at bounding box center [520, 251] width 1041 height 503
drag, startPoint x: 1029, startPoint y: 299, endPoint x: 1028, endPoint y: 310, distance: 11.0
click at [1028, 310] on div "Mācību tēma: Fizika 9. klases 1. ieskaites mācību materiāls #10 ✅ Kopsavilkuma …" at bounding box center [520, 251] width 1041 height 503
drag, startPoint x: 1030, startPoint y: 292, endPoint x: 1030, endPoint y: 315, distance: 23.2
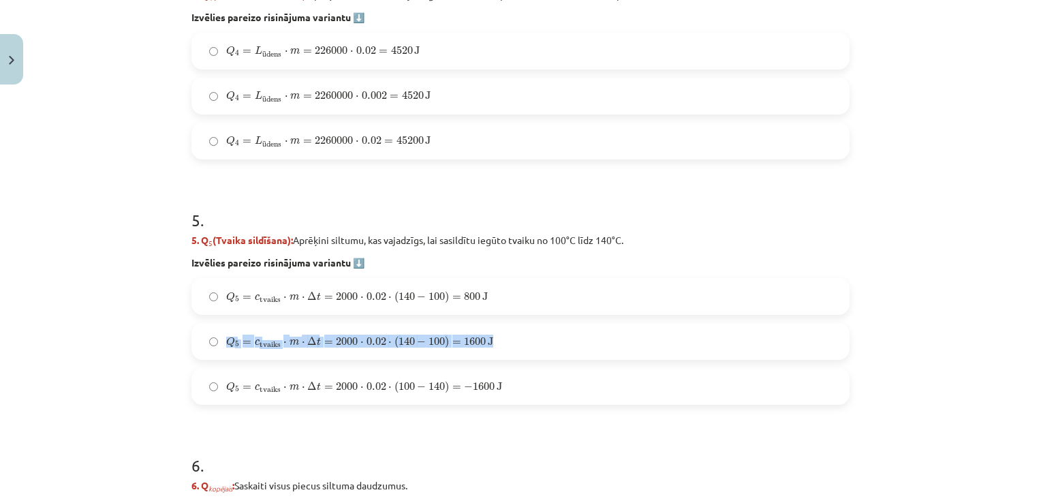
click at [1030, 315] on div "Mācību tēma: Fizika 9. klases 1. ieskaites mācību materiāls #10 ✅ Kopsavilkuma …" at bounding box center [520, 251] width 1041 height 503
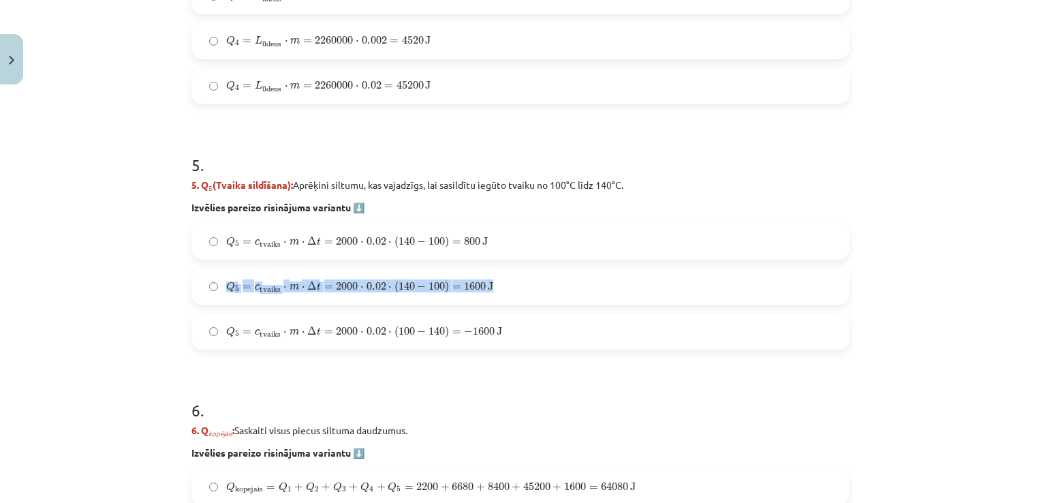
scroll to position [1438, 0]
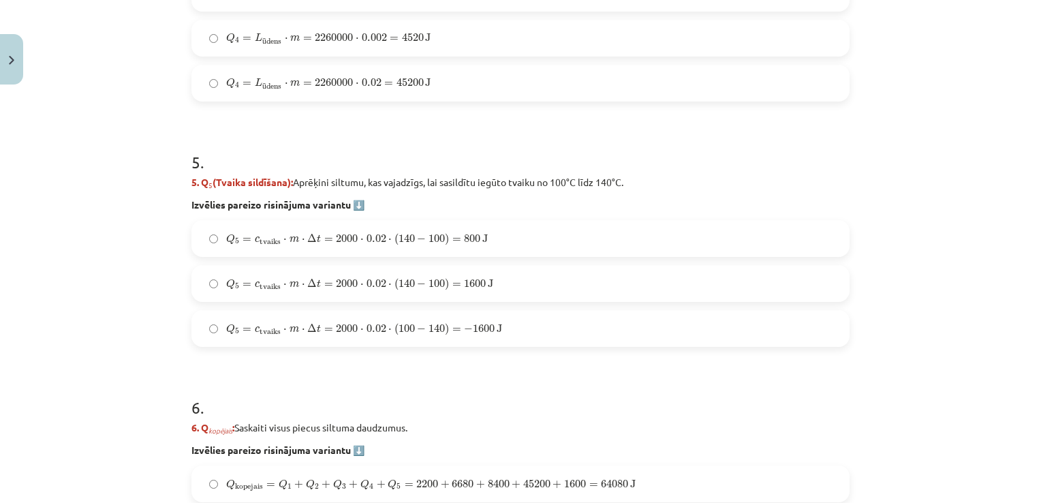
click at [930, 314] on div "Mācību tēma: Fizika 9. klases 1. ieskaites mācību materiāls #10 ✅ Kopsavilkuma …" at bounding box center [520, 251] width 1041 height 503
click at [577, 288] on label "Q 5 = c tvaiks ⋅ m ⋅ Δ t = 2000 ⋅ 0.02 ⋅ ( 140 − 100 ) = 1600 J Q 5 = c tvaiks …" at bounding box center [521, 283] width 656 height 34
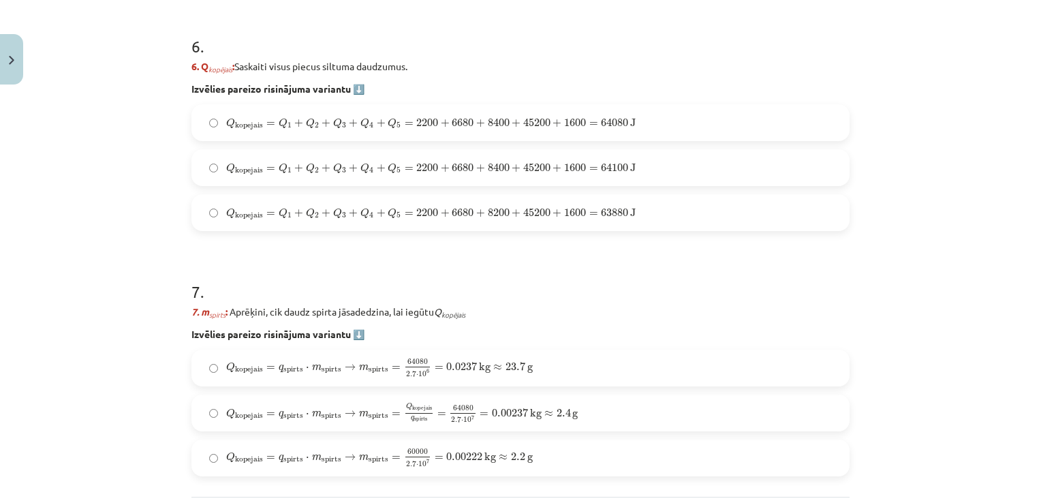
scroll to position [1802, 0]
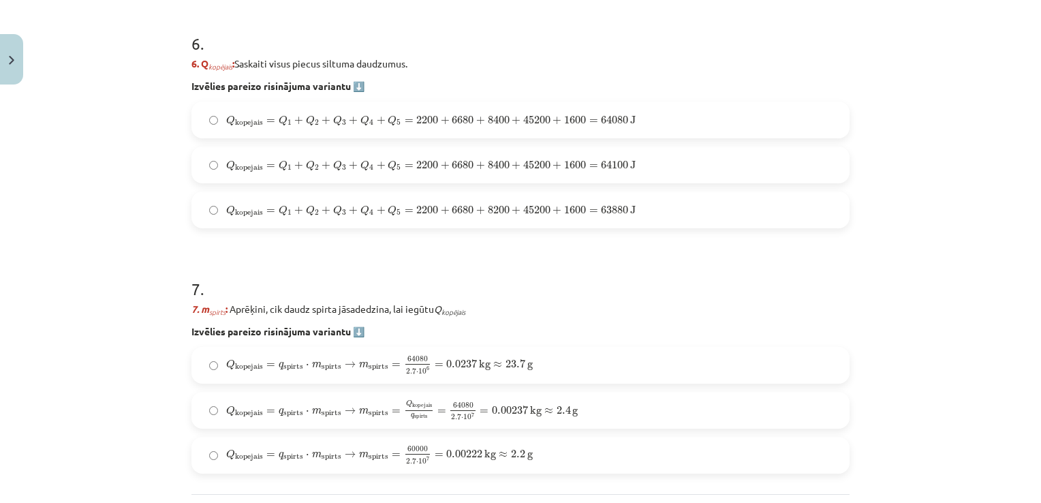
click at [592, 119] on span "=" at bounding box center [593, 121] width 9 height 4
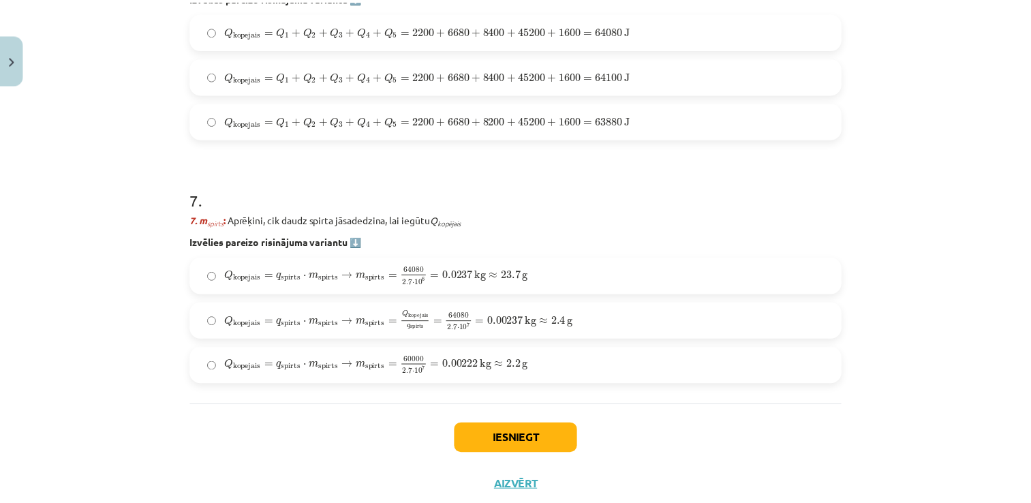
scroll to position [1897, 0]
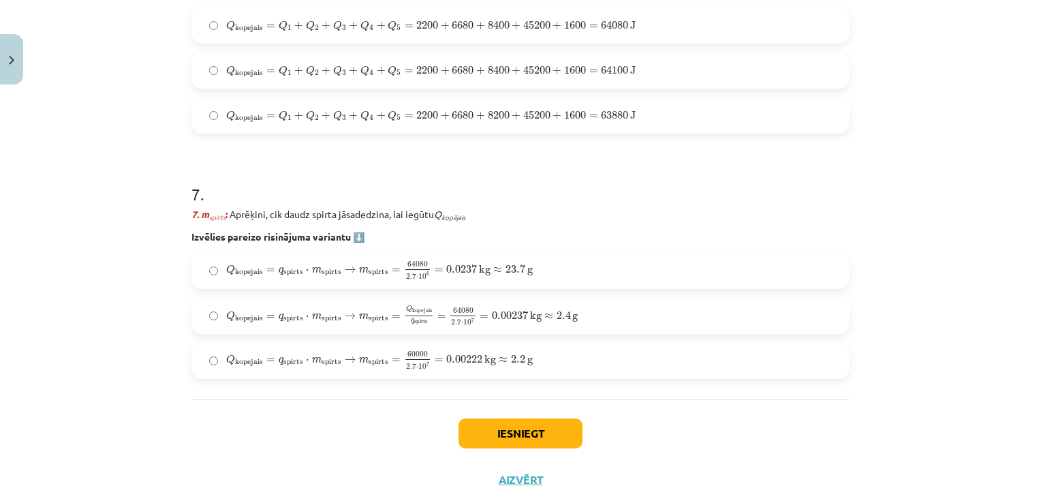
click at [540, 323] on span "Q kopejais = q spirts ⋅ m spirts → m spirts = Q kopejais q spirts = 64080 2.7 ⋅…" at bounding box center [402, 315] width 352 height 20
click at [499, 438] on button "Iesniegt" at bounding box center [521, 433] width 124 height 30
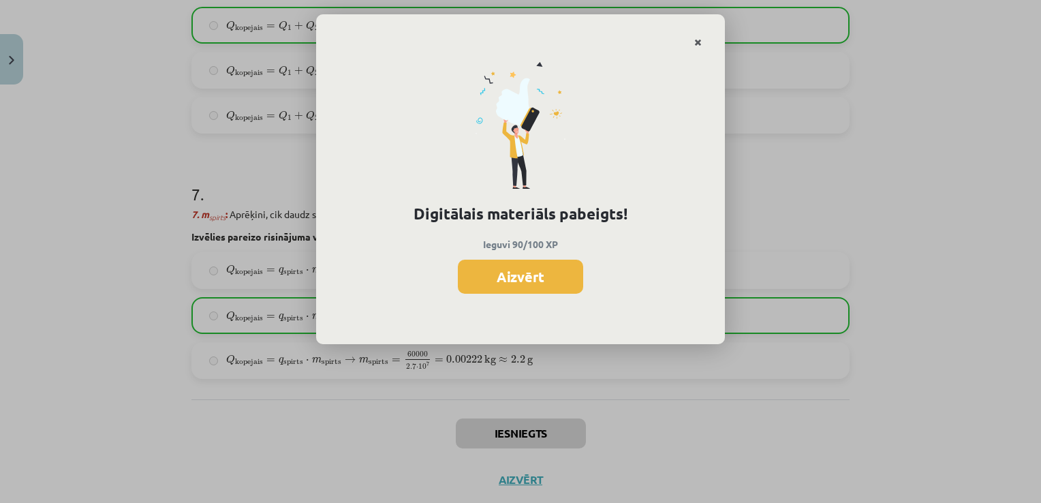
click at [694, 40] on icon "Close" at bounding box center [697, 43] width 7 height 10
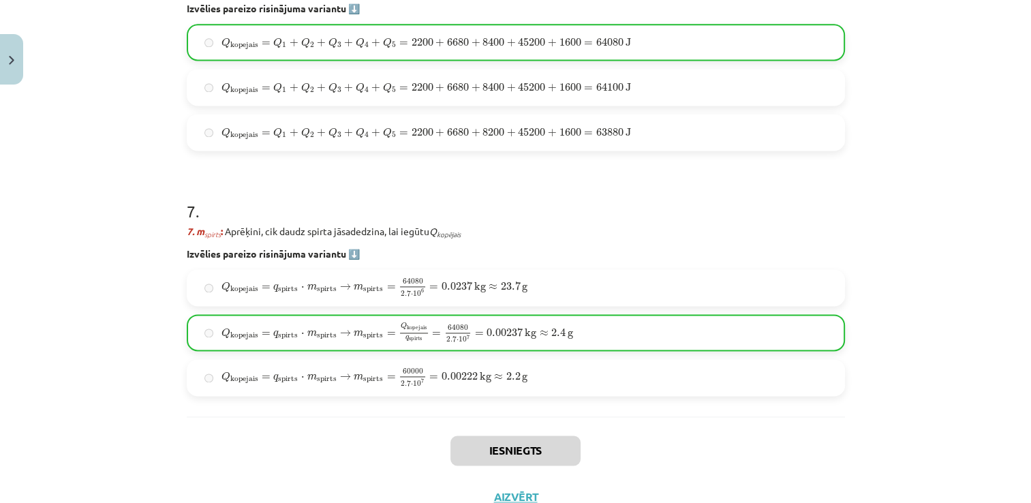
scroll to position [1930, 0]
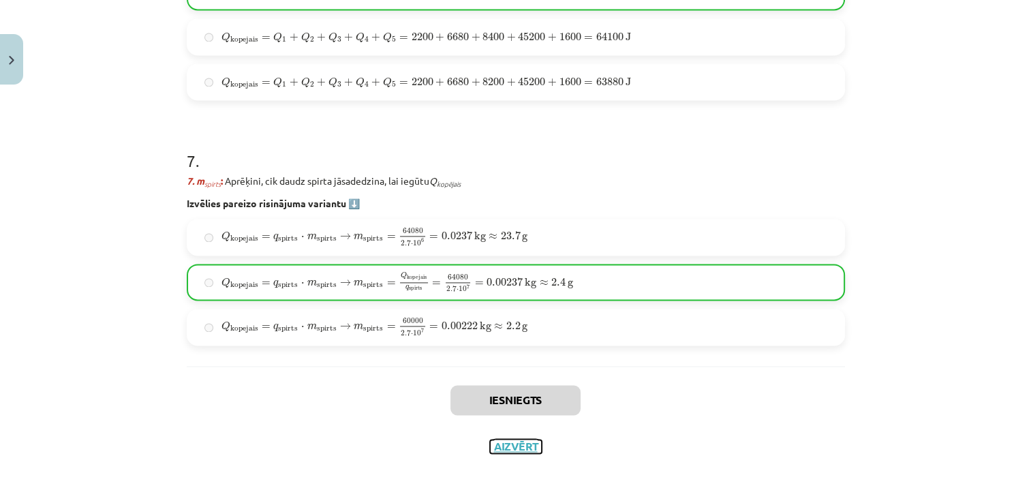
click at [514, 446] on button "Aizvērt" at bounding box center [516, 447] width 52 height 14
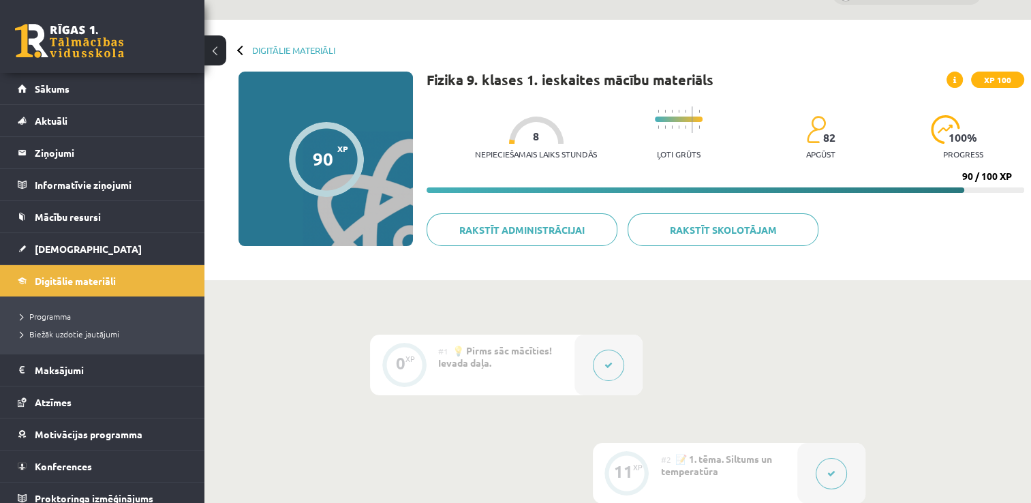
scroll to position [15, 0]
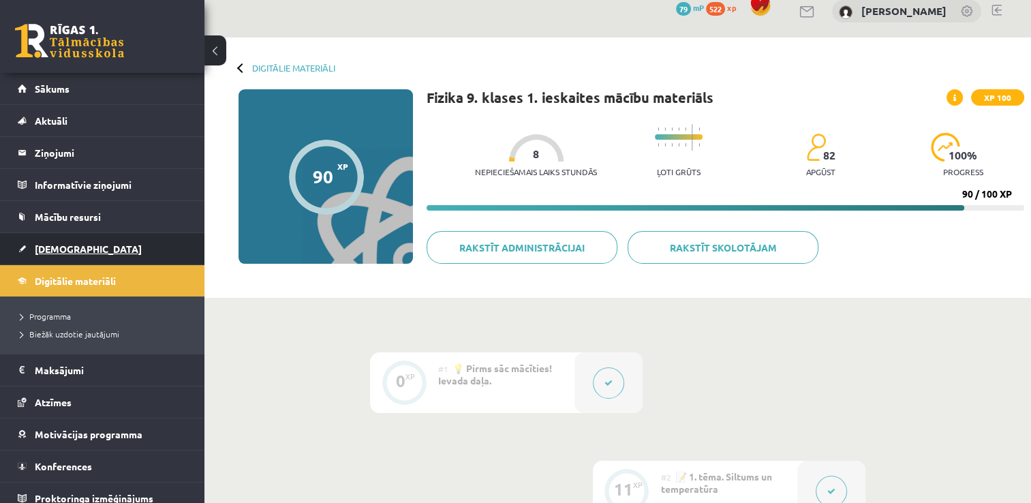
click at [60, 253] on link "[DEMOGRAPHIC_DATA]" at bounding box center [103, 248] width 170 height 31
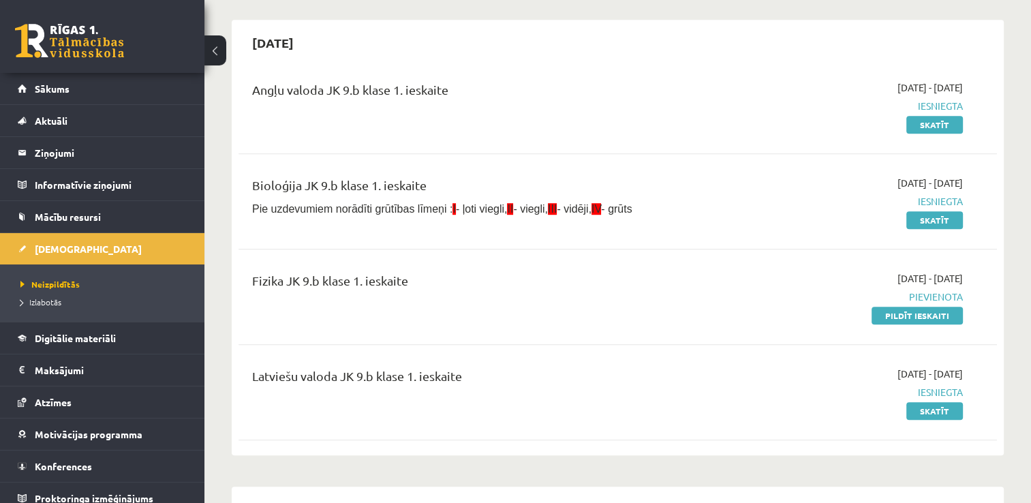
scroll to position [980, 0]
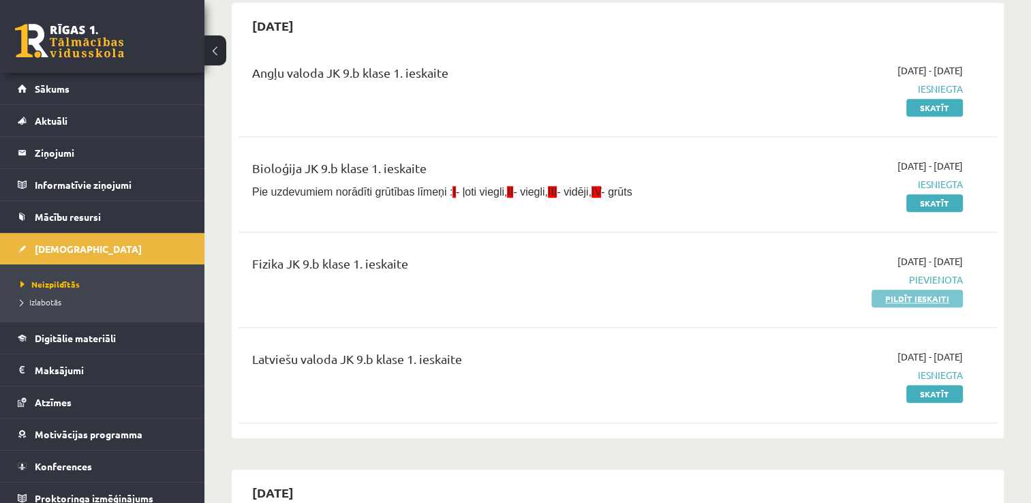
click at [897, 298] on link "Pildīt ieskaiti" at bounding box center [917, 299] width 91 height 18
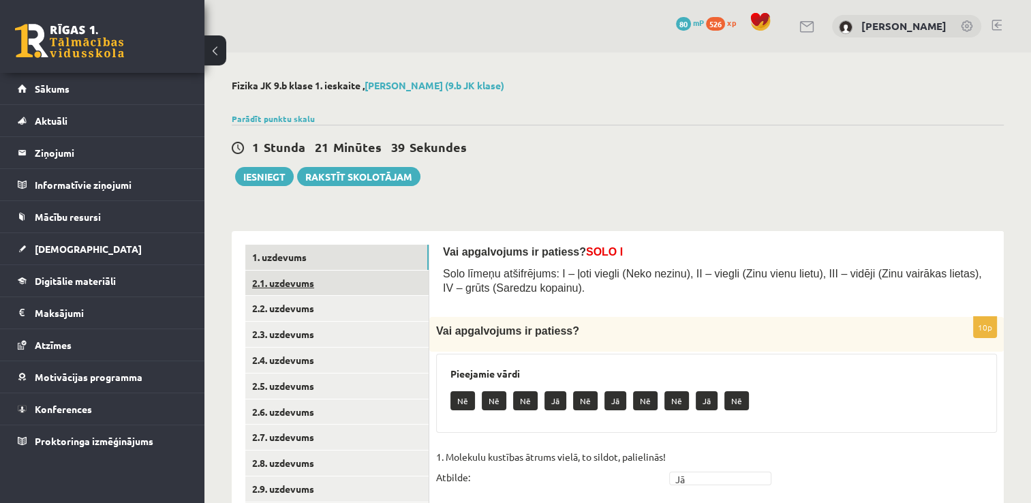
click at [398, 280] on link "2.1. uzdevums" at bounding box center [336, 283] width 183 height 25
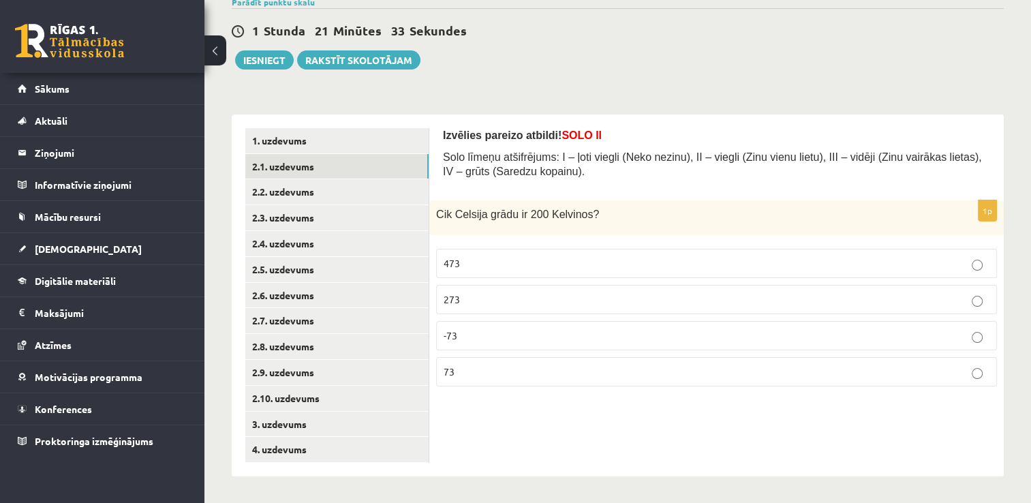
scroll to position [117, 0]
click at [747, 366] on p "73" at bounding box center [717, 371] width 546 height 14
click at [288, 195] on link "2.2. uzdevums" at bounding box center [336, 191] width 183 height 25
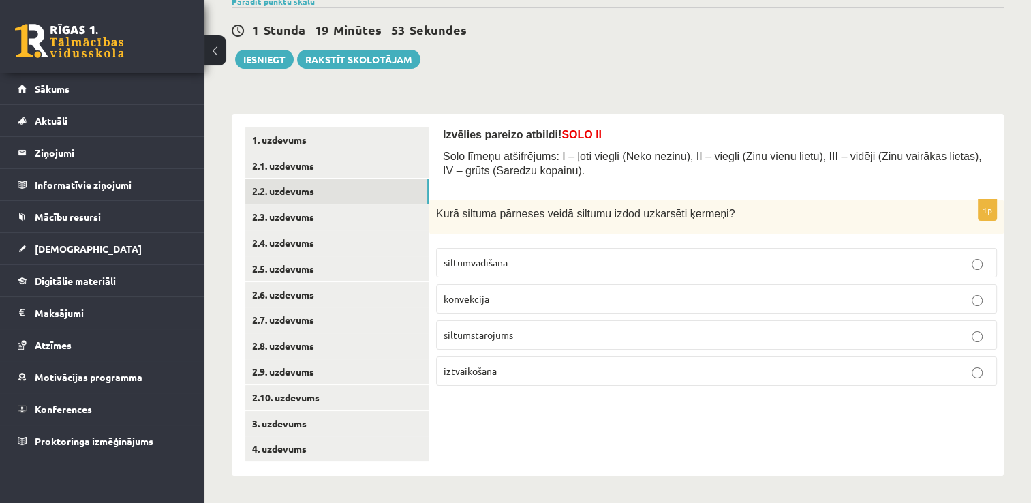
click at [458, 371] on span "iztvaikošana" at bounding box center [470, 371] width 53 height 12
click at [410, 228] on link "2.3. uzdevums" at bounding box center [336, 216] width 183 height 25
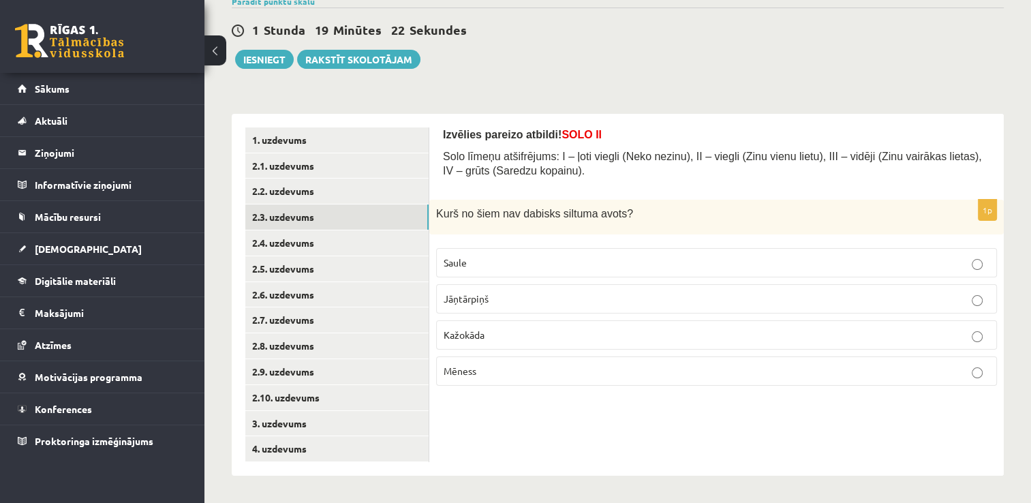
click at [474, 337] on span "Kažokāda" at bounding box center [464, 334] width 41 height 12
click at [481, 377] on p "Mēness" at bounding box center [717, 371] width 546 height 14
click at [499, 334] on p "Kažokāda" at bounding box center [717, 335] width 546 height 14
click at [354, 241] on link "2.4. uzdevums" at bounding box center [336, 242] width 183 height 25
click at [348, 222] on link "2.3. uzdevums" at bounding box center [336, 216] width 183 height 25
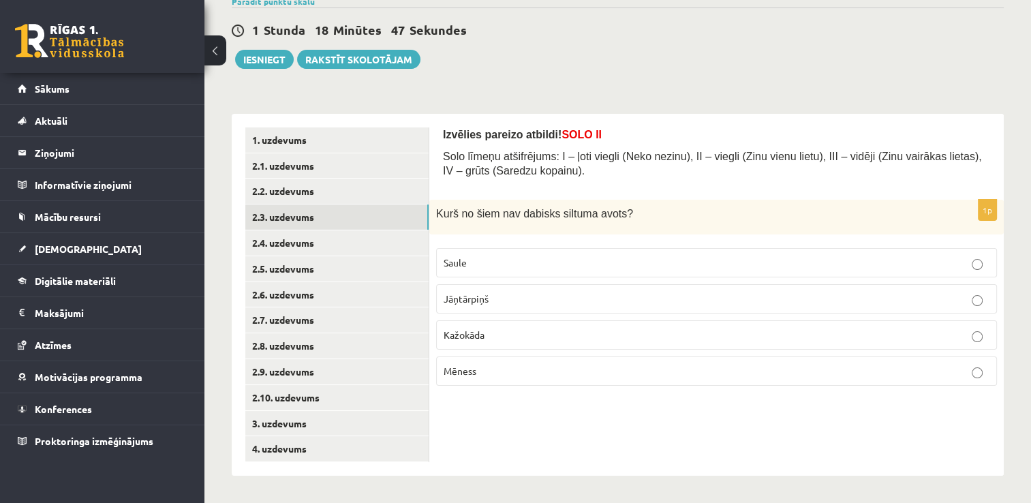
click at [478, 375] on p "Mēness" at bounding box center [717, 371] width 546 height 14
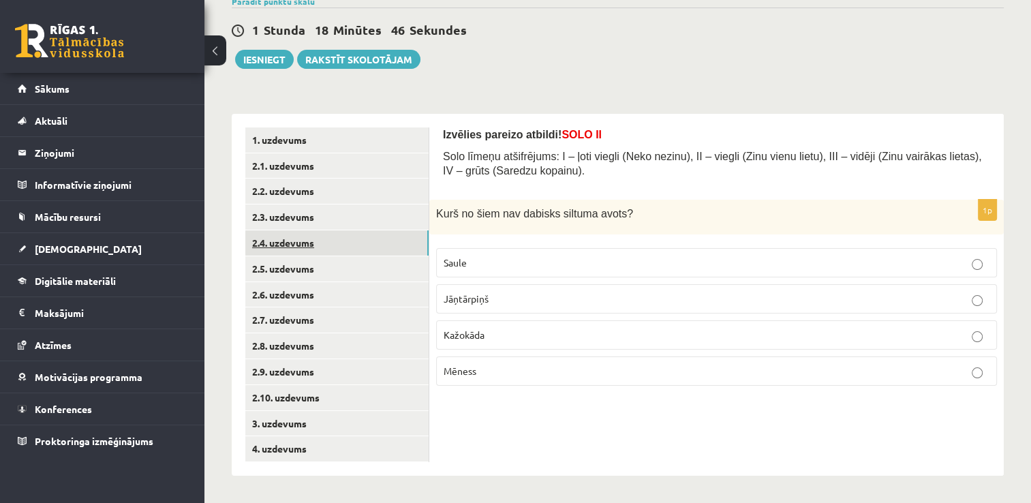
click at [325, 247] on link "2.4. uzdevums" at bounding box center [336, 242] width 183 height 25
click at [487, 337] on span "Konvekcija" at bounding box center [467, 334] width 47 height 12
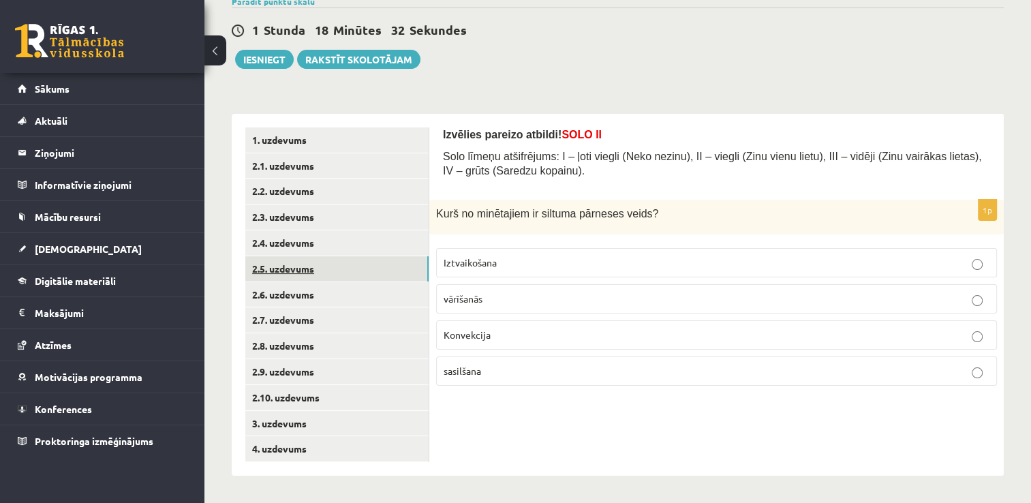
click at [333, 263] on link "2.5. uzdevums" at bounding box center [336, 268] width 183 height 25
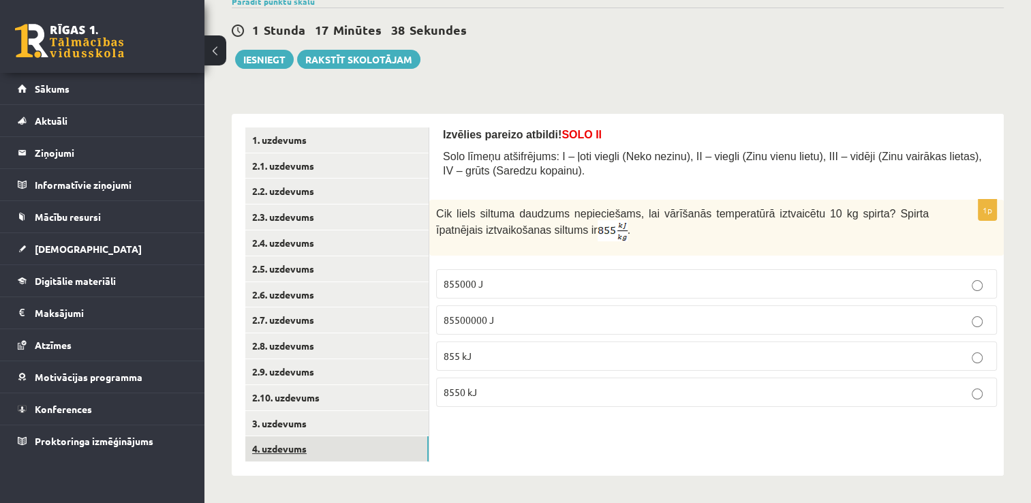
click at [337, 461] on link "4. uzdevums" at bounding box center [336, 448] width 183 height 25
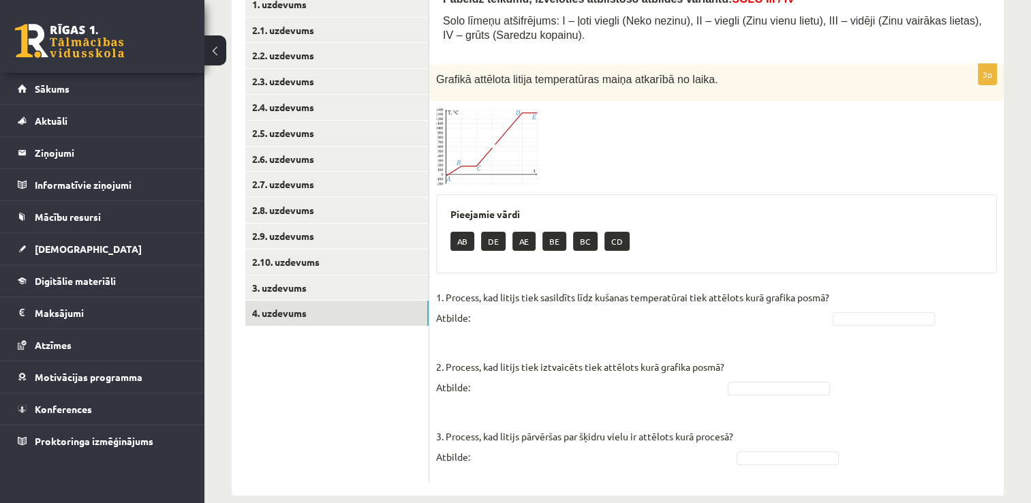
scroll to position [271, 0]
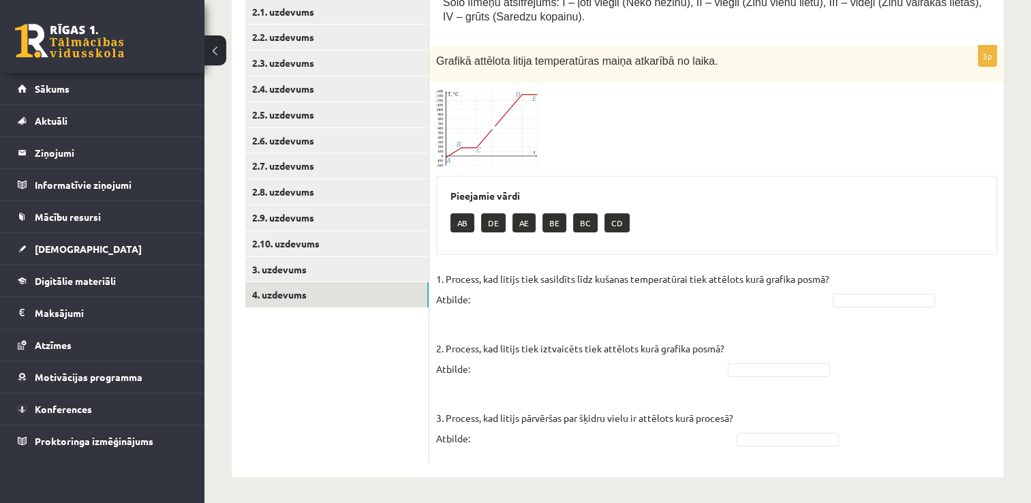
drag, startPoint x: 1030, startPoint y: 289, endPoint x: 1028, endPoint y: 258, distance: 31.4
click at [1028, 258] on div "Fizika JK 9.b klase 1. ieskaite , Nellija Saulīte (9.b JK klase) Parādīt punktu…" at bounding box center [617, 142] width 827 height 723
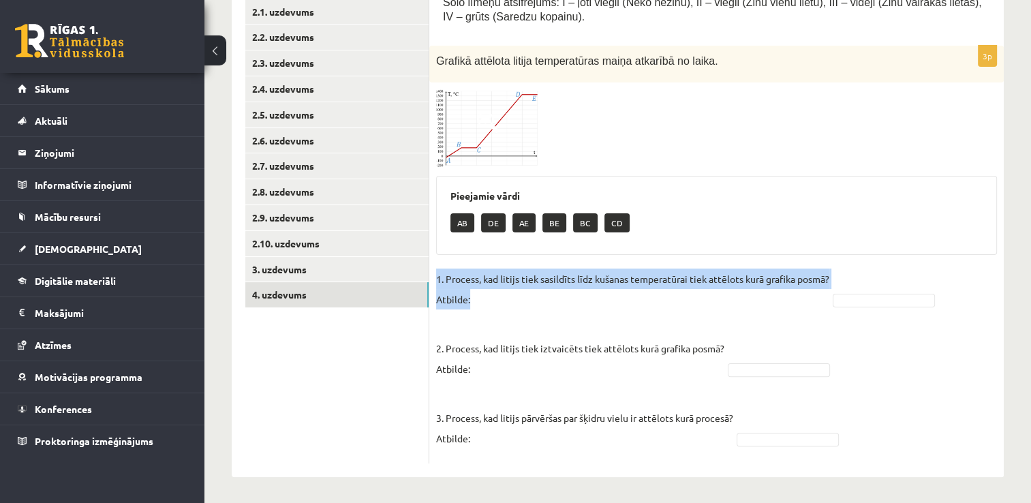
drag, startPoint x: 1026, startPoint y: 264, endPoint x: 1025, endPoint y: 242, distance: 21.8
click at [1025, 242] on div "Fizika JK 9.b klase 1. ieskaite , Nellija Saulīte (9.b JK klase) Parādīt punktu…" at bounding box center [617, 142] width 827 height 723
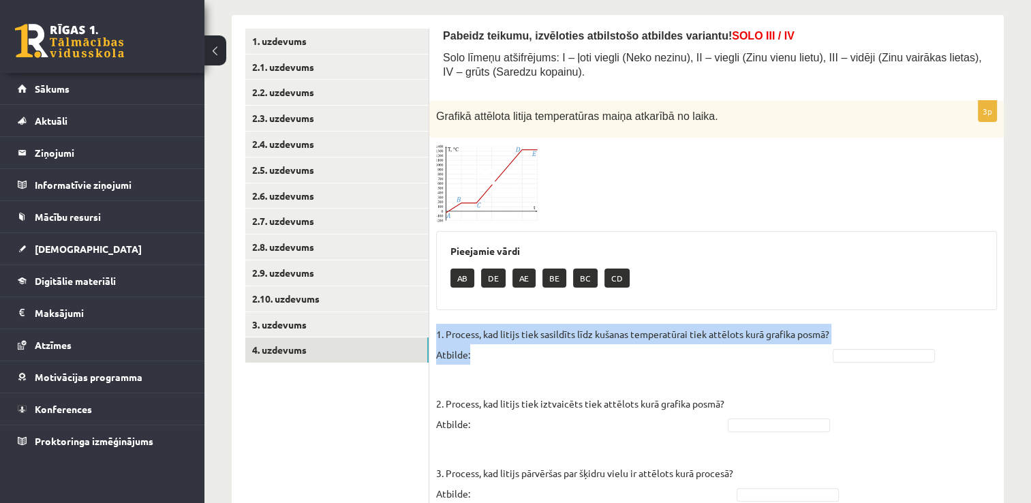
scroll to position [217, 0]
click at [470, 184] on img at bounding box center [487, 182] width 102 height 78
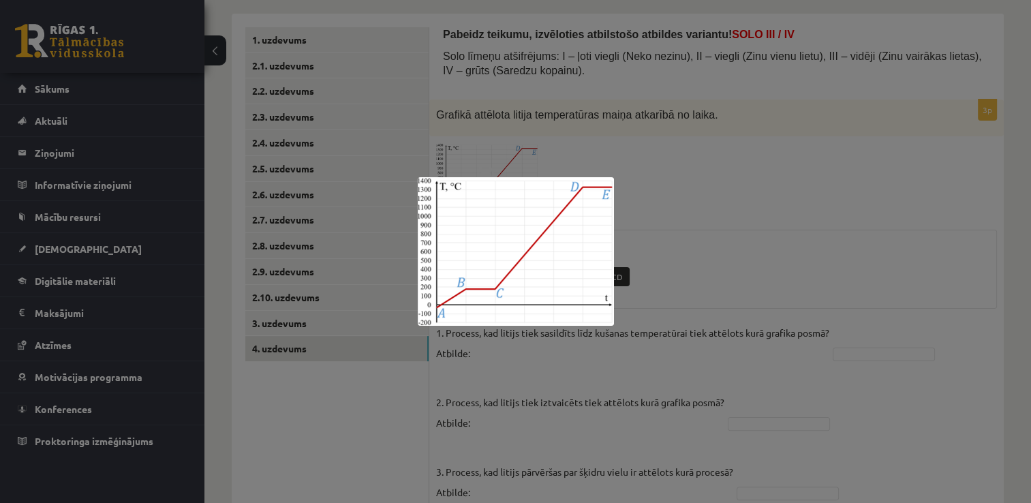
click at [722, 159] on div at bounding box center [515, 251] width 1031 height 503
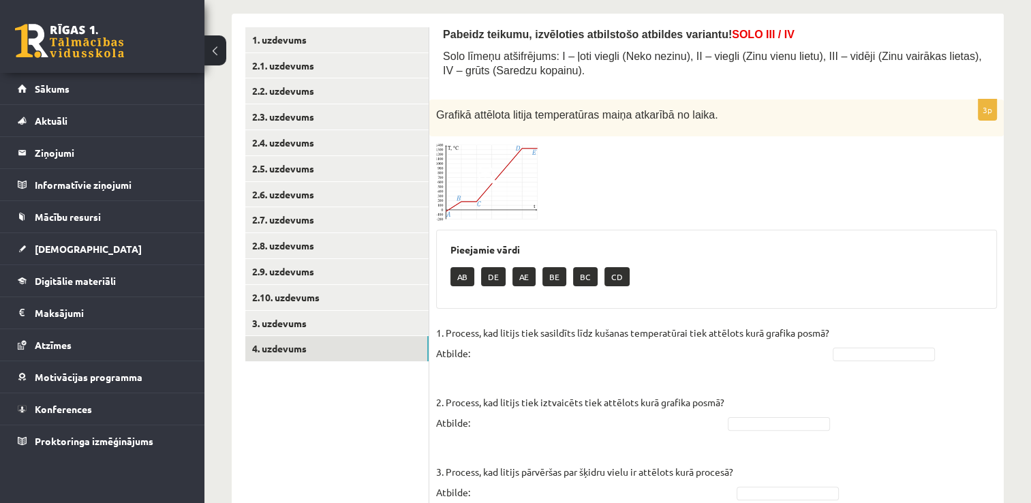
click at [506, 189] on img at bounding box center [487, 182] width 102 height 78
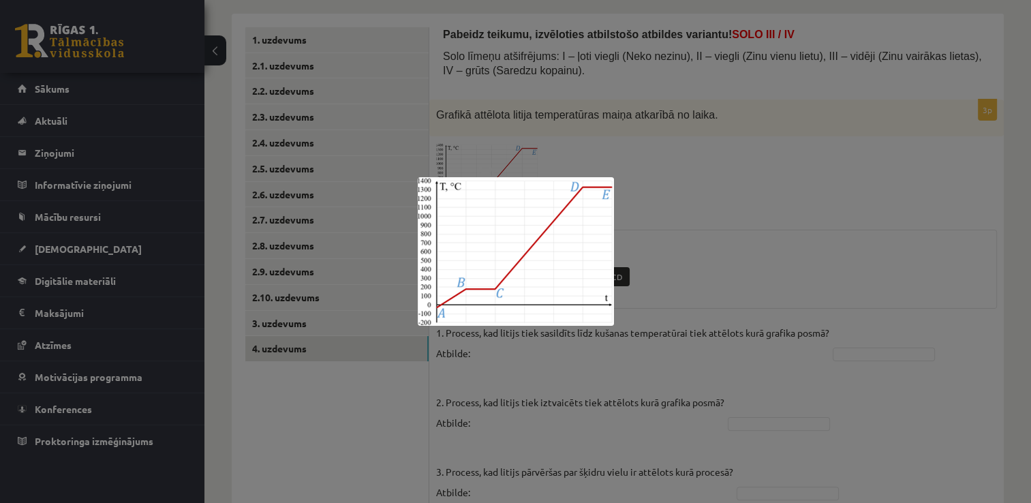
click at [338, 226] on div at bounding box center [515, 251] width 1031 height 503
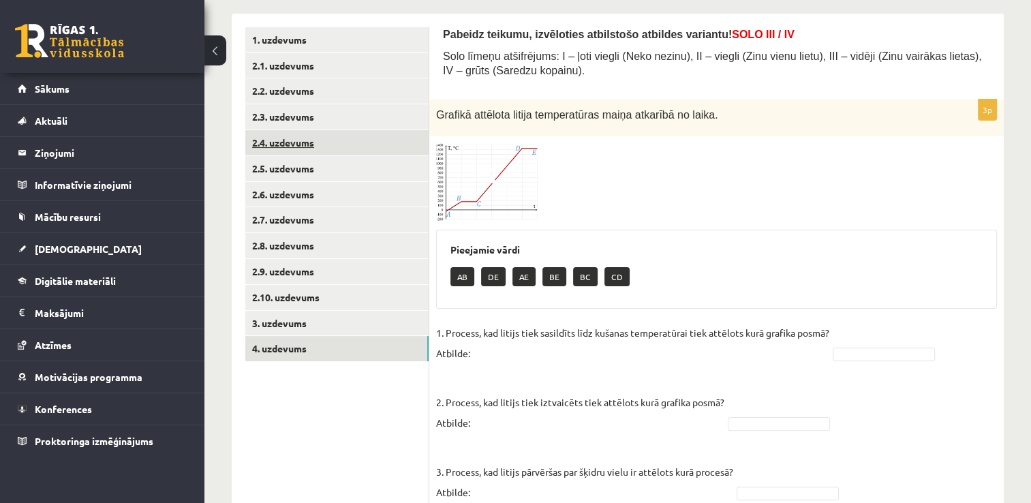
click at [312, 140] on link "2.4. uzdevums" at bounding box center [336, 142] width 183 height 25
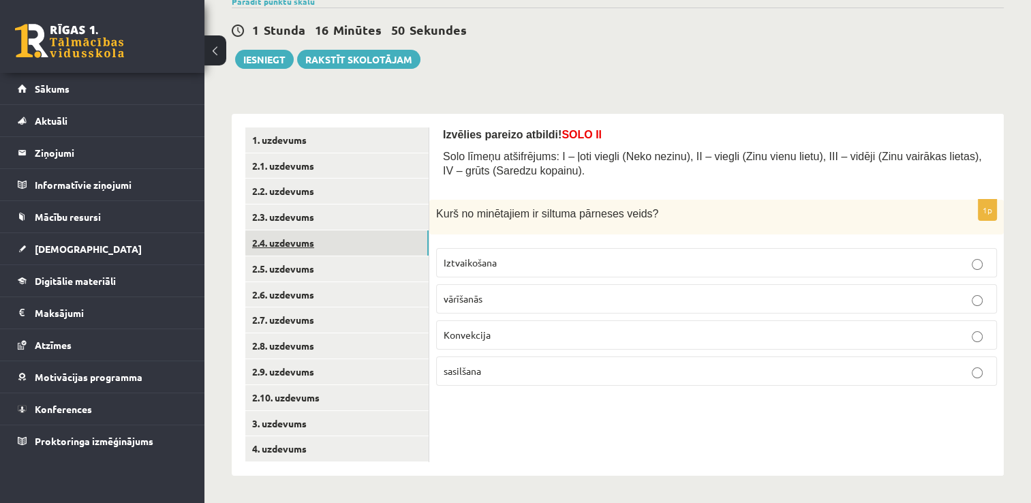
scroll to position [117, 0]
click at [326, 261] on link "2.5. uzdevums" at bounding box center [336, 268] width 183 height 25
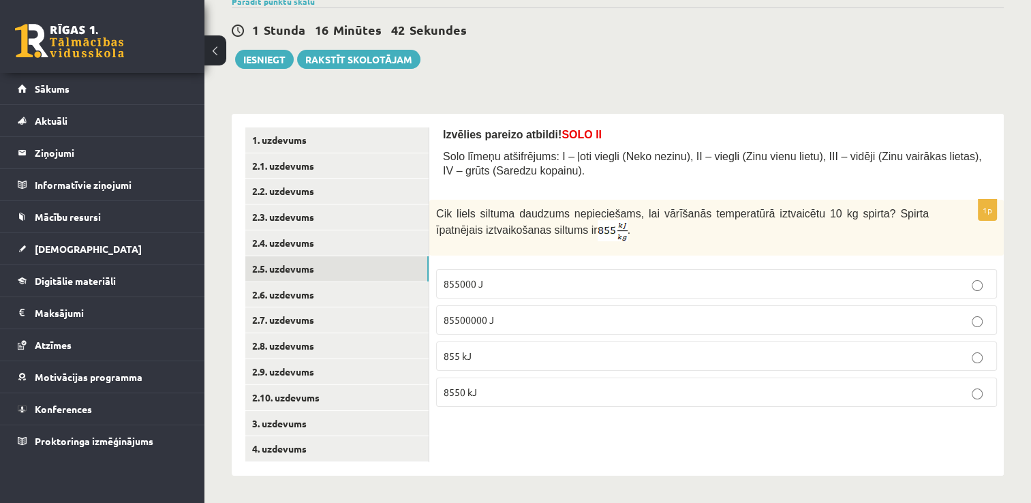
click at [472, 397] on p "8550 kJ" at bounding box center [717, 392] width 546 height 14
click at [343, 291] on link "2.6. uzdevums" at bounding box center [336, 294] width 183 height 25
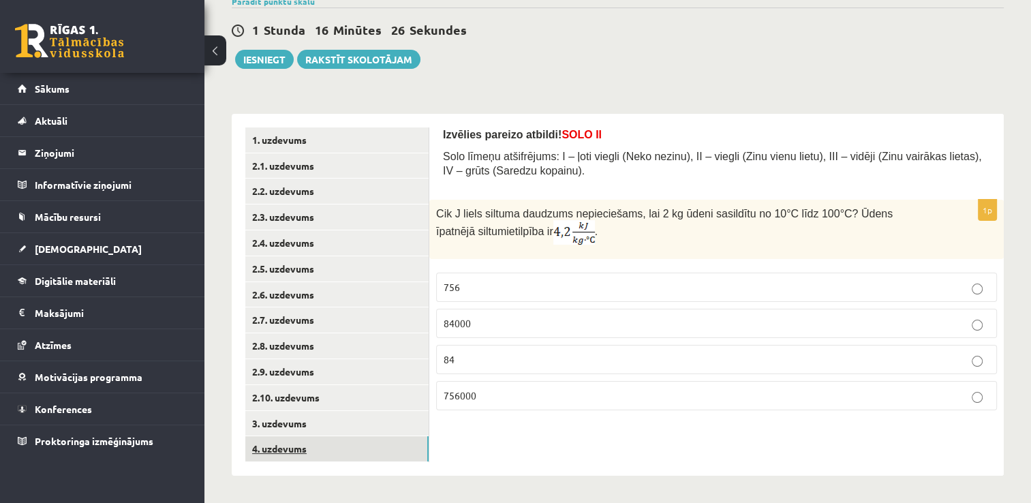
click at [324, 448] on link "4. uzdevums" at bounding box center [336, 448] width 183 height 25
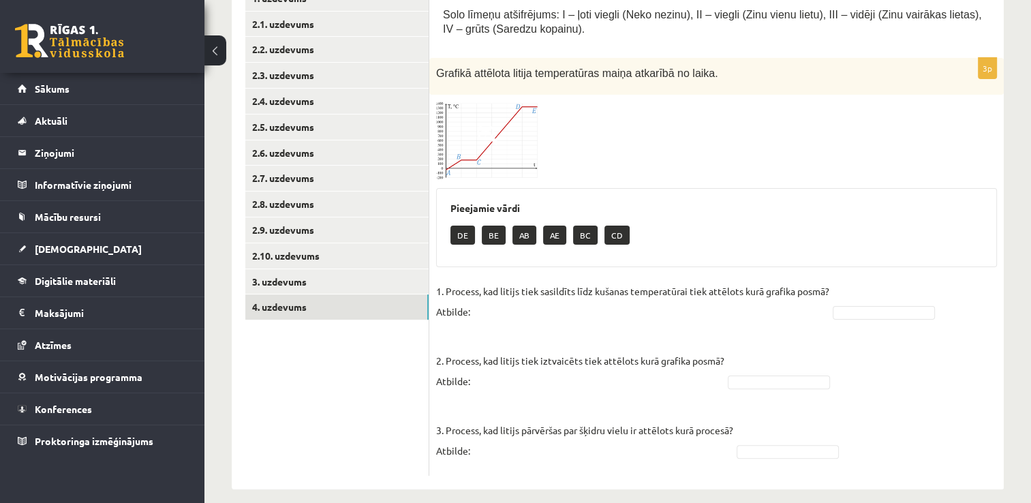
scroll to position [271, 0]
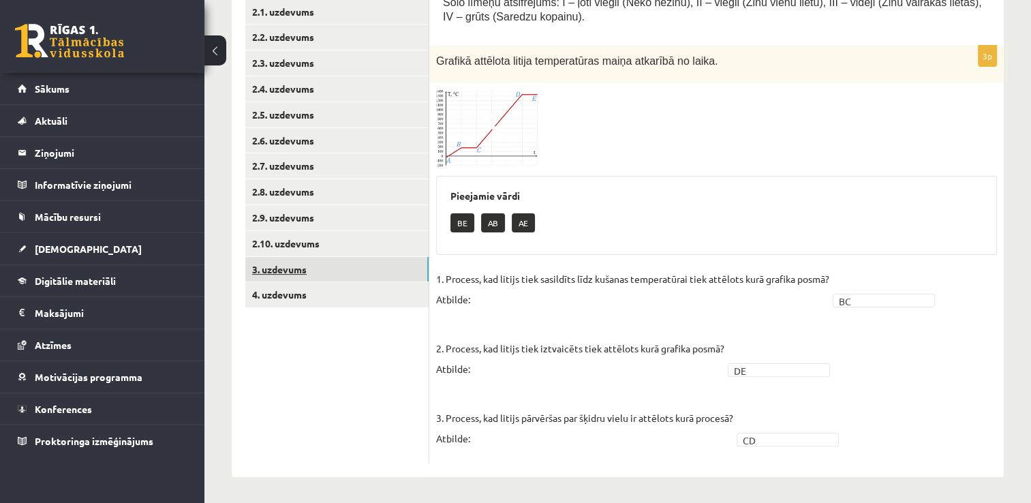
click at [364, 275] on link "3. uzdevums" at bounding box center [336, 269] width 183 height 25
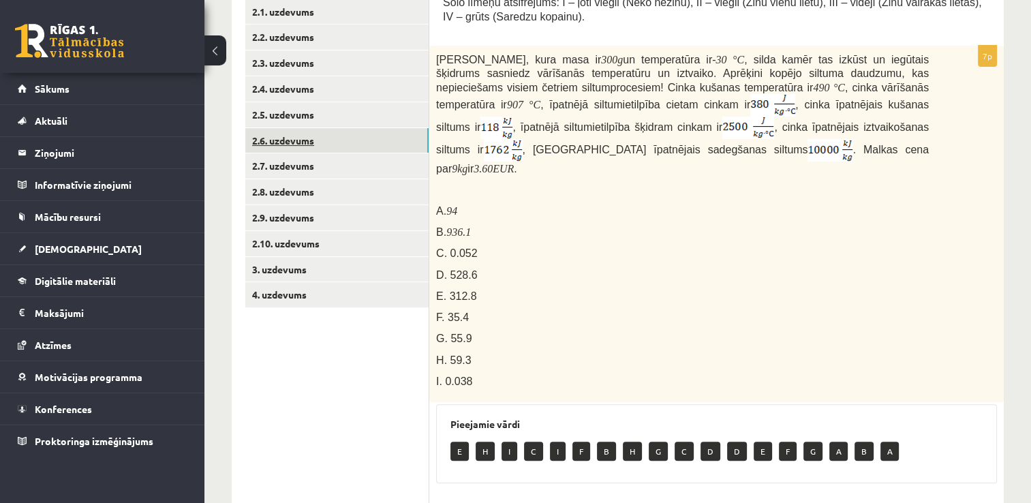
click at [314, 145] on link "2.6. uzdevums" at bounding box center [336, 140] width 183 height 25
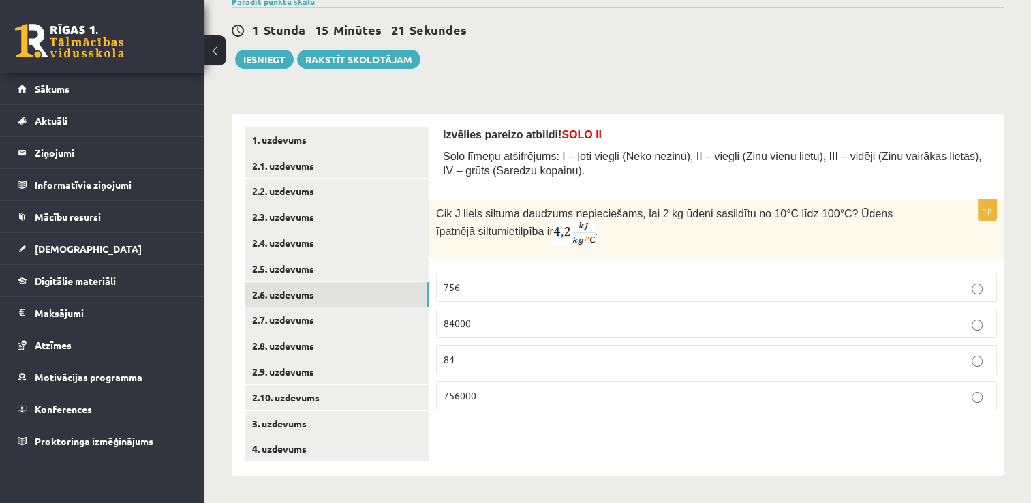
click at [505, 406] on label "756000" at bounding box center [716, 395] width 561 height 29
click at [365, 331] on link "2.7. uzdevums" at bounding box center [336, 319] width 183 height 25
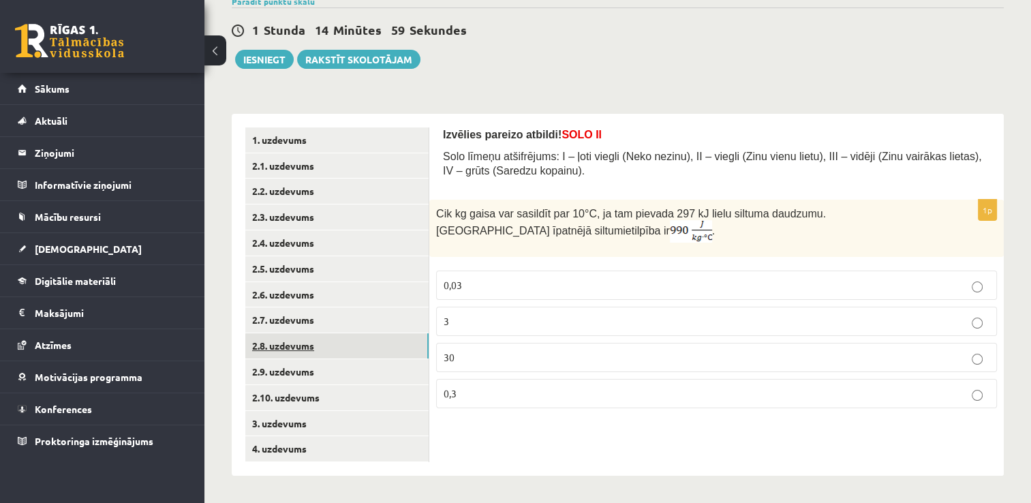
click at [360, 352] on link "2.8. uzdevums" at bounding box center [336, 345] width 183 height 25
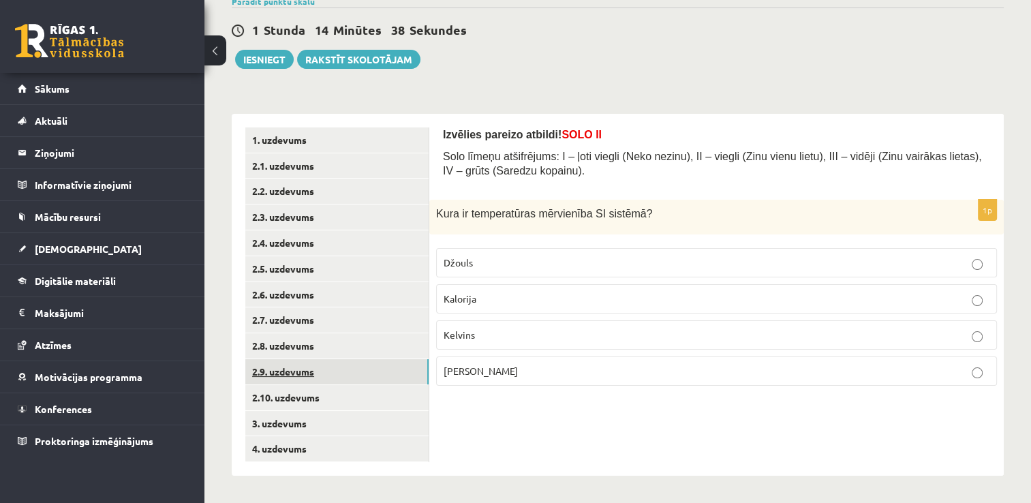
click at [383, 373] on link "2.9. uzdevums" at bounding box center [336, 371] width 183 height 25
click at [487, 275] on label "Kušanā" at bounding box center [716, 262] width 561 height 29
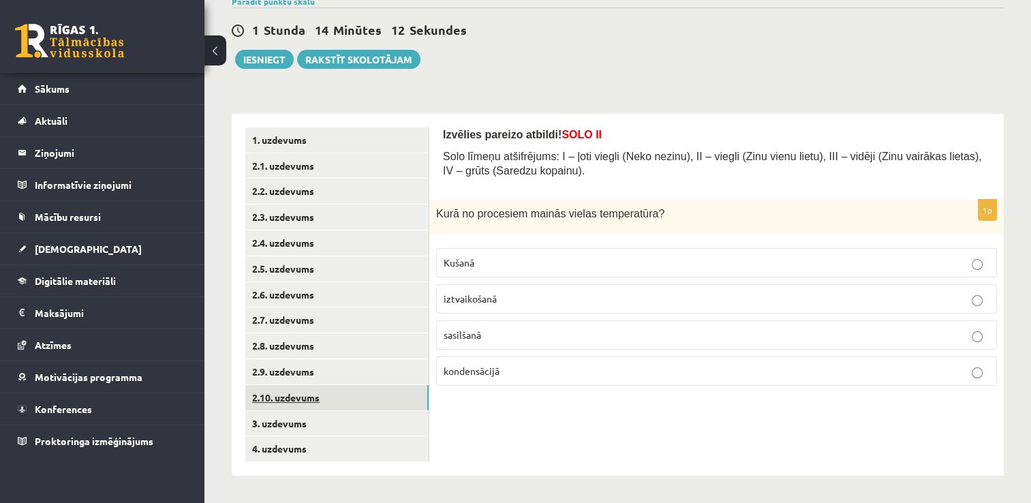
click at [395, 397] on link "2.10. uzdevums" at bounding box center [336, 397] width 183 height 25
click at [287, 327] on link "2.7. uzdevums" at bounding box center [336, 319] width 183 height 25
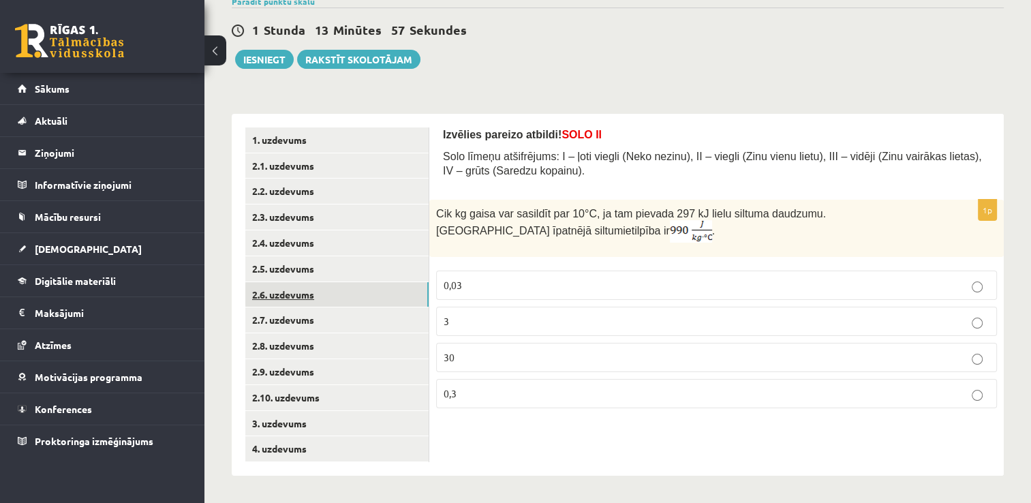
click at [294, 304] on link "2.6. uzdevums" at bounding box center [336, 294] width 183 height 25
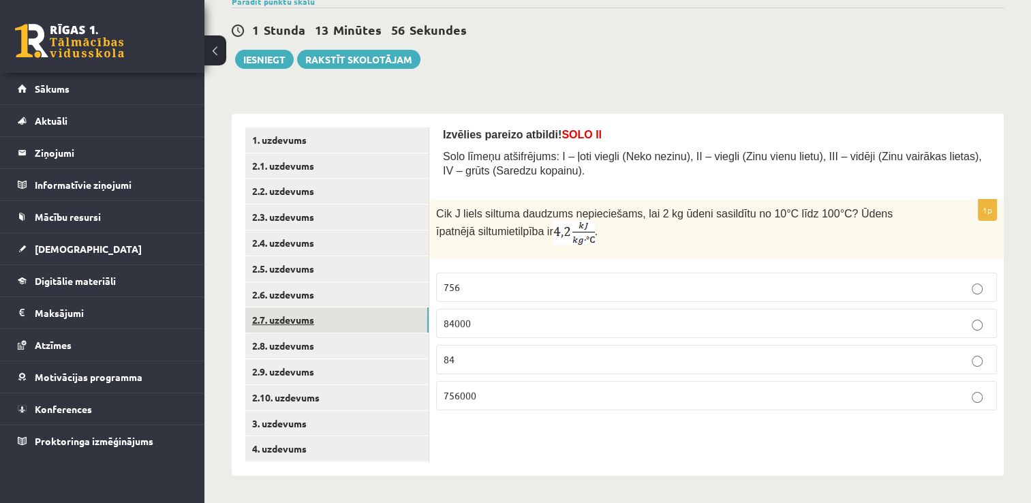
click at [295, 322] on link "2.7. uzdevums" at bounding box center [336, 319] width 183 height 25
click at [484, 360] on p "30" at bounding box center [717, 357] width 546 height 14
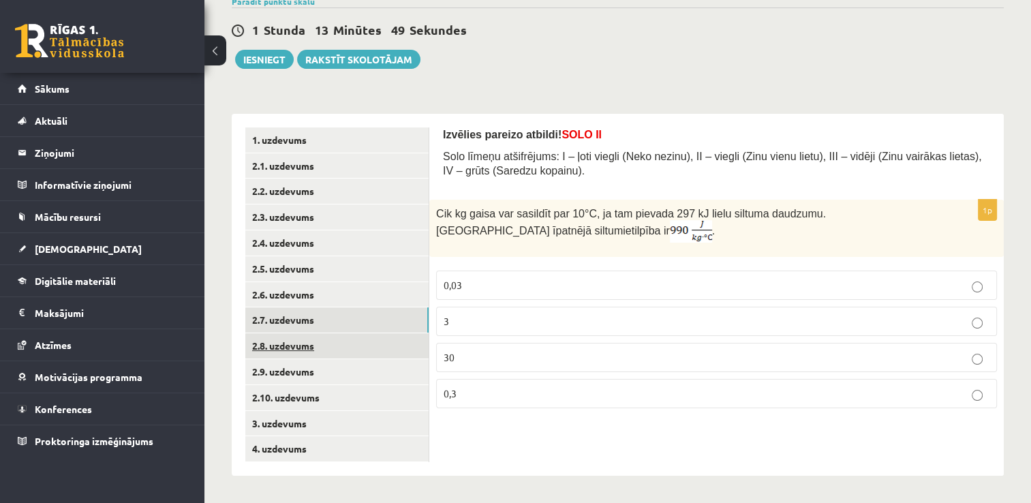
click at [360, 346] on link "2.8. uzdevums" at bounding box center [336, 345] width 183 height 25
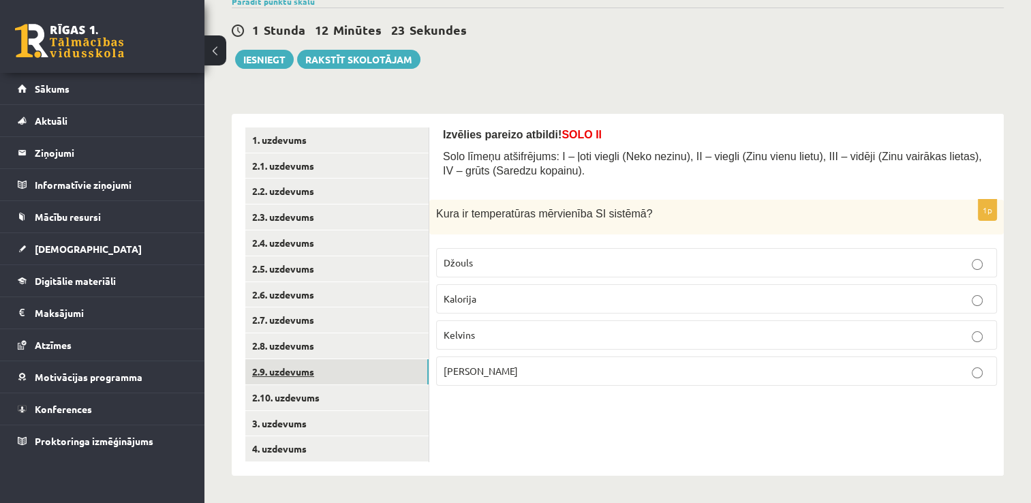
click at [378, 372] on link "2.9. uzdevums" at bounding box center [336, 371] width 183 height 25
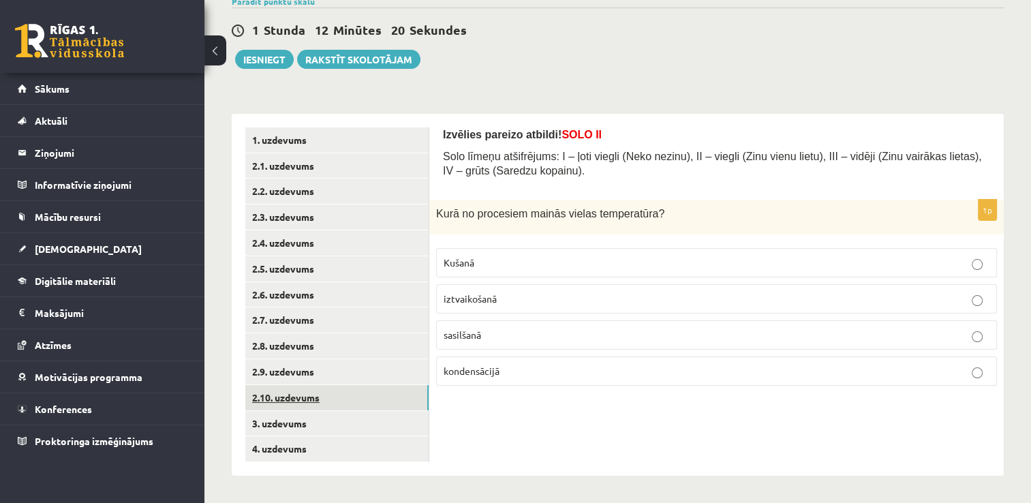
click at [377, 394] on link "2.10. uzdevums" at bounding box center [336, 397] width 183 height 25
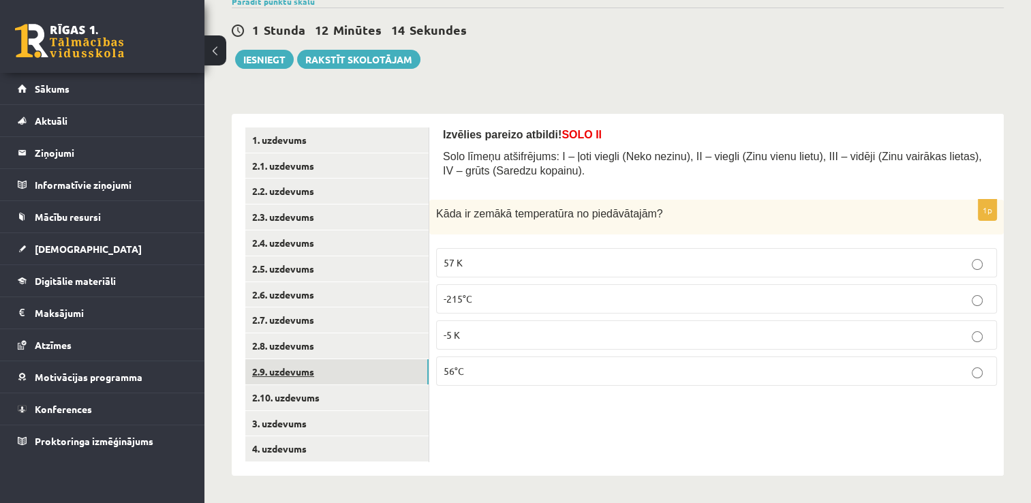
click at [352, 367] on link "2.9. uzdevums" at bounding box center [336, 371] width 183 height 25
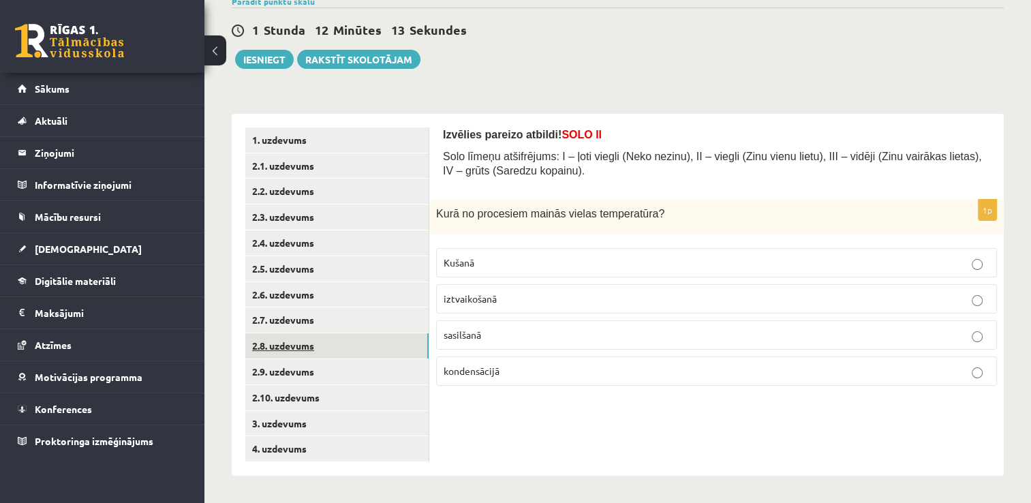
click at [352, 352] on link "2.8. uzdevums" at bounding box center [336, 345] width 183 height 25
click at [477, 328] on p "Kelvins" at bounding box center [717, 335] width 546 height 14
click at [384, 375] on link "2.9. uzdevums" at bounding box center [336, 371] width 183 height 25
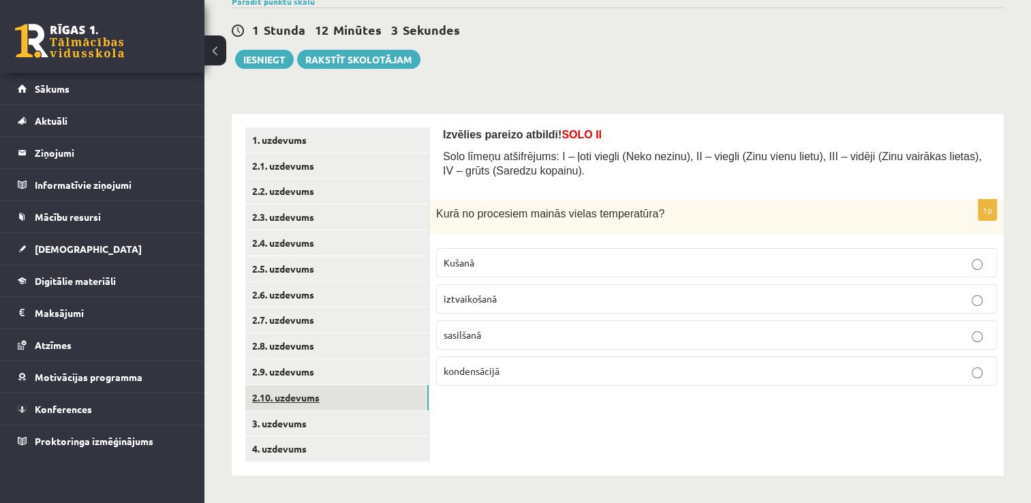
click at [382, 386] on link "2.10. uzdevums" at bounding box center [336, 397] width 183 height 25
click at [500, 273] on label "57 K" at bounding box center [716, 262] width 561 height 29
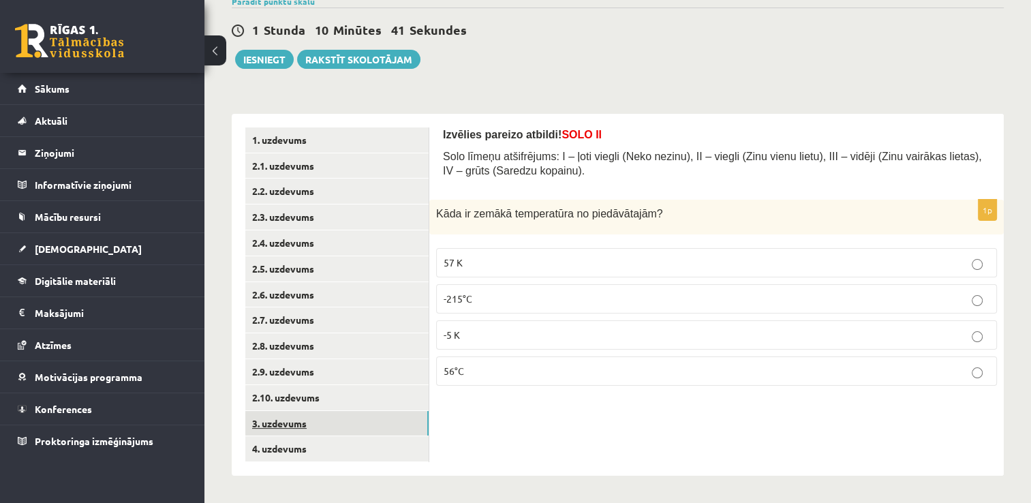
click at [351, 422] on link "3. uzdevums" at bounding box center [336, 423] width 183 height 25
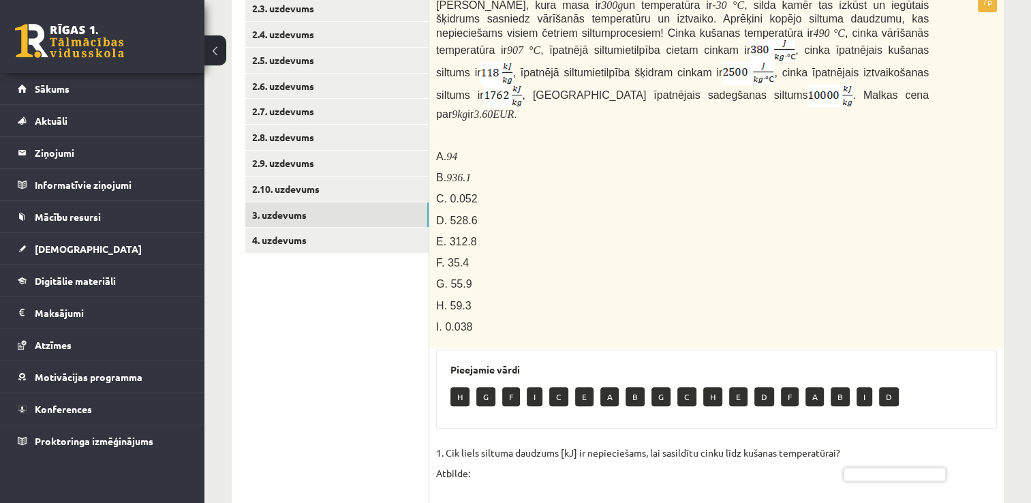
scroll to position [333, 0]
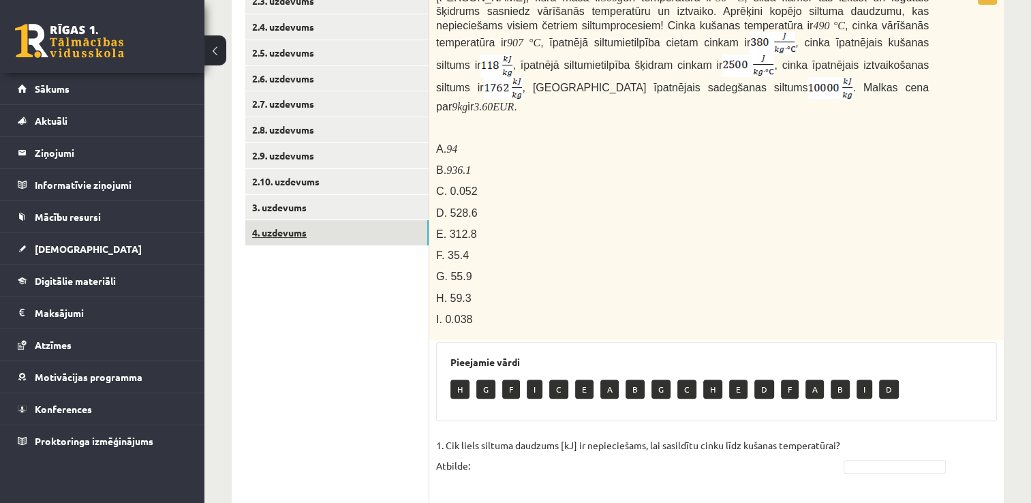
click at [294, 239] on link "4. uzdevums" at bounding box center [336, 232] width 183 height 25
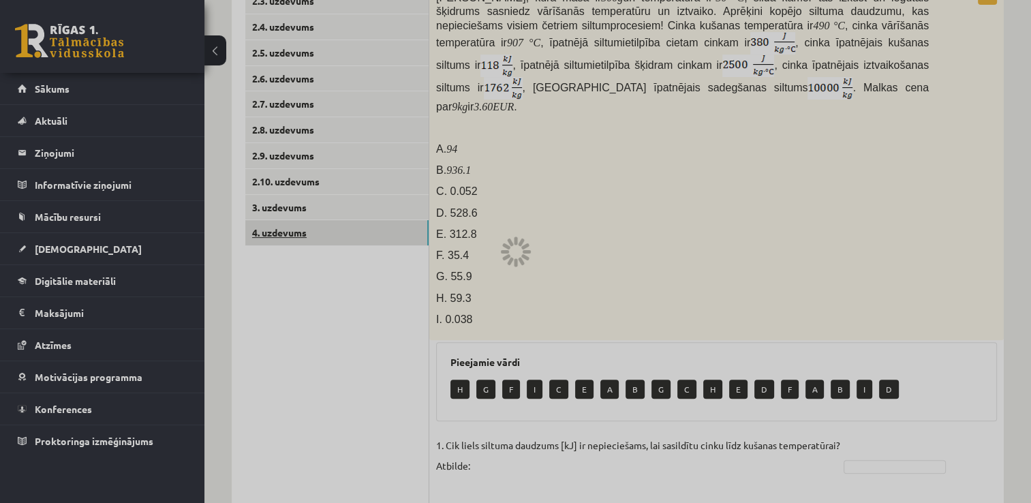
scroll to position [271, 0]
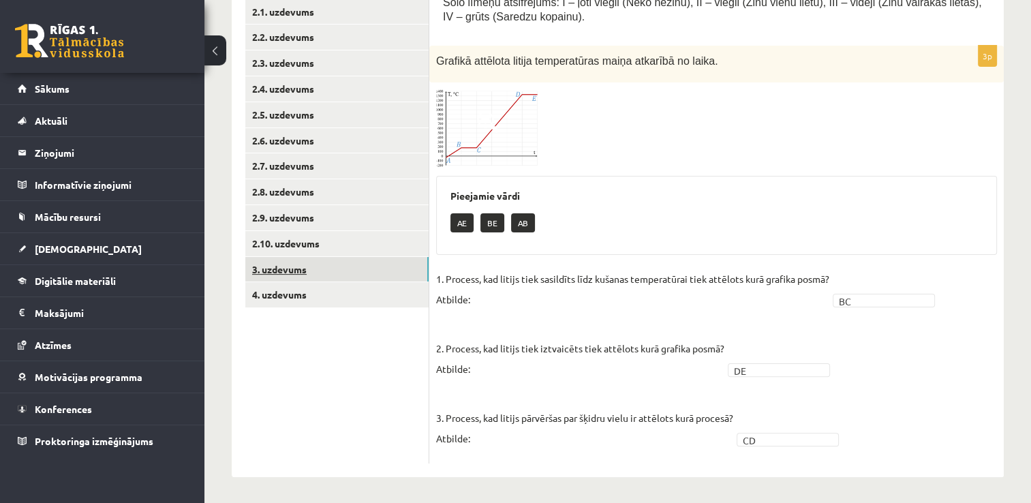
click at [323, 269] on link "3. uzdevums" at bounding box center [336, 269] width 183 height 25
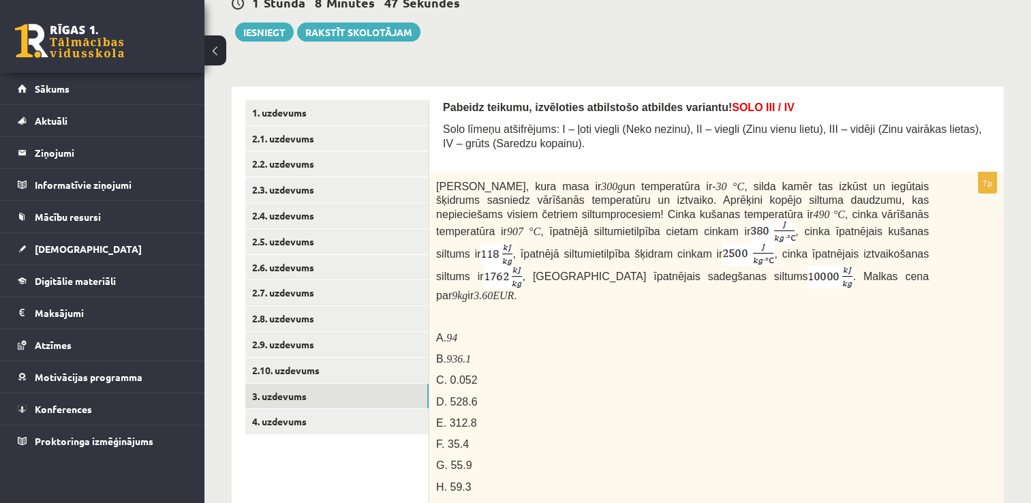
scroll to position [142, 0]
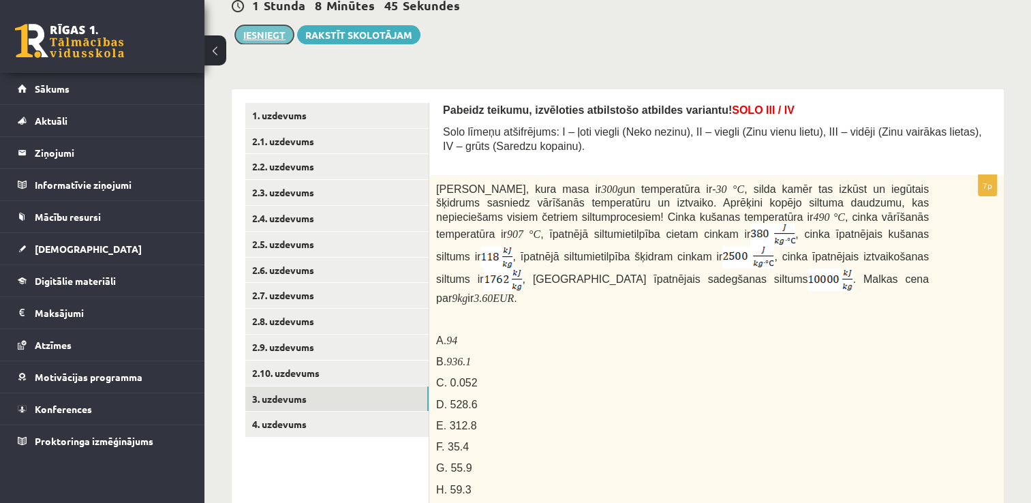
click at [281, 34] on button "Iesniegt" at bounding box center [264, 34] width 59 height 19
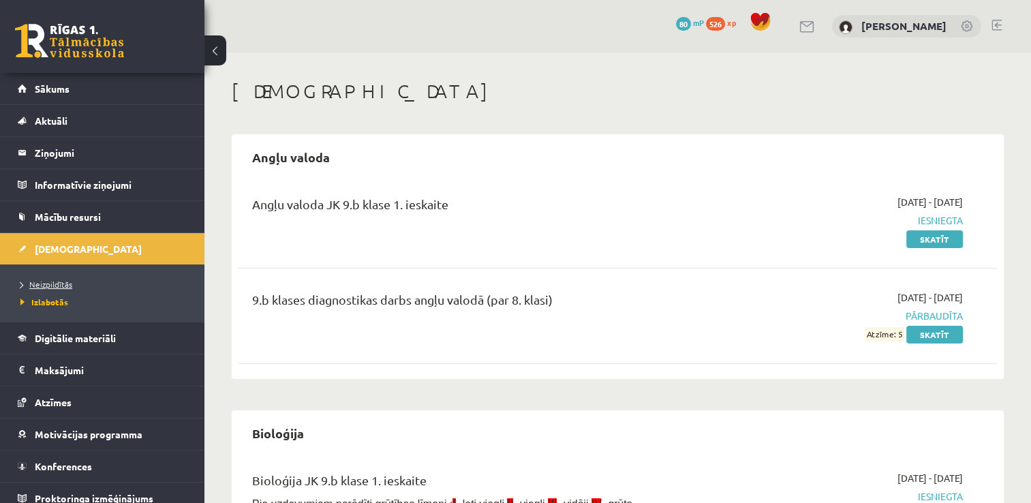
click at [59, 286] on span "Neizpildītās" at bounding box center [46, 284] width 52 height 11
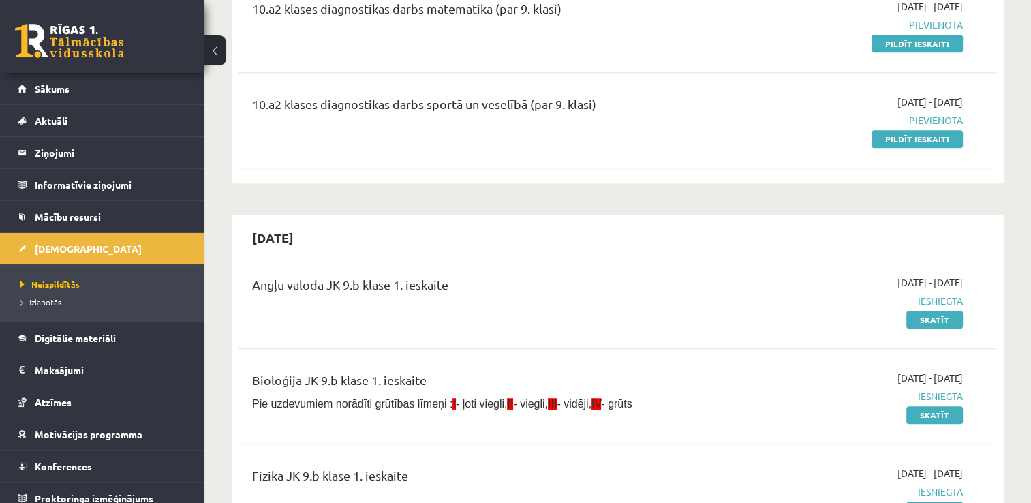
scroll to position [716, 0]
